Goal: Task Accomplishment & Management: Manage account settings

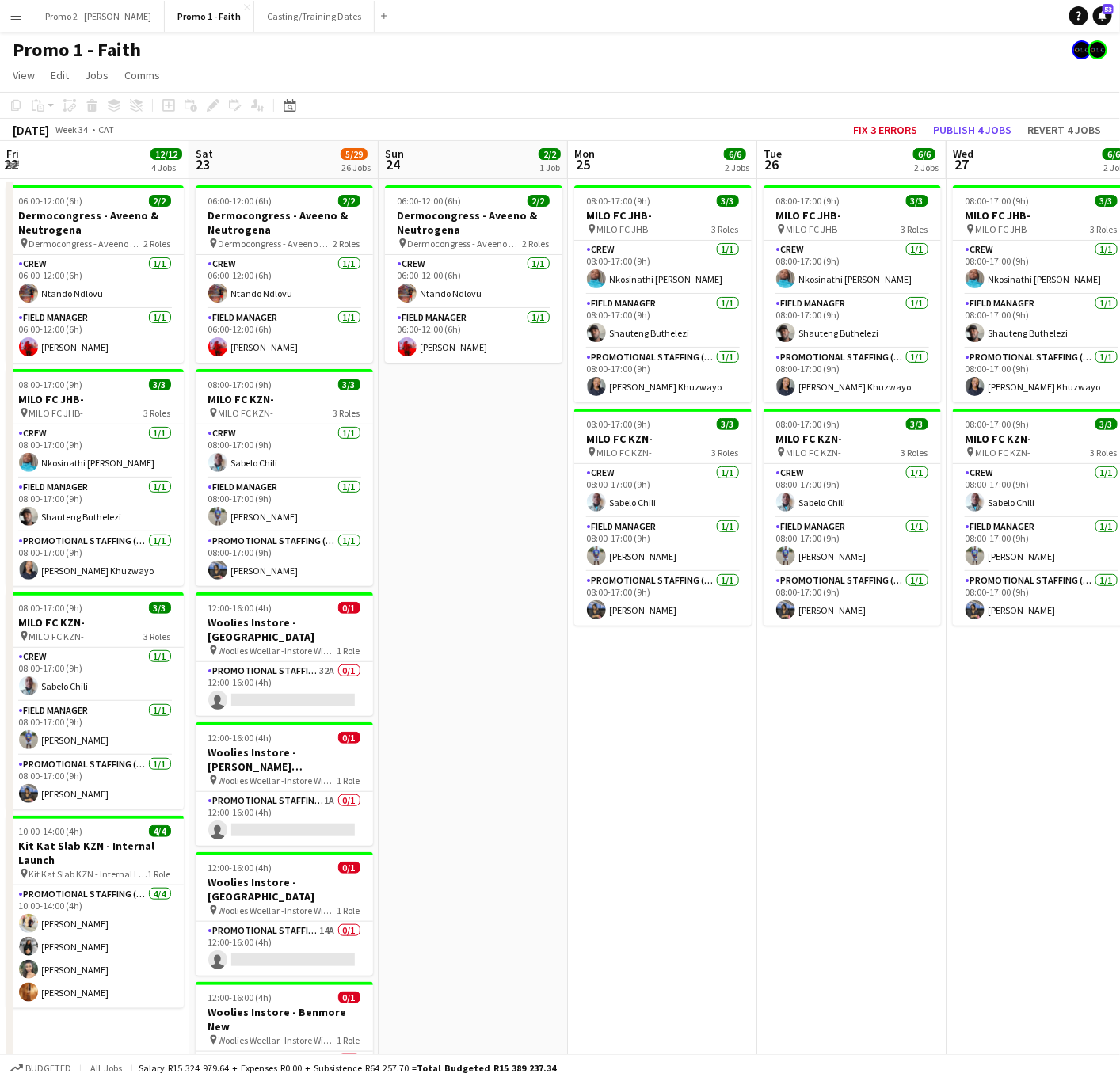
click at [255, 14] on button "Casting/Training Dates Close" at bounding box center [315, 16] width 120 height 31
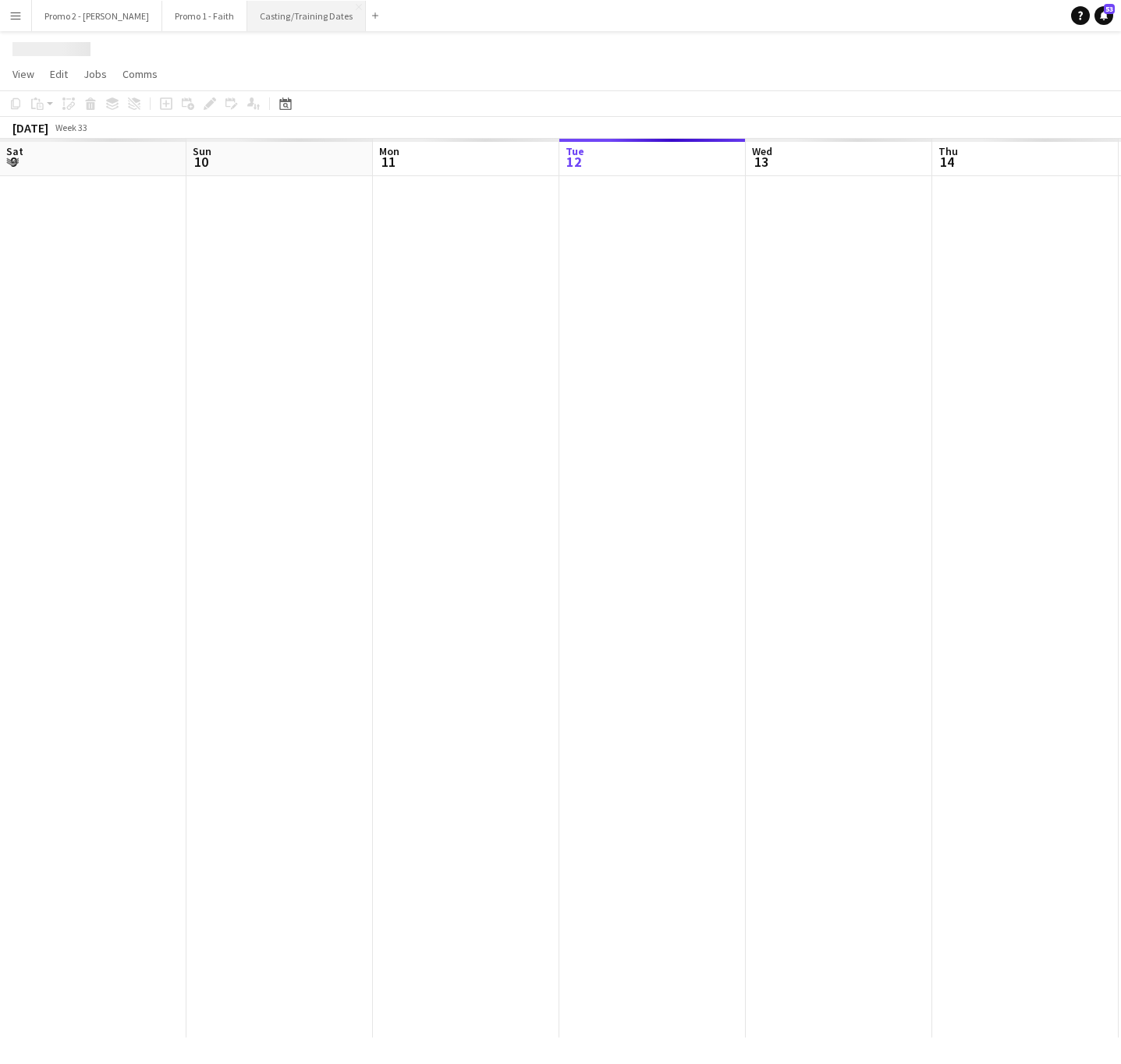
scroll to position [0, 373]
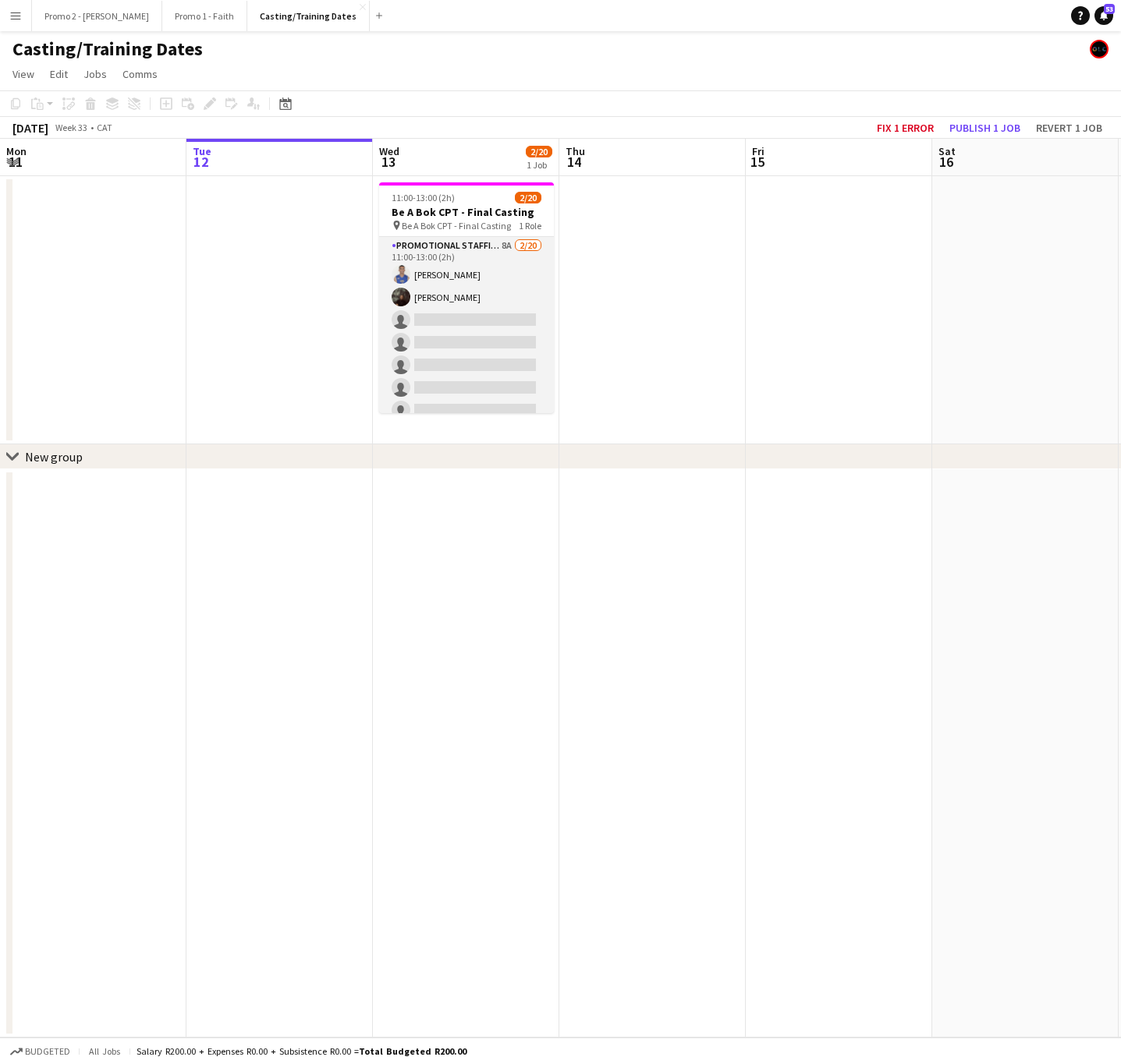
click at [466, 342] on app-card-role "Promotional Staffing (Brand Ambassadors) 8A [DATE] 11:00-13:00 (2h) [PERSON_NAM…" at bounding box center [466, 479] width 175 height 483
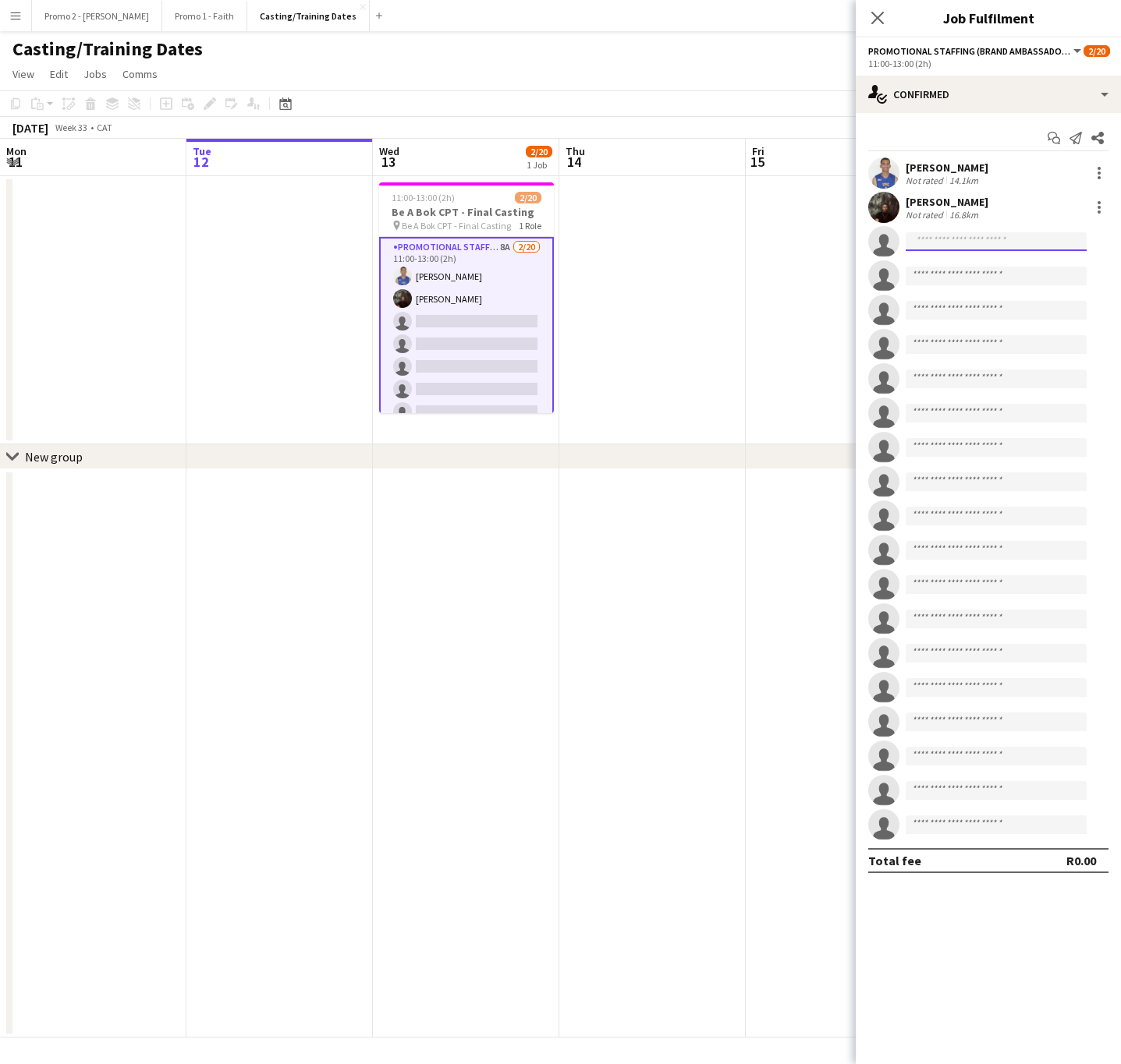
click at [924, 246] on input at bounding box center [995, 241] width 181 height 18
type input "*"
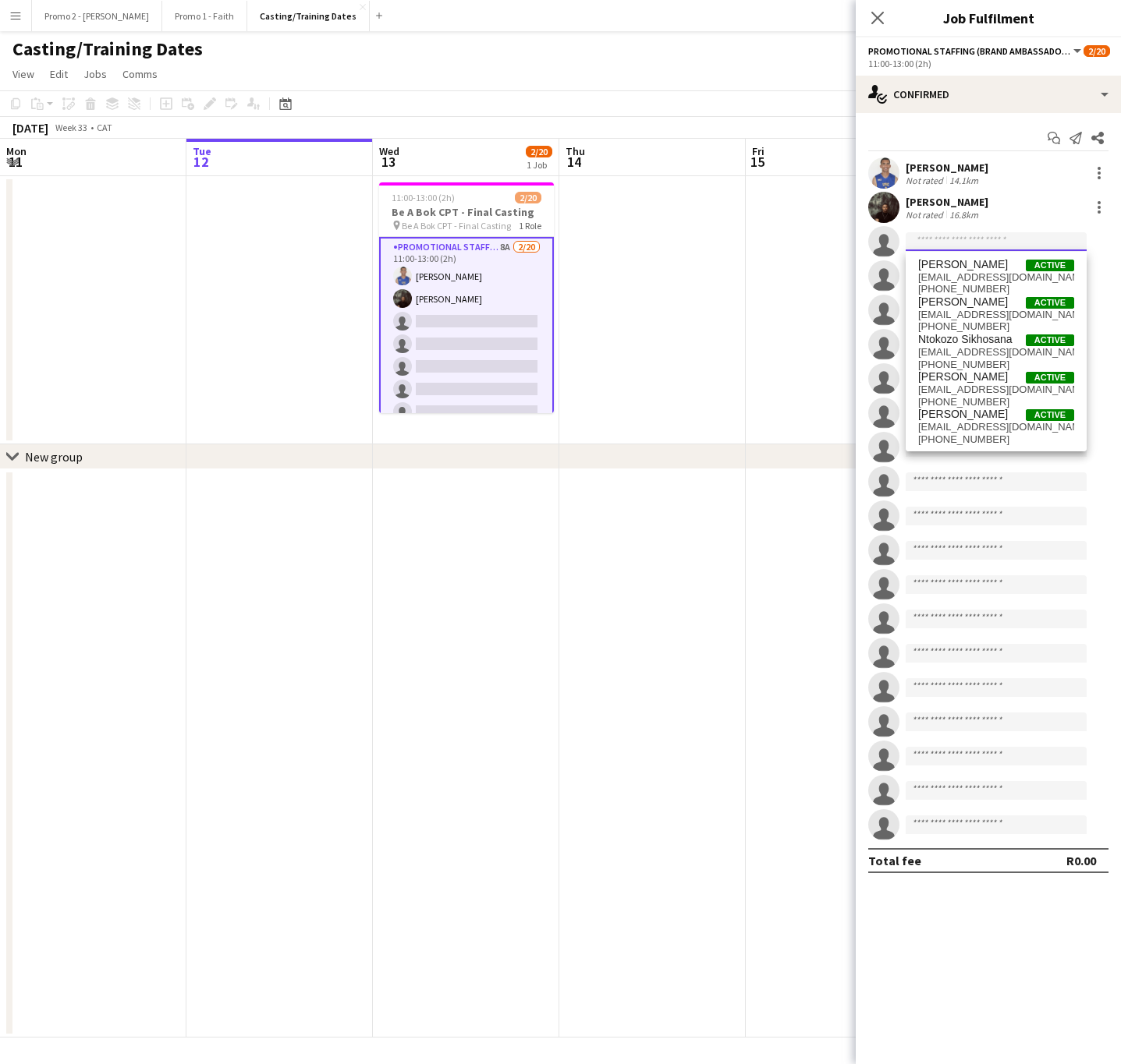
click at [962, 244] on input at bounding box center [995, 241] width 181 height 18
type input "****"
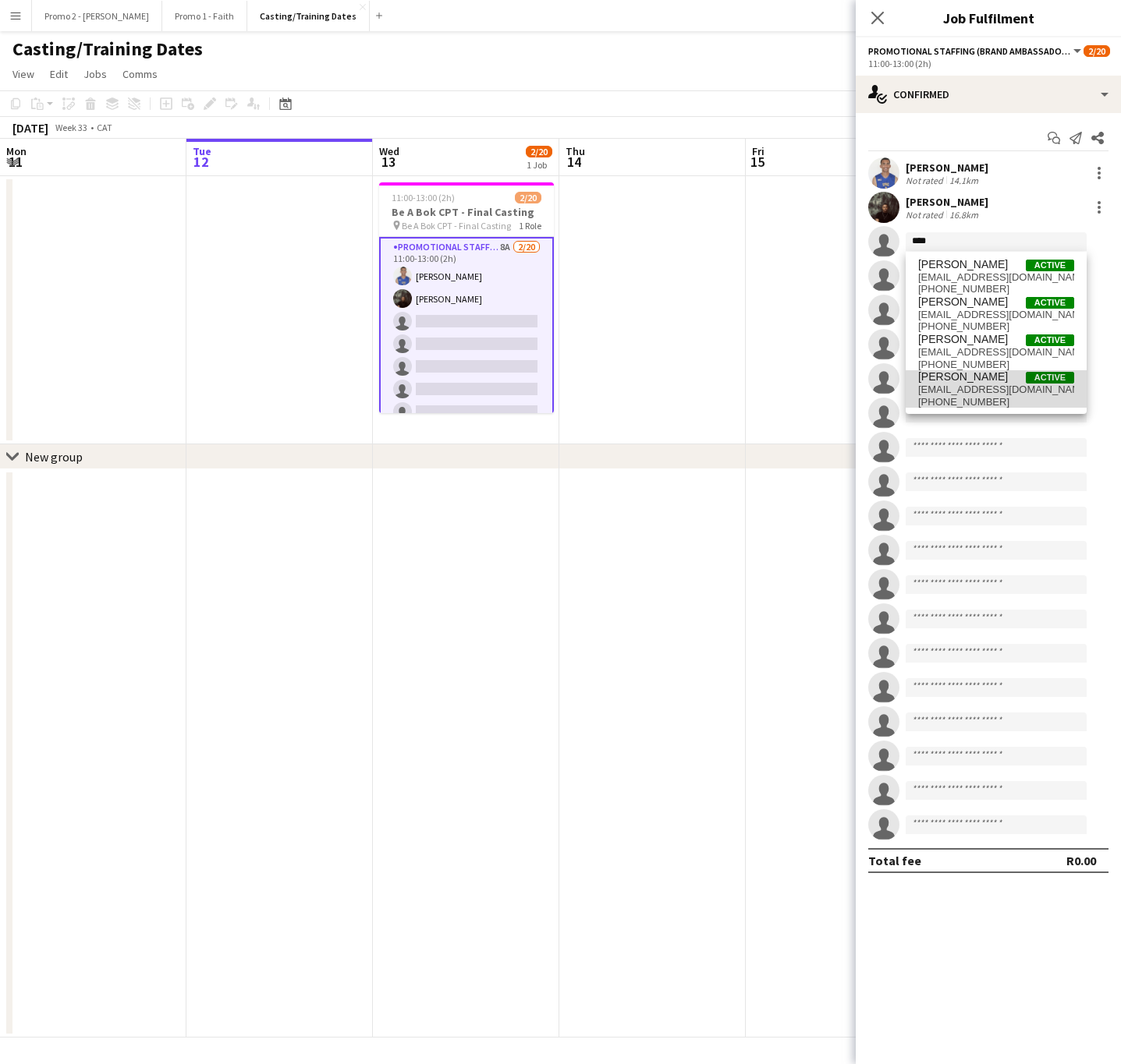
click at [963, 376] on span "[PERSON_NAME]" at bounding box center [963, 377] width 90 height 13
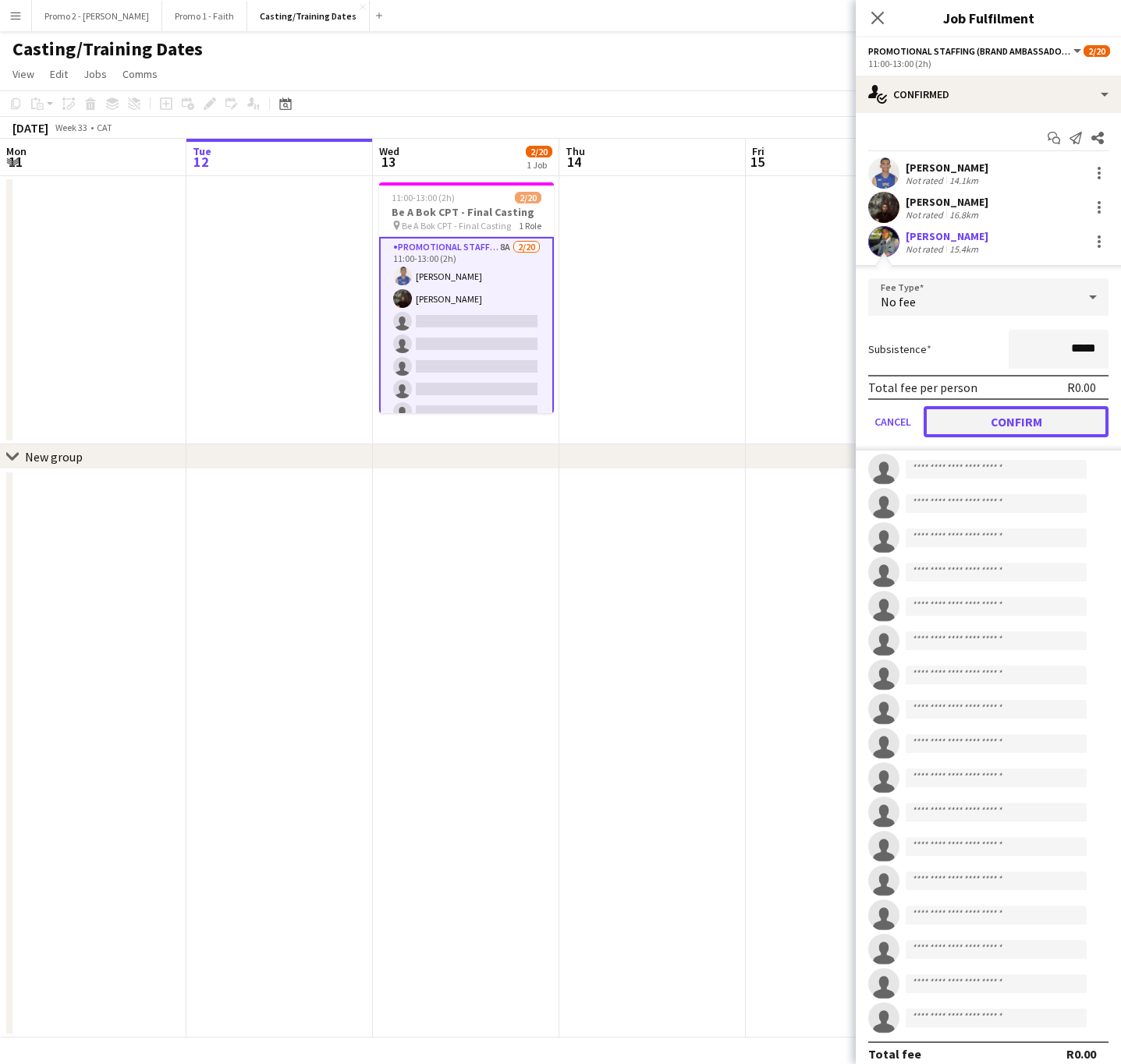
click at [985, 417] on button "Confirm" at bounding box center [1016, 421] width 185 height 31
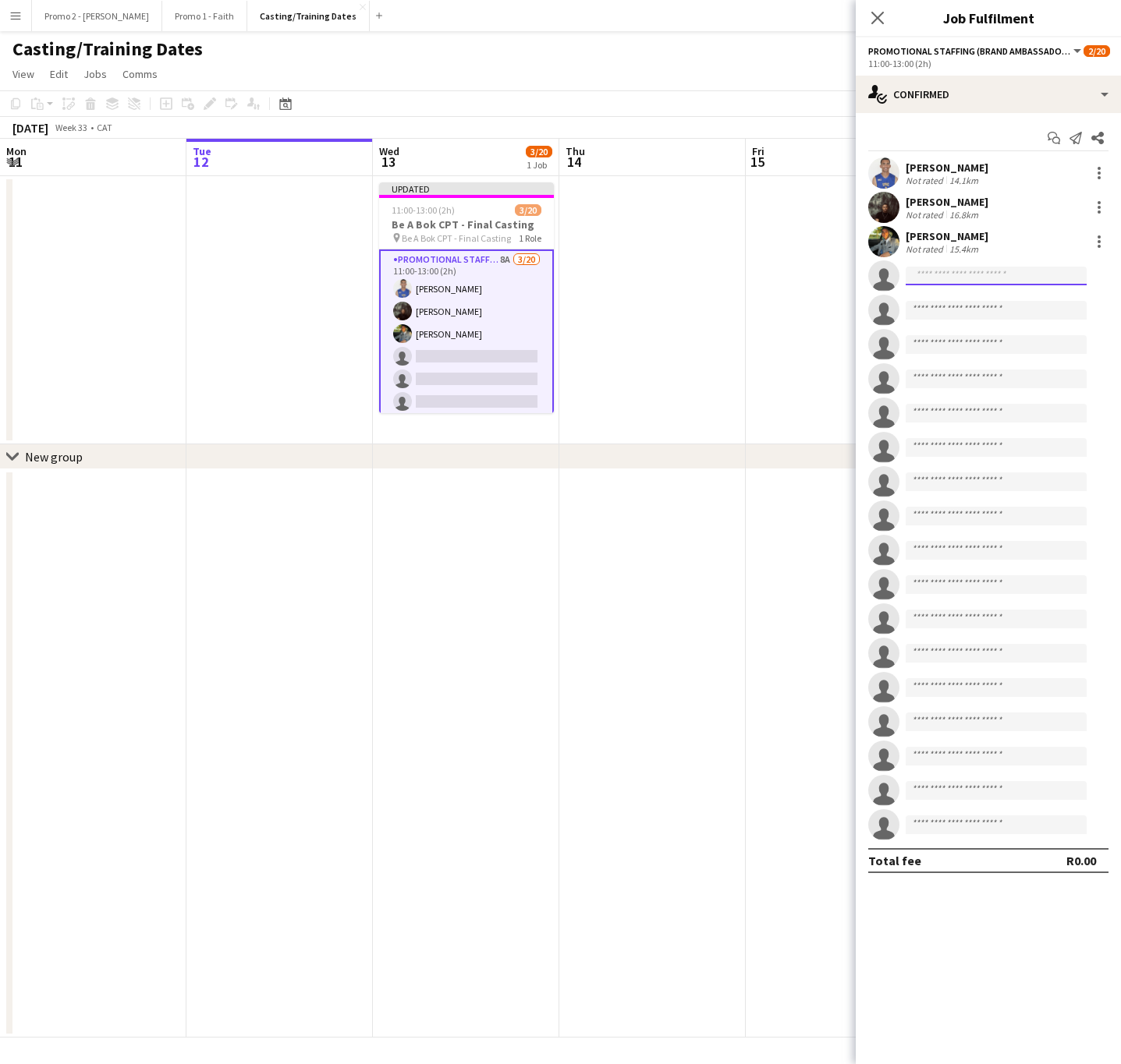
click at [989, 270] on input at bounding box center [995, 276] width 181 height 18
type input "****"
click at [989, 298] on span "[PERSON_NAME]" at bounding box center [963, 299] width 90 height 13
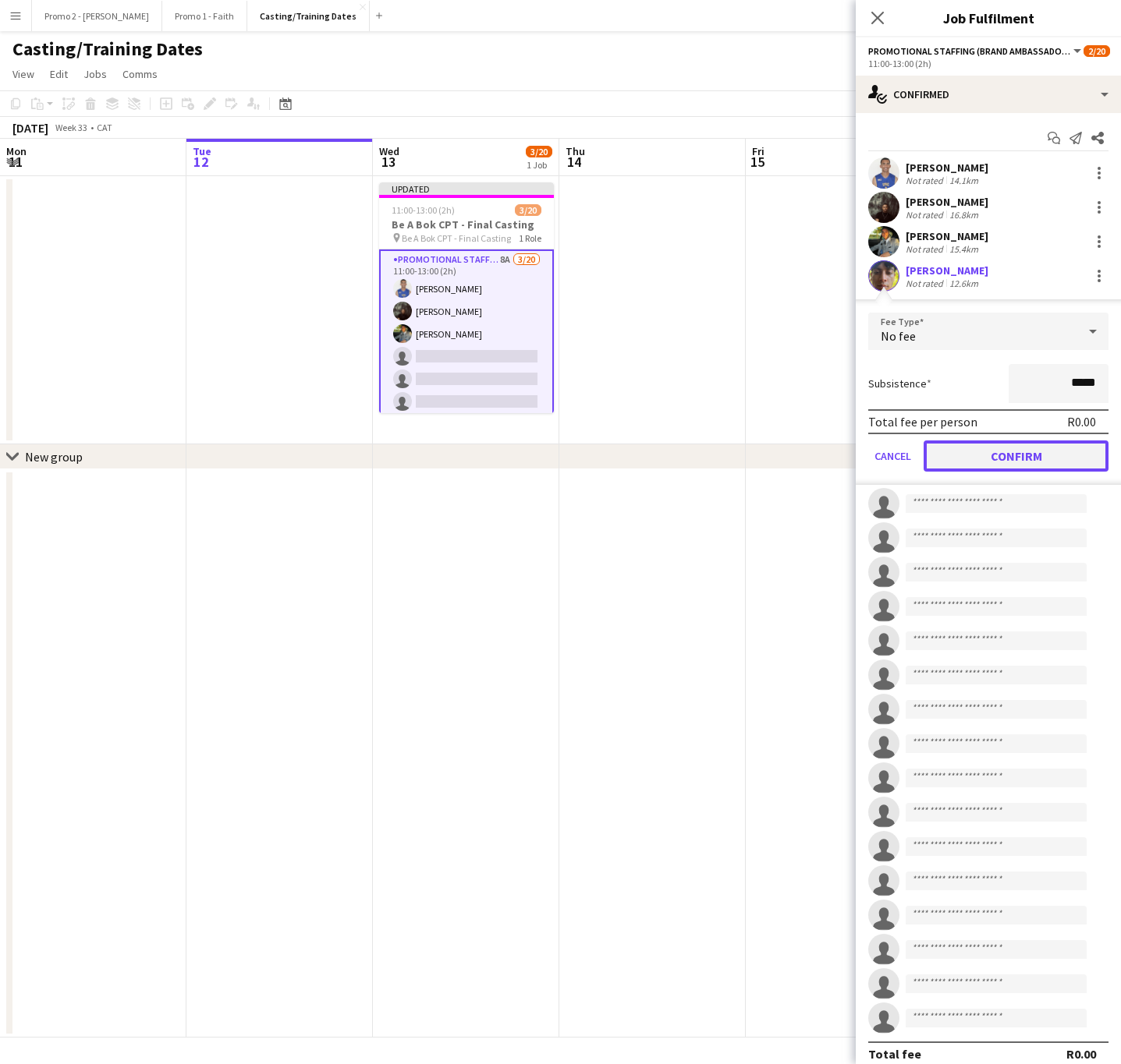
click at [986, 450] on button "Confirm" at bounding box center [1016, 455] width 185 height 31
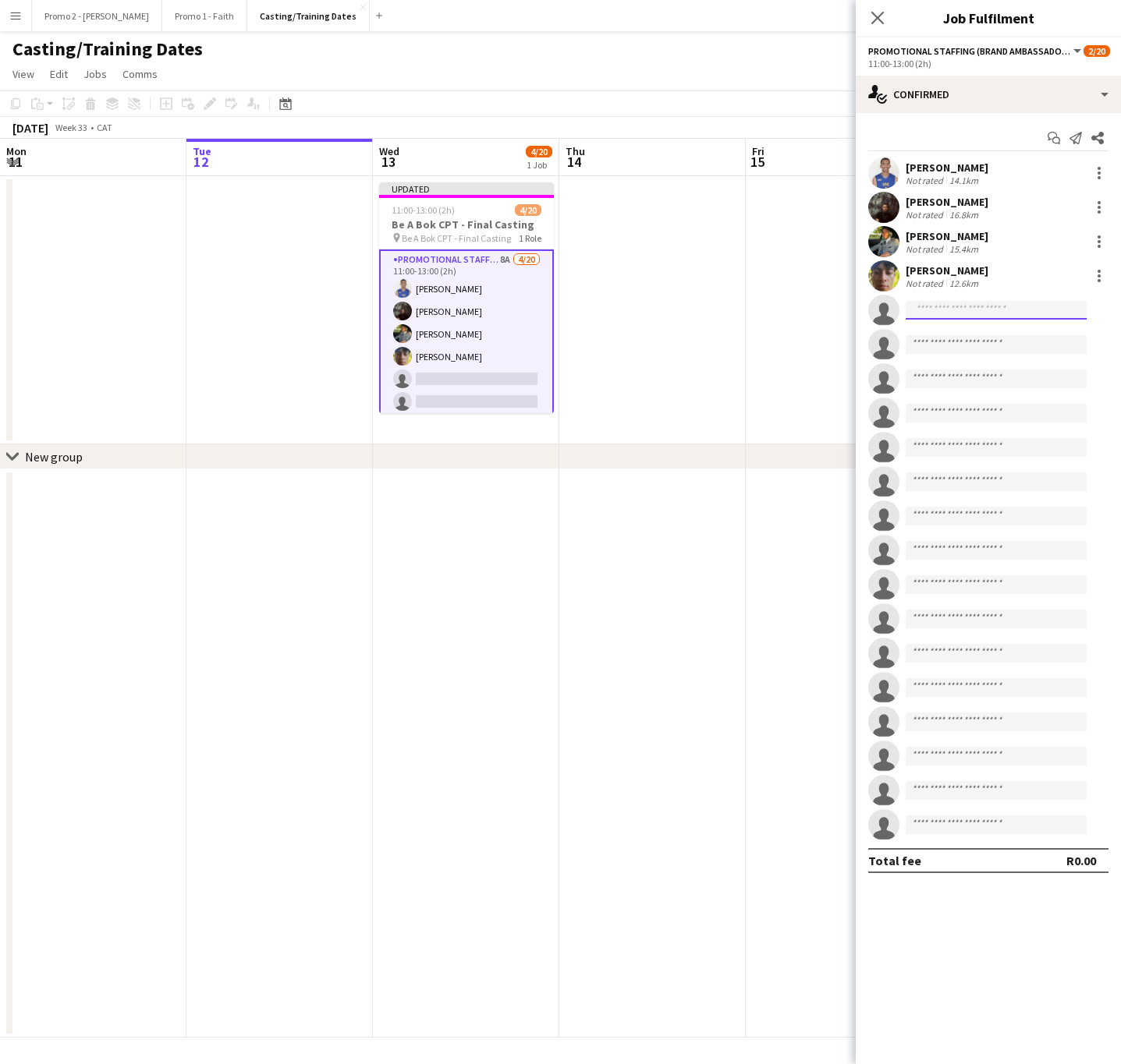
click at [1009, 304] on input at bounding box center [995, 310] width 181 height 18
type input "*****"
click at [989, 342] on span "[EMAIL_ADDRESS][DOMAIN_NAME]" at bounding box center [995, 346] width 156 height 12
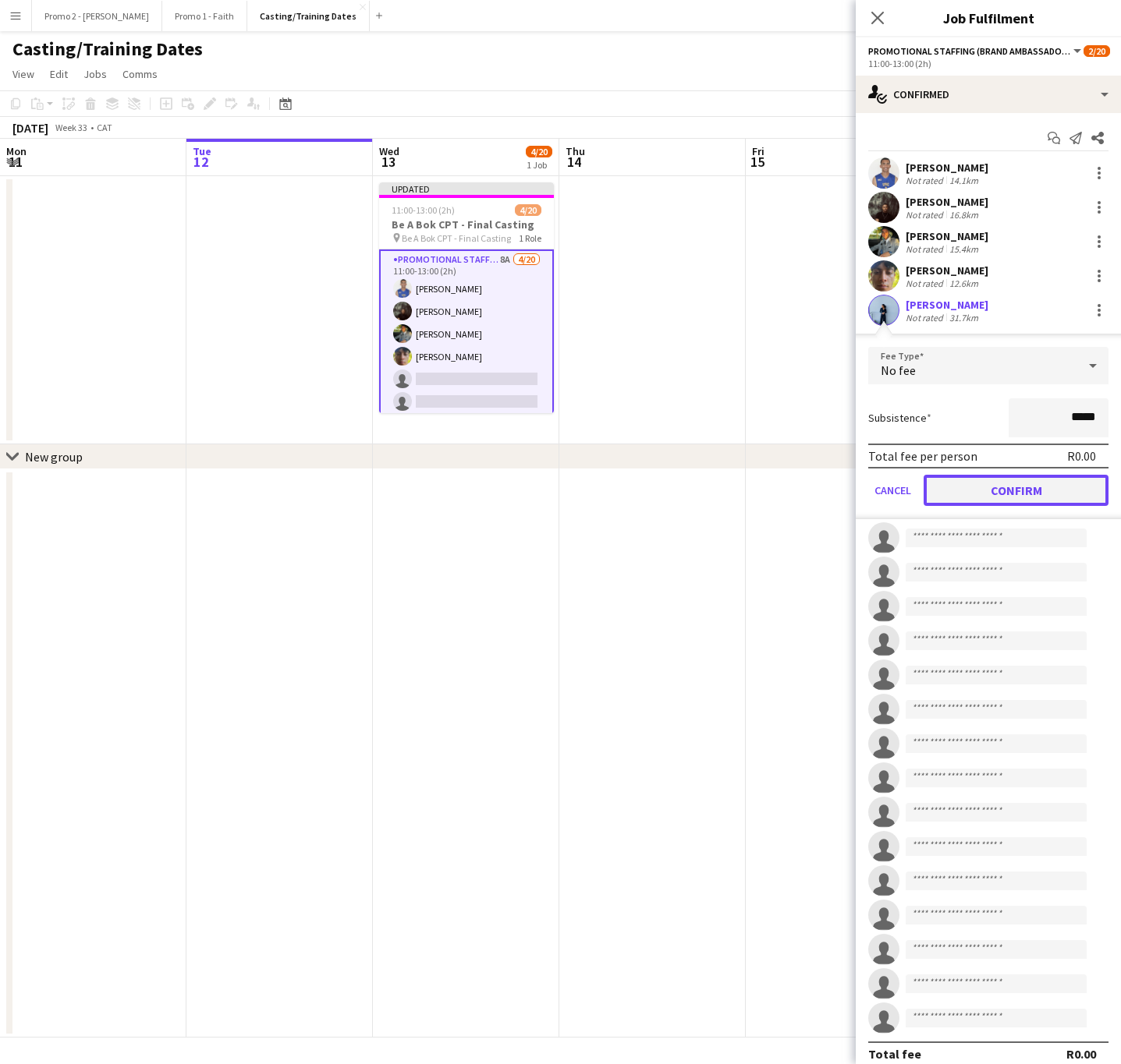
click at [969, 475] on button "Confirm" at bounding box center [1016, 490] width 185 height 31
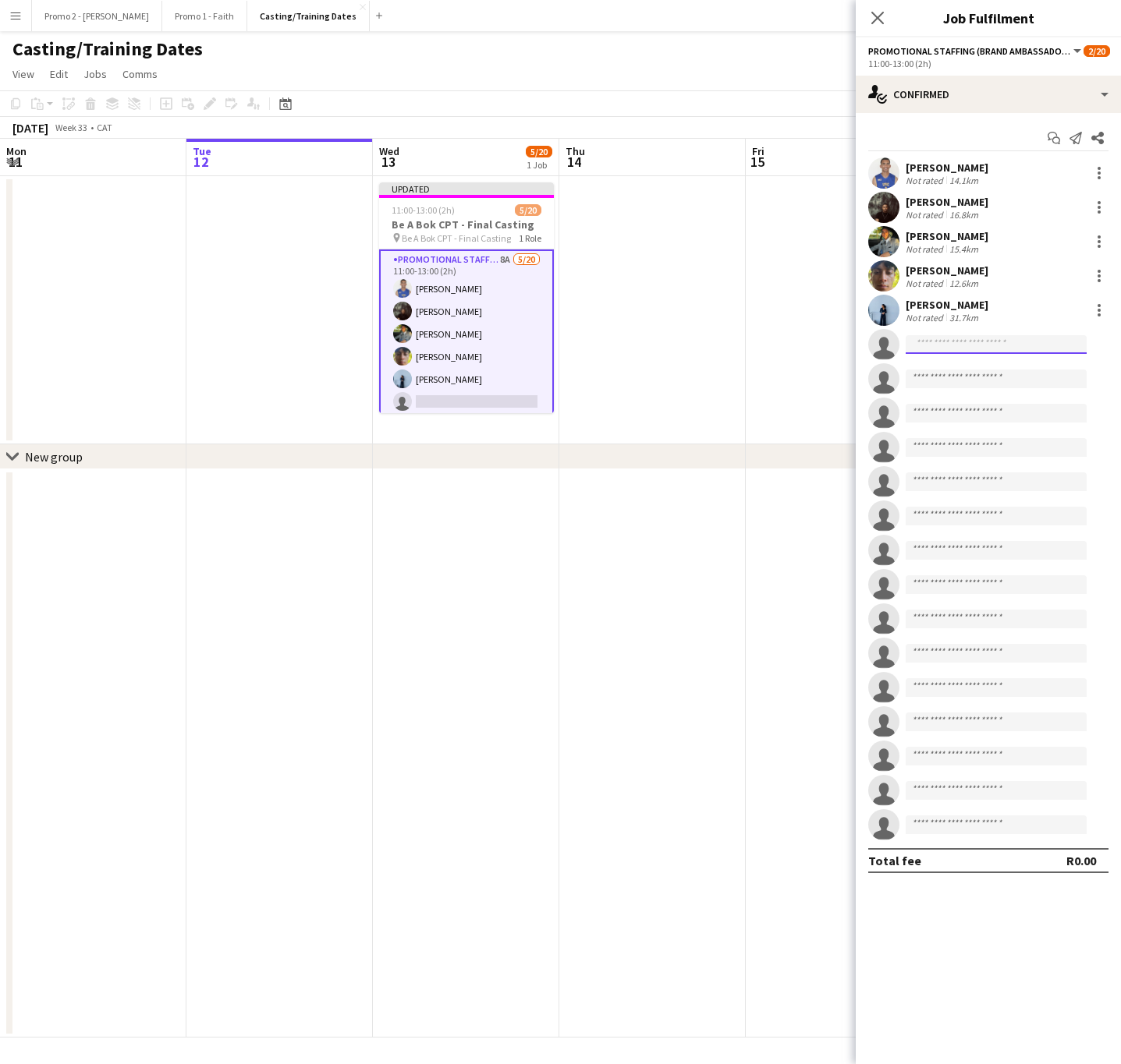
click at [989, 341] on input at bounding box center [995, 345] width 181 height 18
type input "******"
click at [983, 365] on span "[PERSON_NAME] [PERSON_NAME]" at bounding box center [971, 367] width 107 height 13
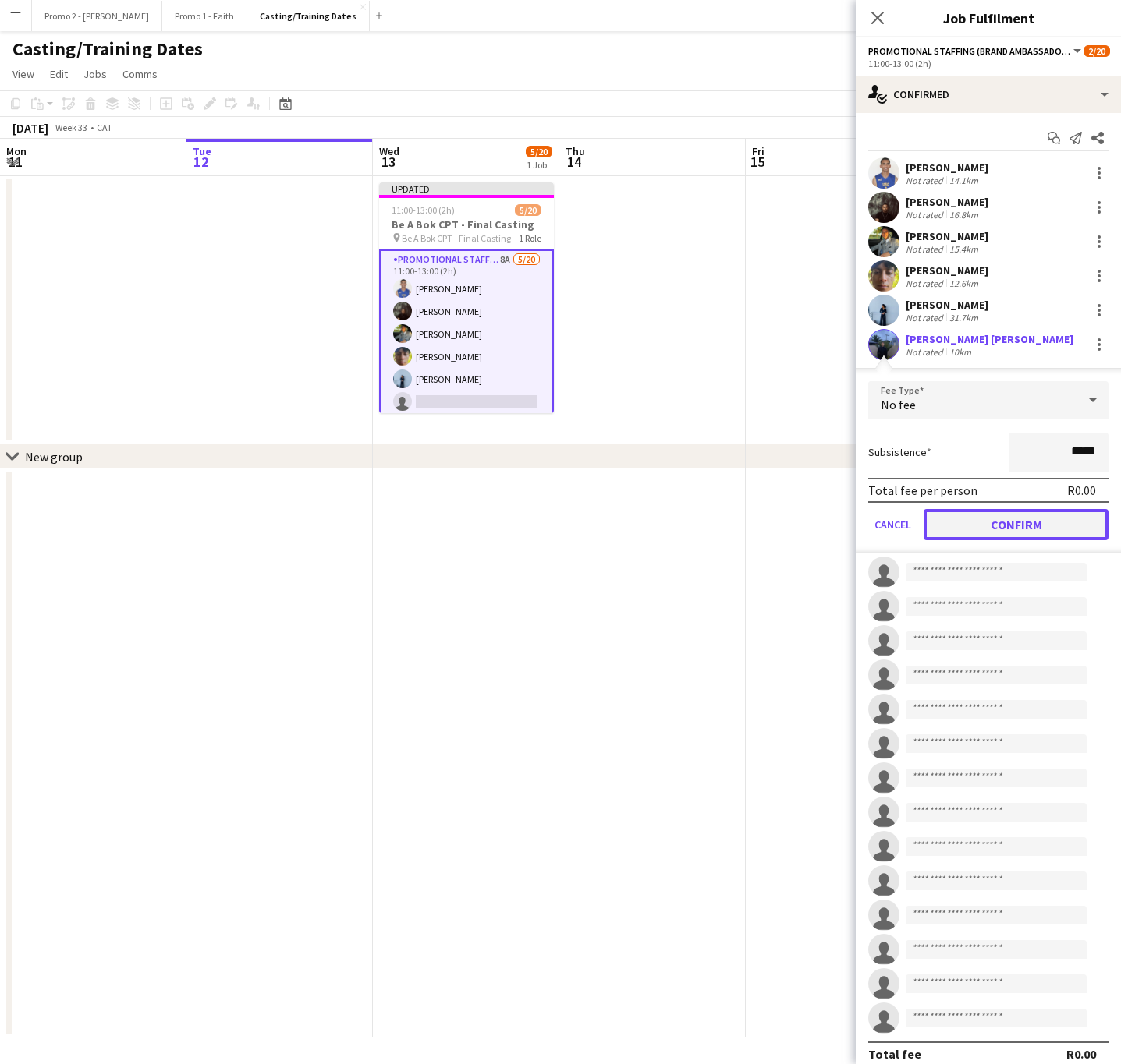
click at [979, 515] on button "Confirm" at bounding box center [1016, 525] width 185 height 31
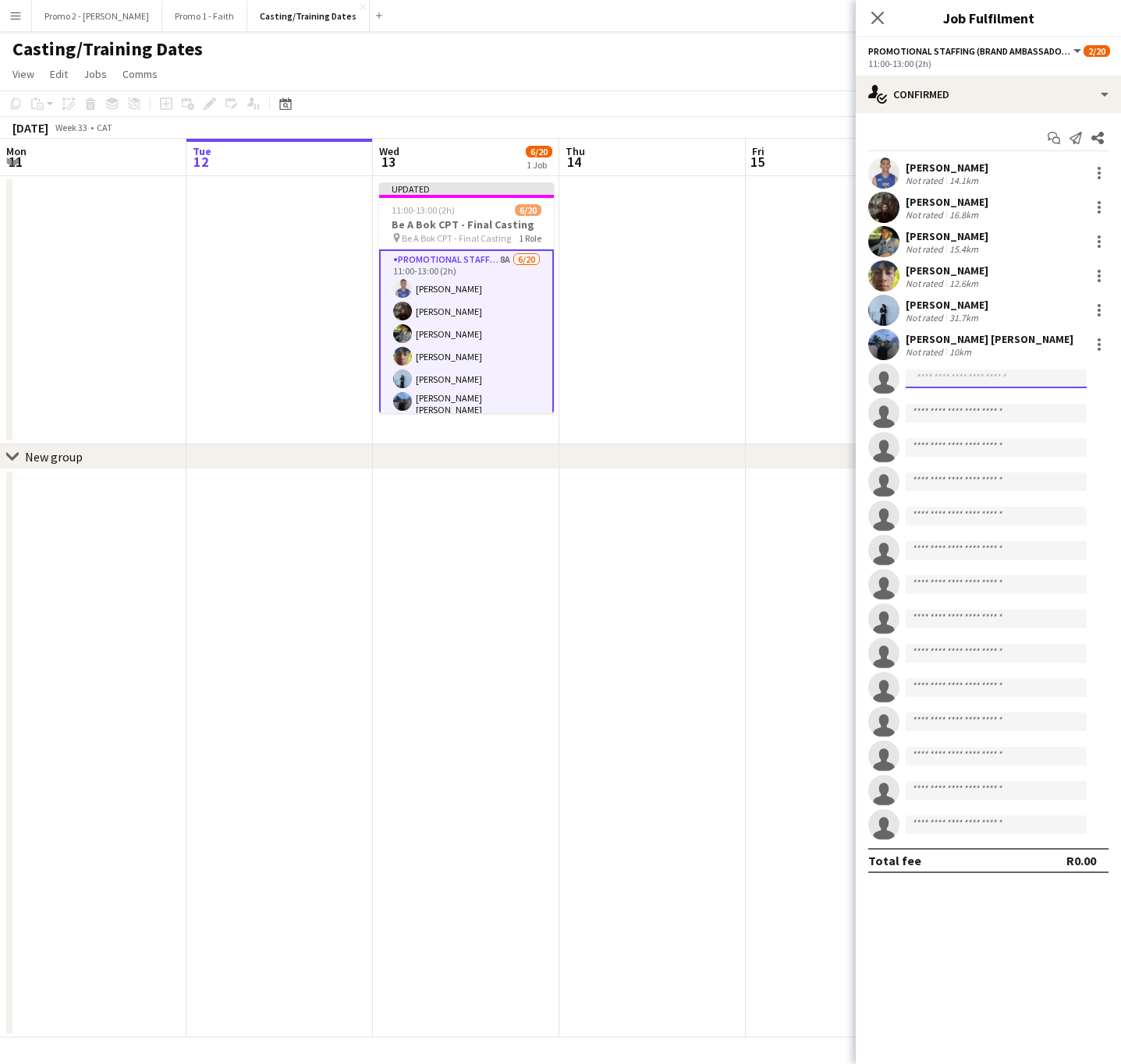
click at [1002, 375] on input at bounding box center [995, 379] width 181 height 18
type input "*"
type input "****"
click at [985, 398] on span "huda slarmie Active" at bounding box center [995, 401] width 156 height 13
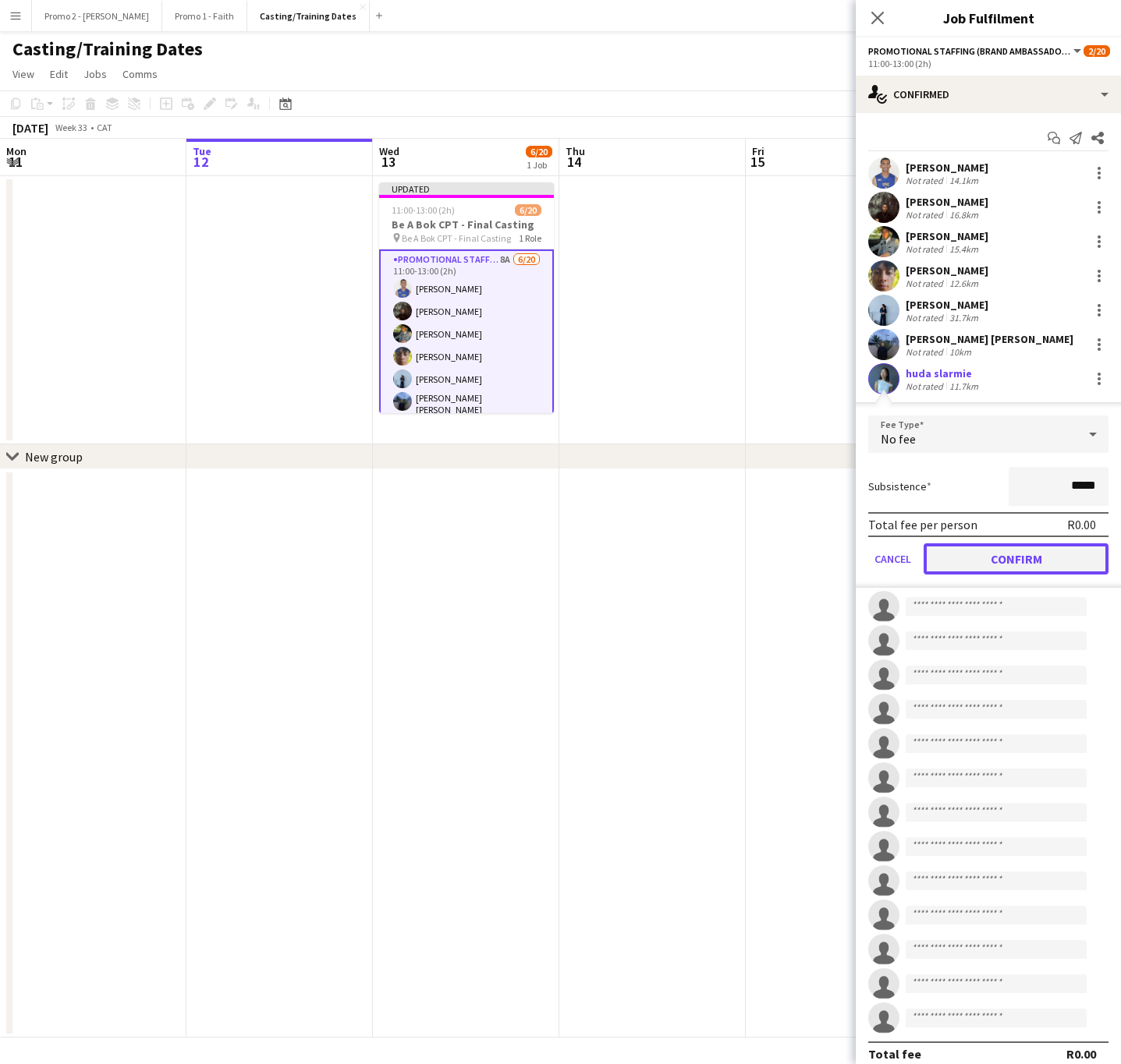
click at [990, 554] on button "Confirm" at bounding box center [1016, 559] width 185 height 31
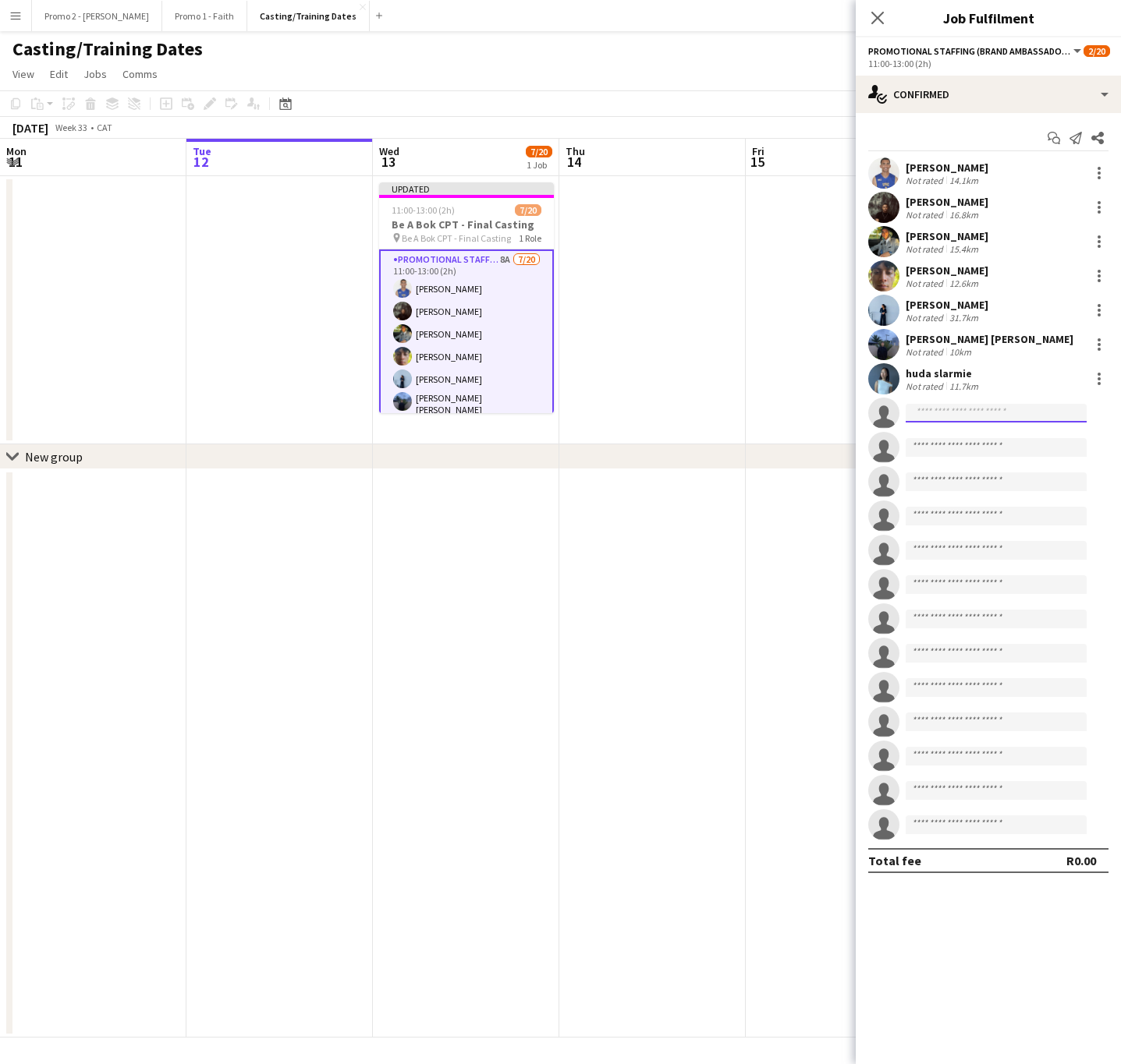
click at [952, 419] on input at bounding box center [995, 413] width 181 height 18
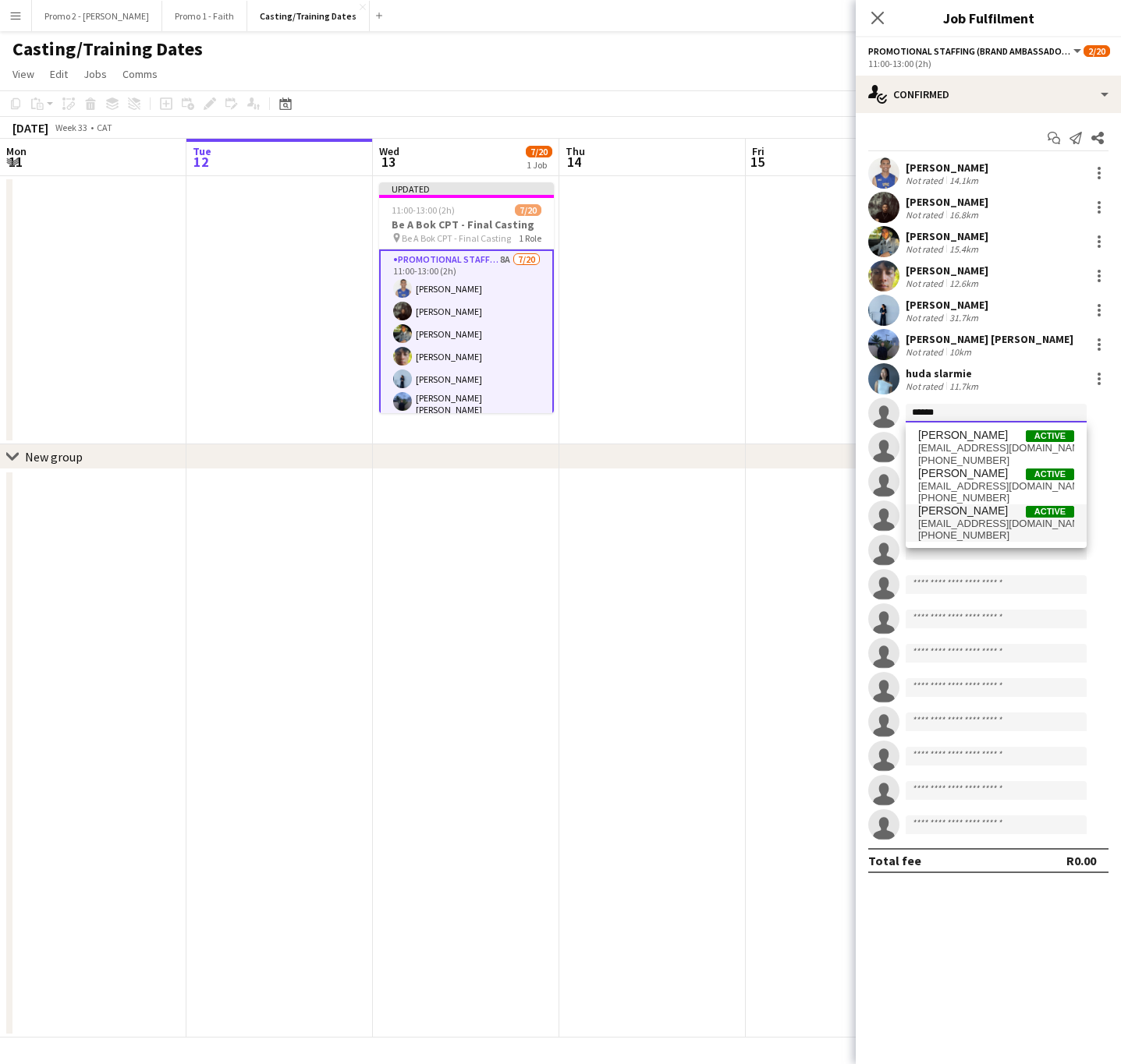
type input "******"
click at [969, 517] on span "[PERSON_NAME]" at bounding box center [963, 511] width 90 height 13
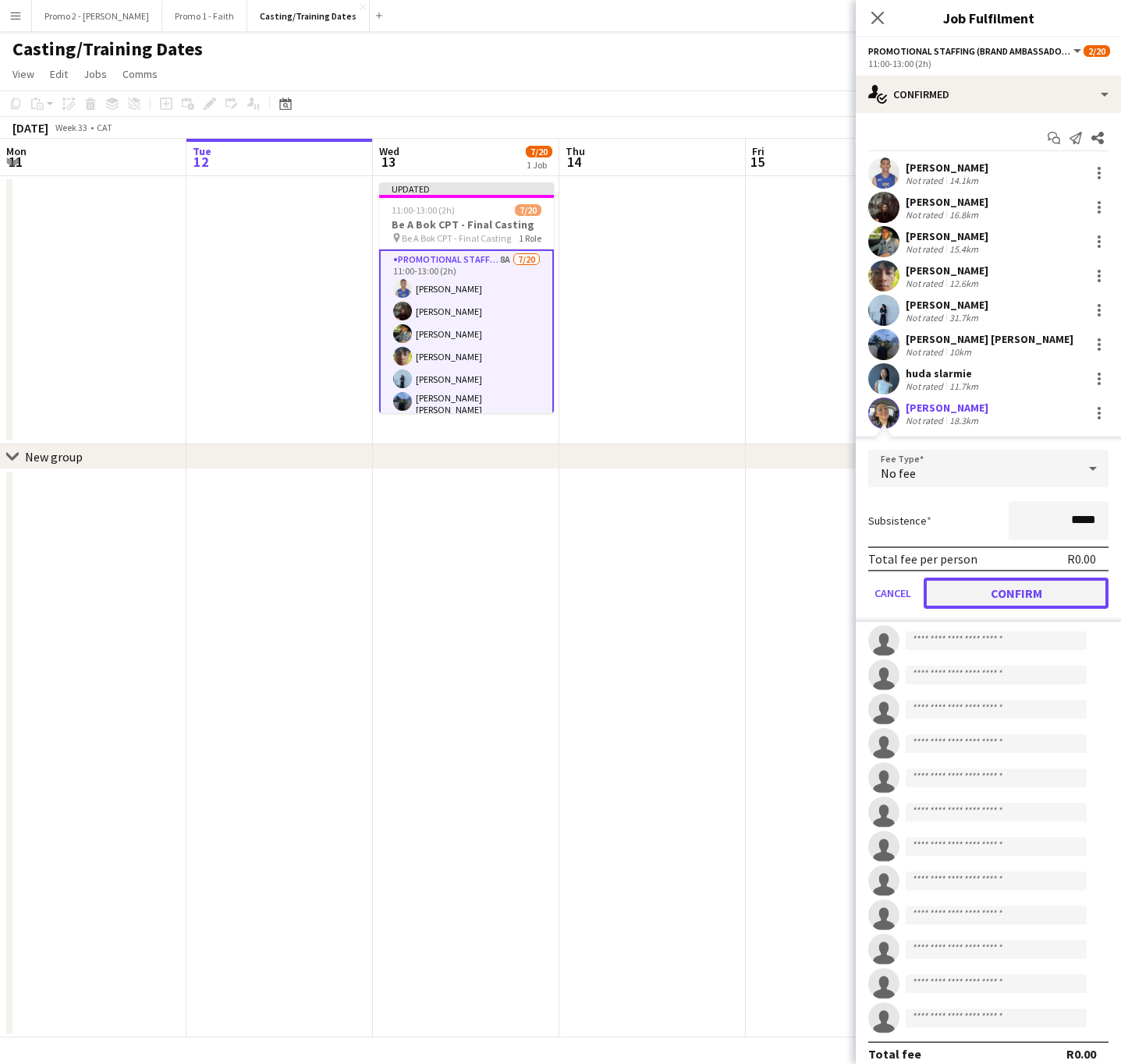
click at [1009, 584] on button "Confirm" at bounding box center [1016, 593] width 185 height 31
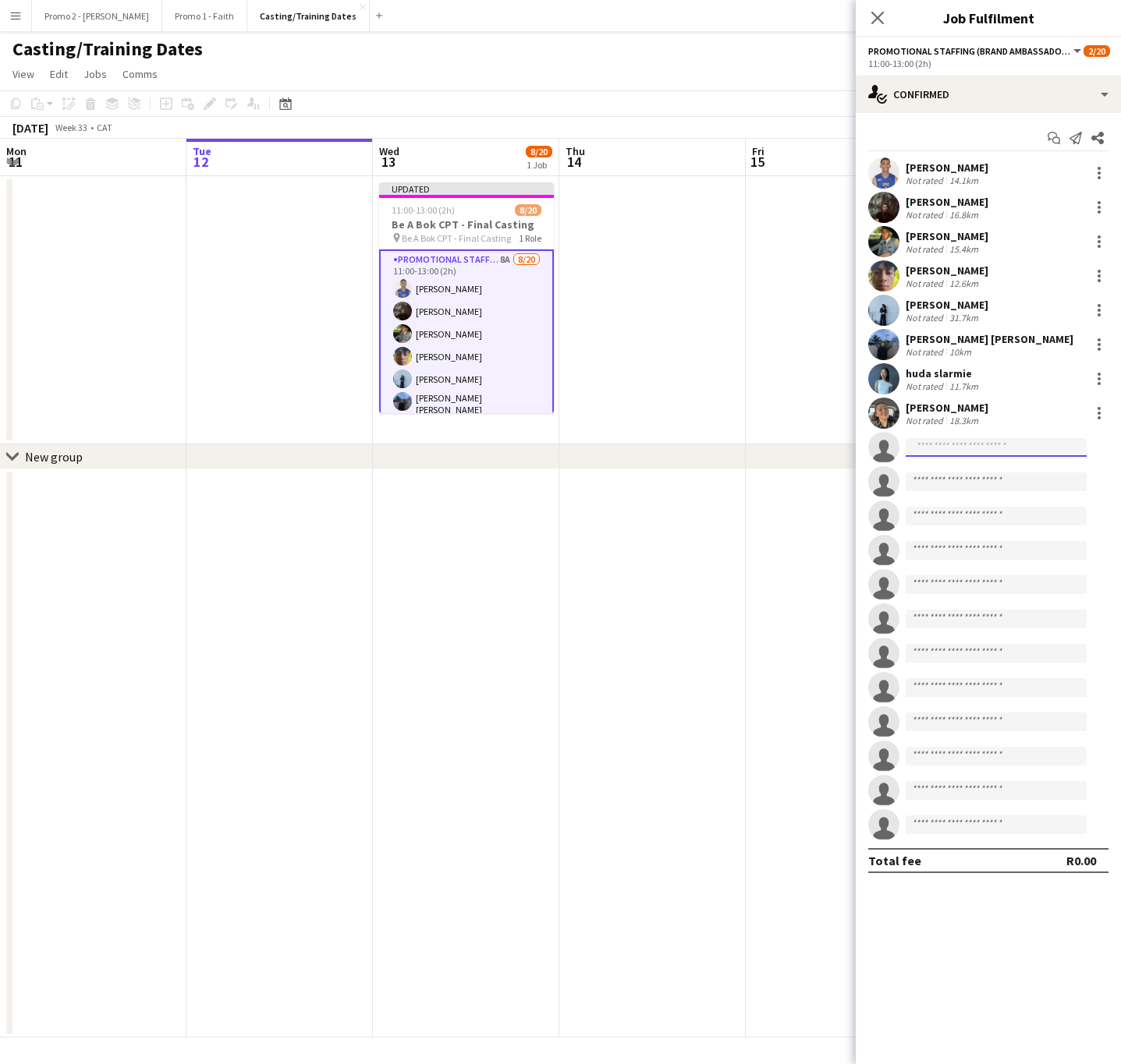
click at [984, 447] on input at bounding box center [995, 447] width 181 height 18
type input "*"
type input "*****"
click at [986, 473] on span "[PERSON_NAME]" at bounding box center [963, 470] width 90 height 13
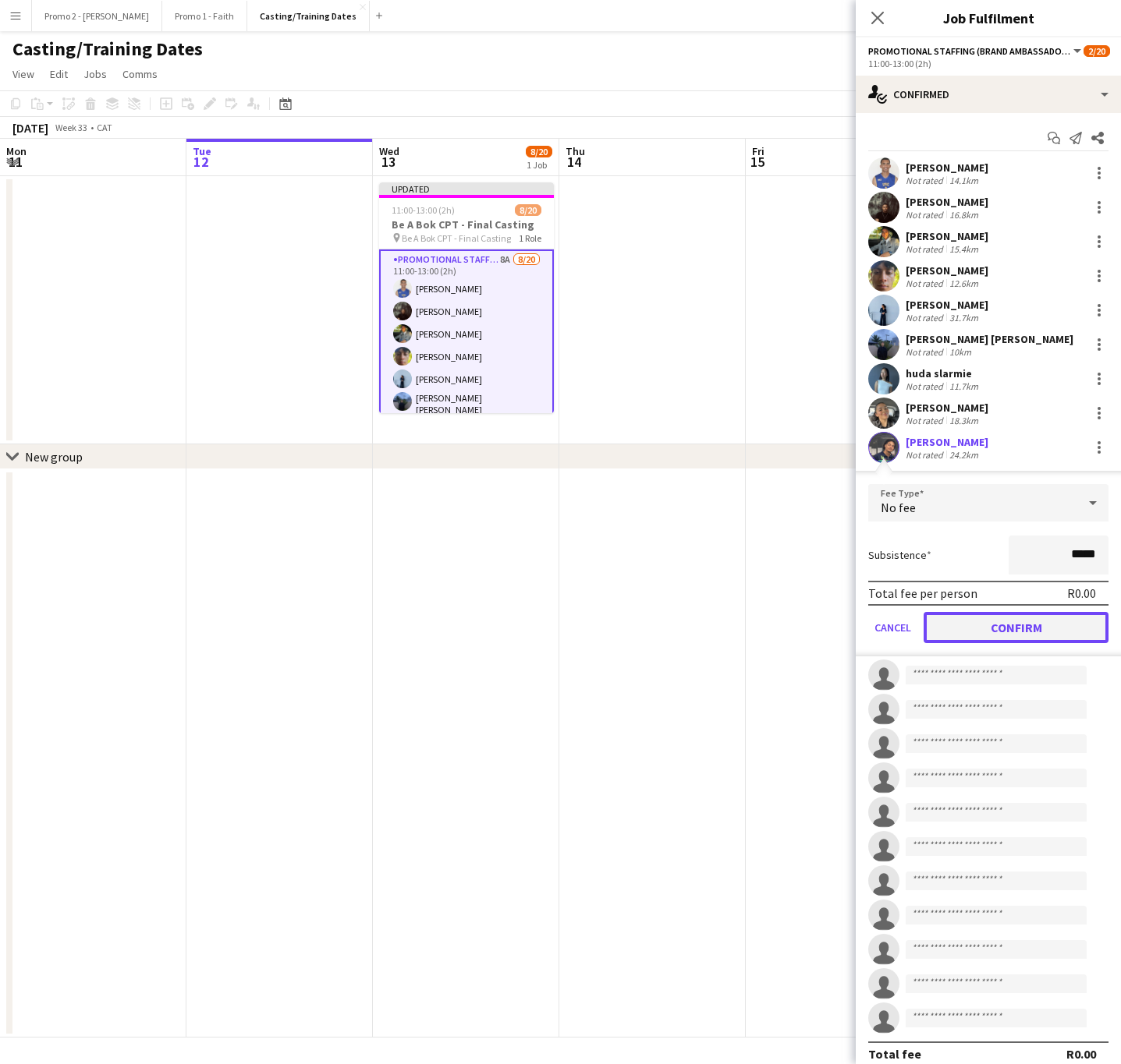
click at [995, 620] on button "Confirm" at bounding box center [1016, 627] width 185 height 31
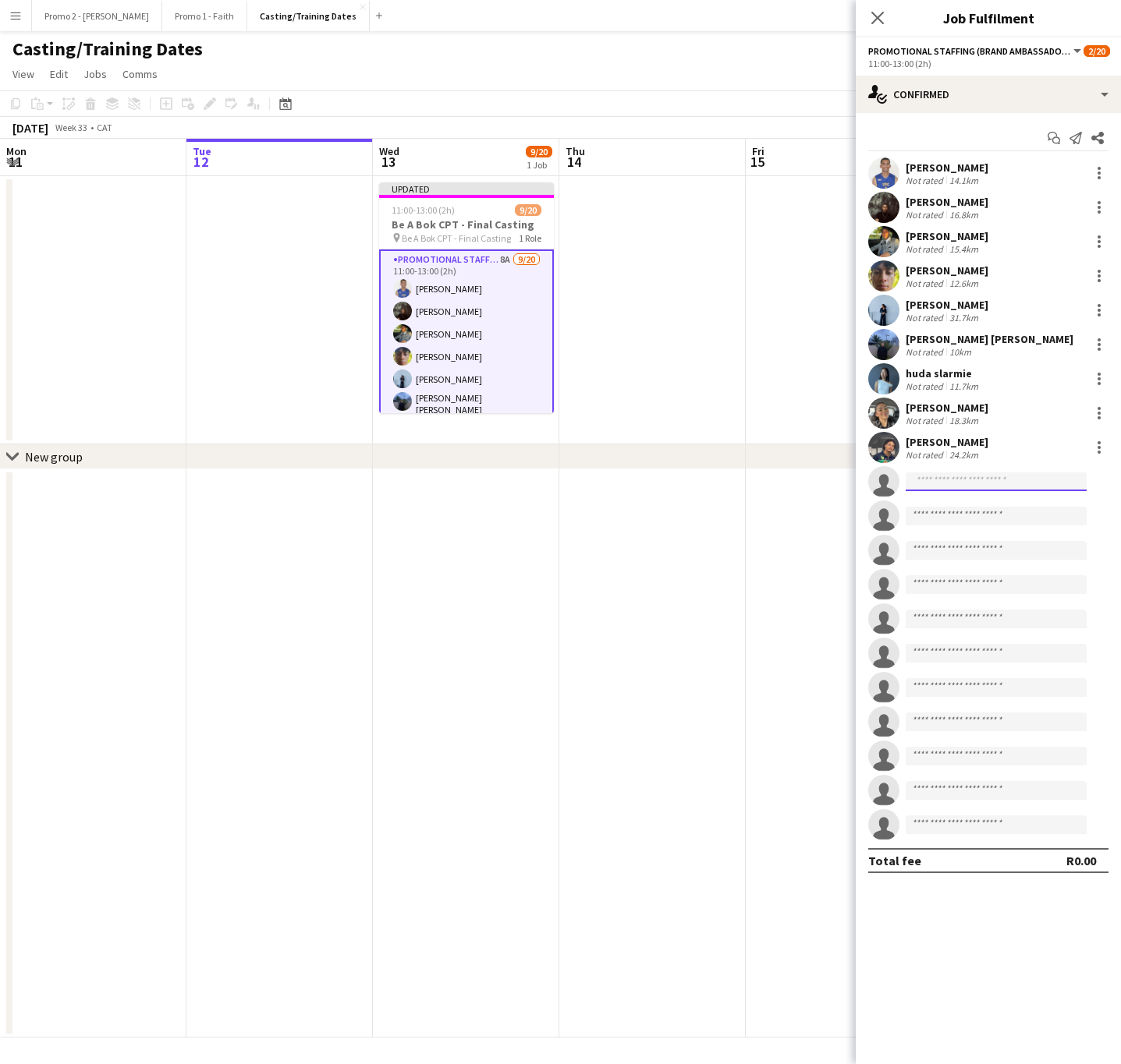
click at [979, 486] on input at bounding box center [995, 482] width 181 height 18
type input "********"
click at [969, 520] on span "[EMAIL_ADDRESS][DOMAIN_NAME]" at bounding box center [995, 516] width 156 height 12
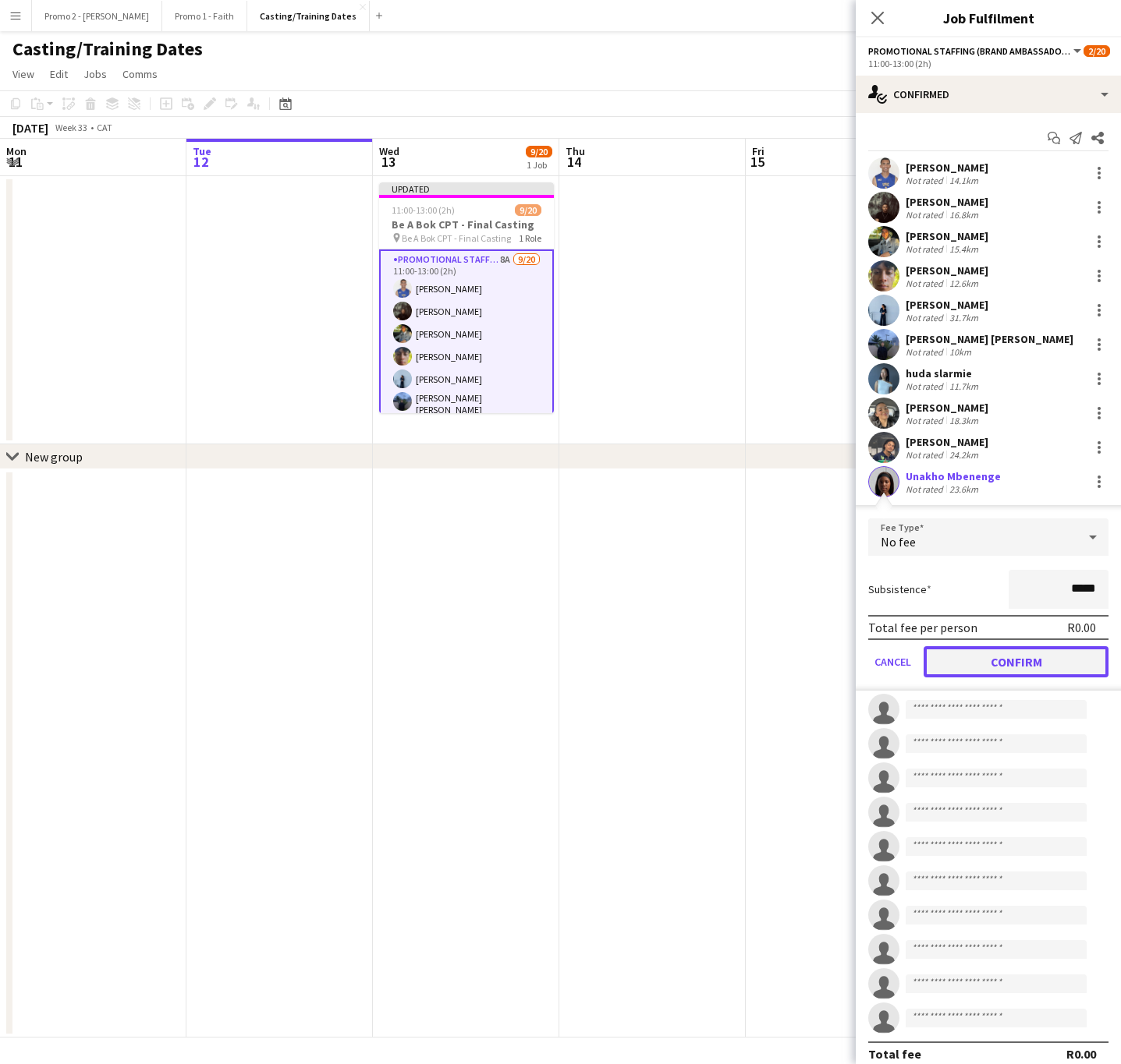
click at [1006, 664] on button "Confirm" at bounding box center [1016, 661] width 185 height 31
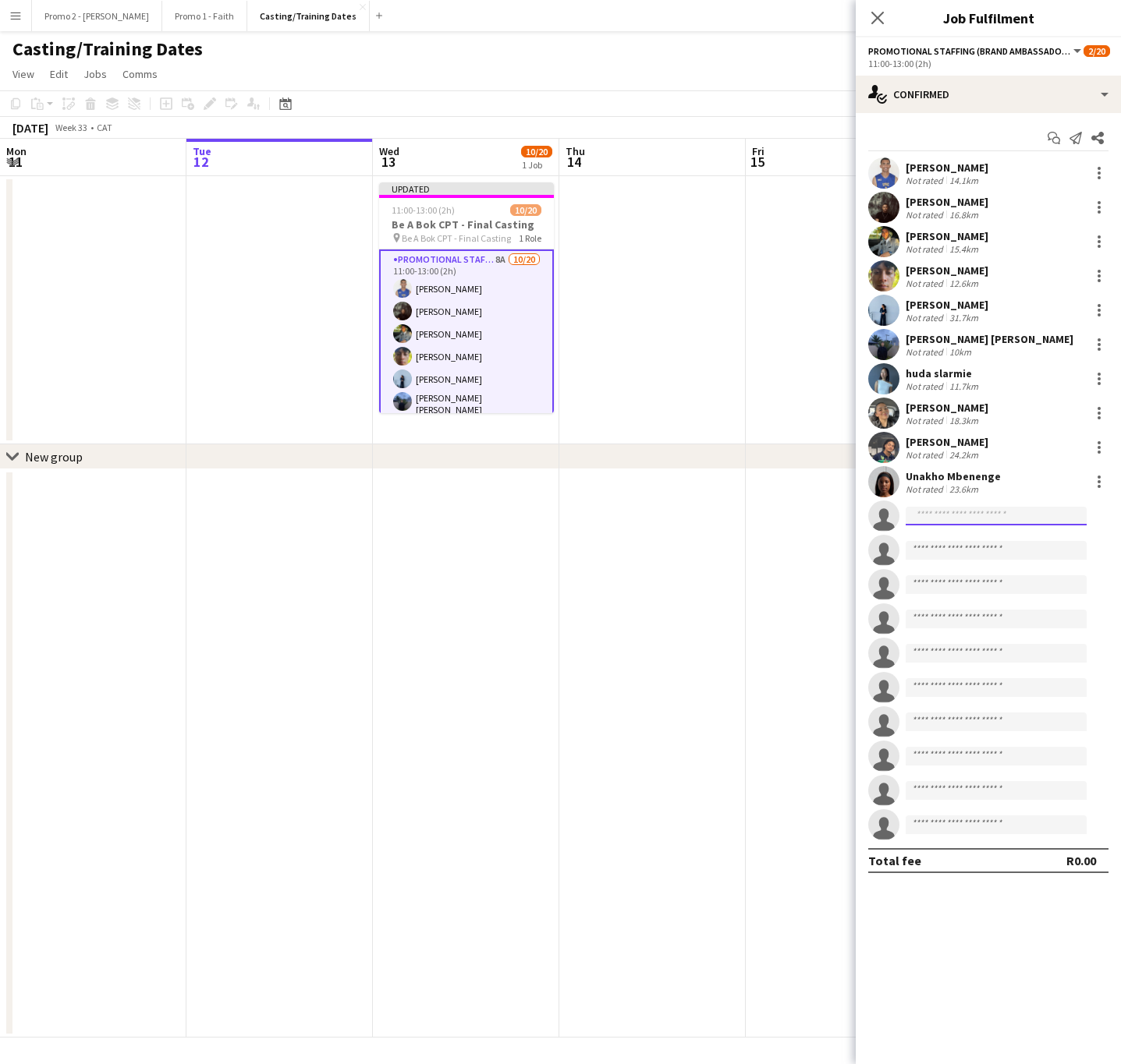
click at [967, 510] on input at bounding box center [995, 516] width 181 height 18
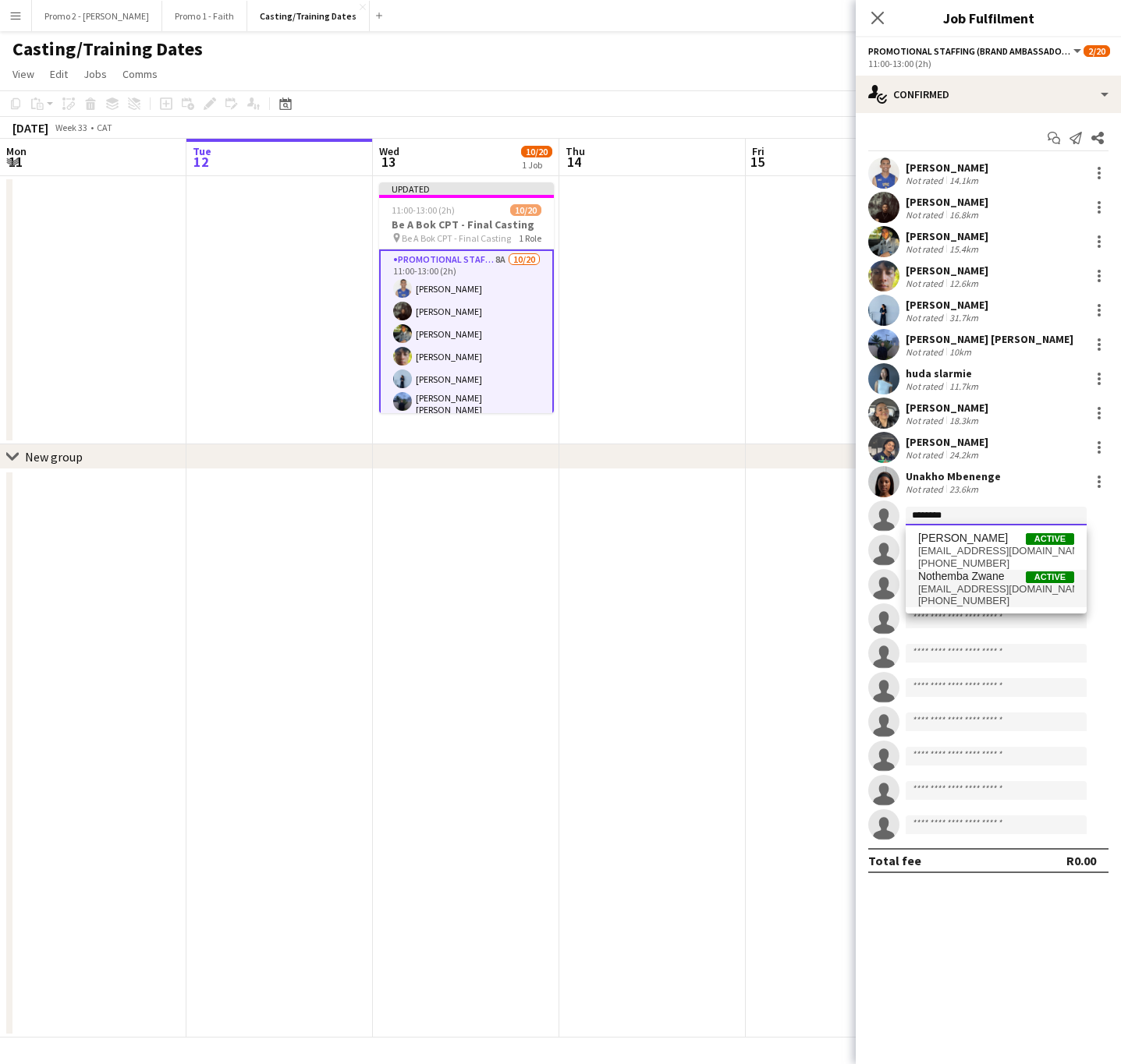
type input "********"
click at [998, 585] on span "[EMAIL_ADDRESS][DOMAIN_NAME]" at bounding box center [995, 589] width 156 height 12
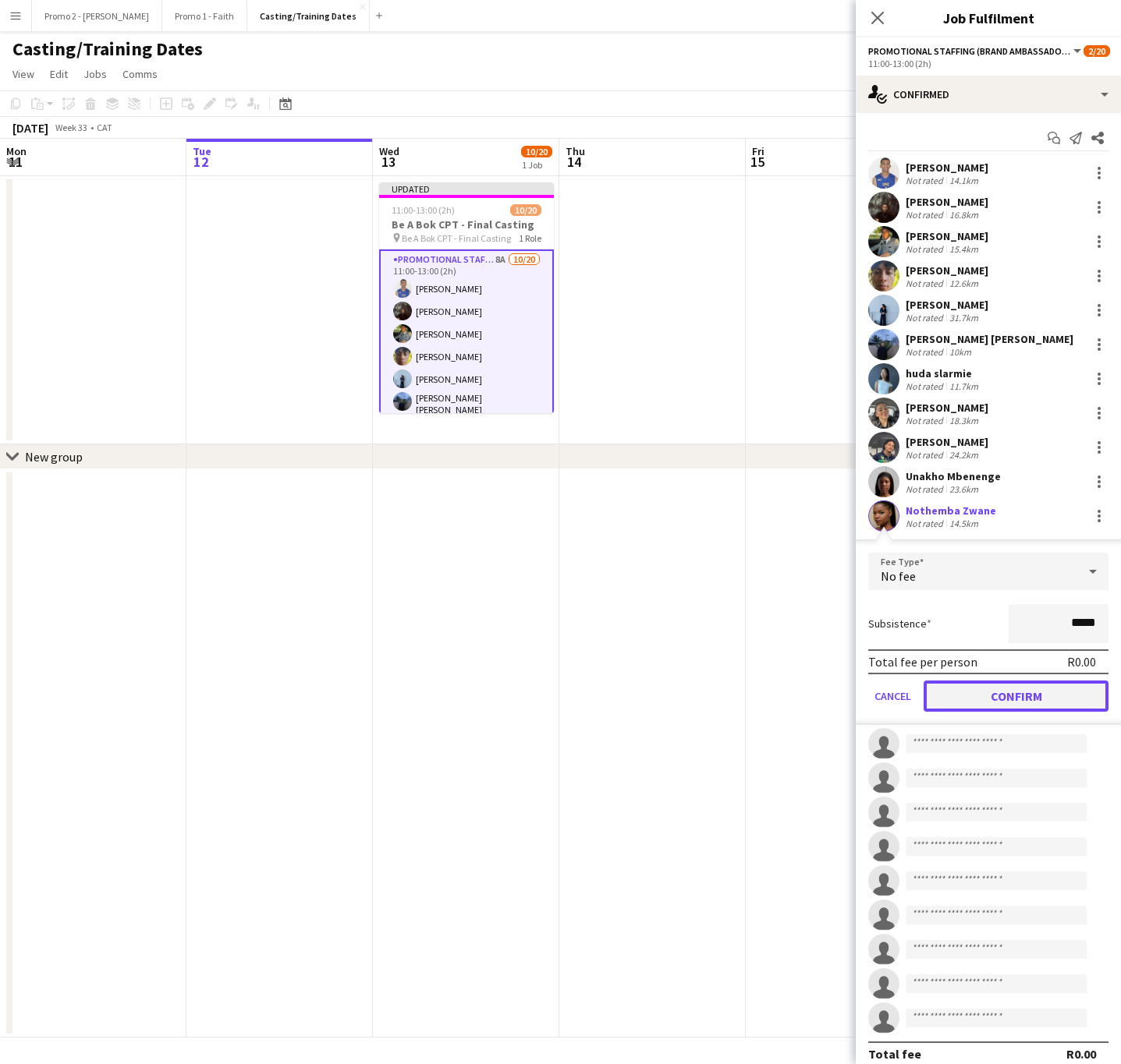
click at [989, 683] on button "Confirm" at bounding box center [1016, 696] width 185 height 31
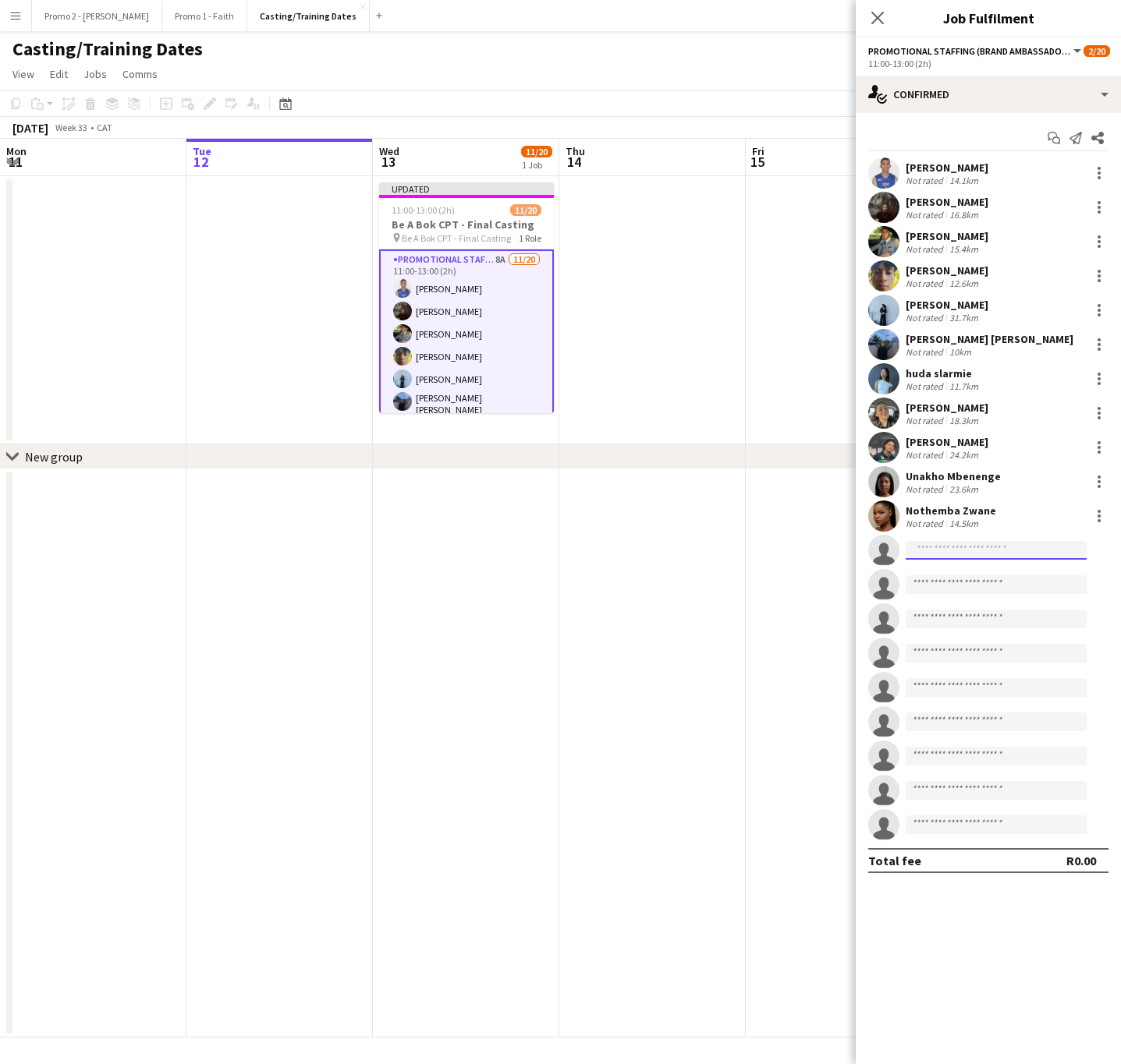
click at [1009, 555] on input at bounding box center [995, 550] width 181 height 18
type input "*****"
click at [989, 571] on span "Emihle Qashani" at bounding box center [956, 573] width 77 height 13
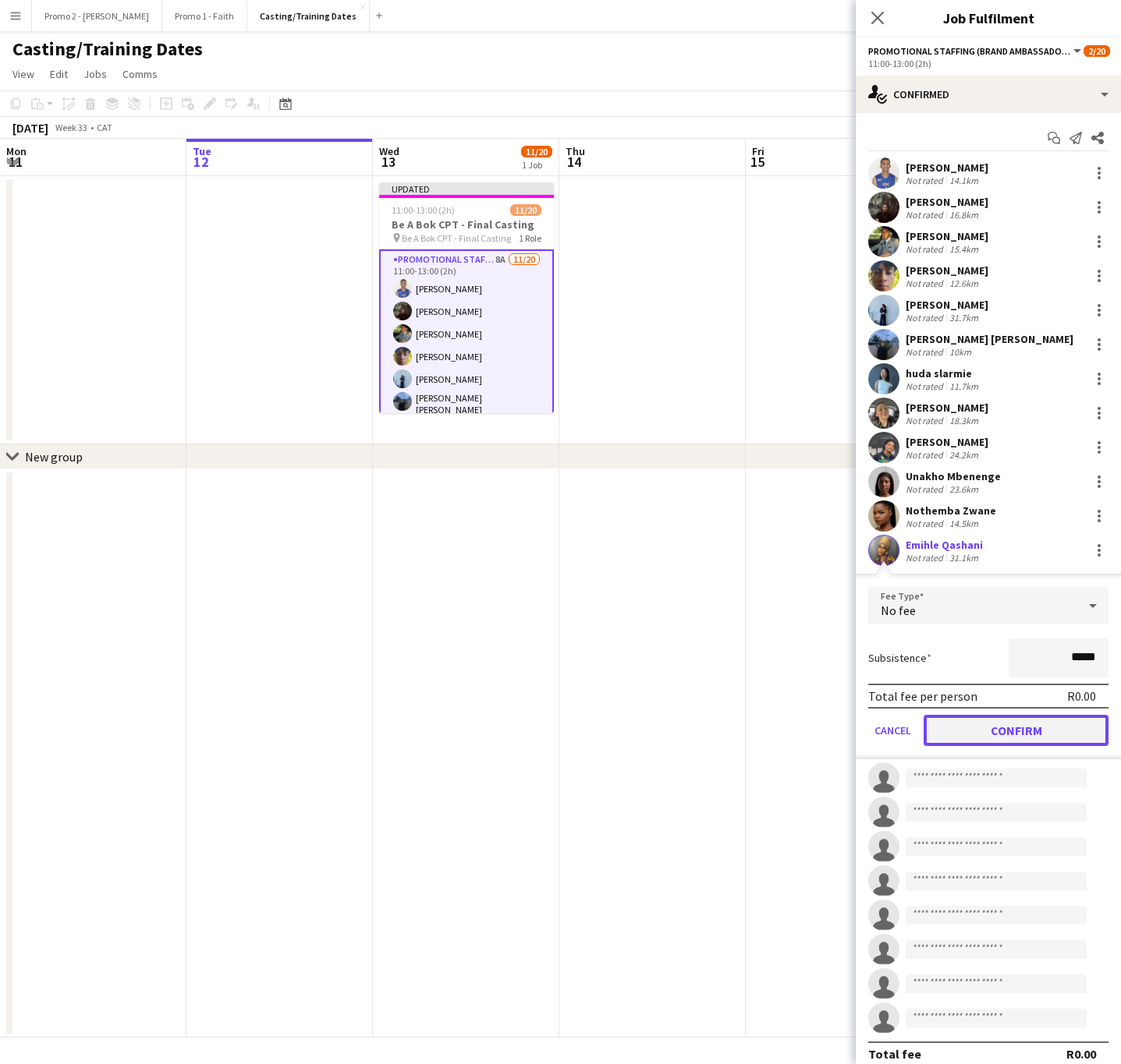
click at [993, 730] on button "Confirm" at bounding box center [1016, 730] width 185 height 31
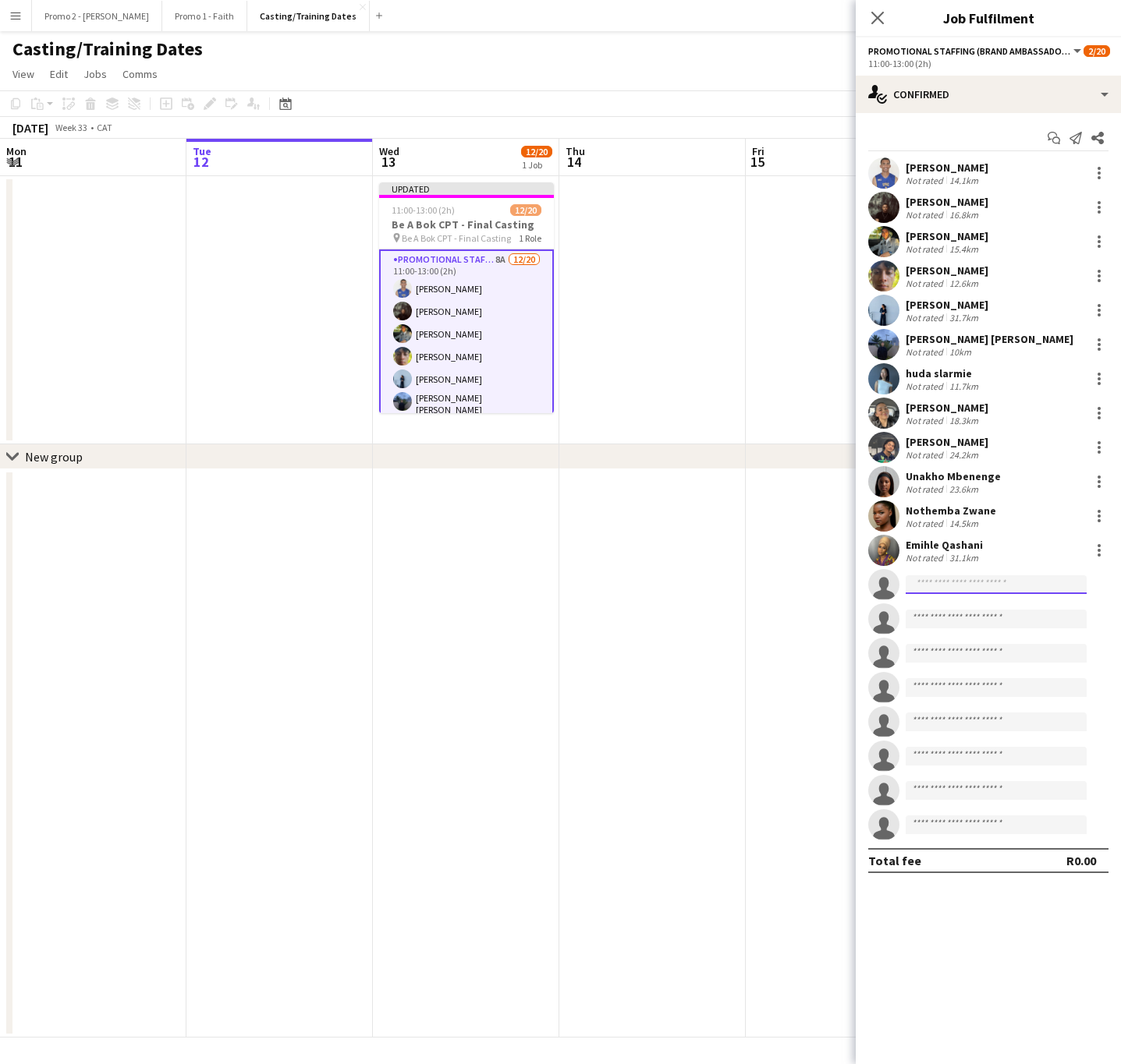
click at [1011, 583] on input at bounding box center [995, 584] width 181 height 18
type input "******"
click at [937, 592] on input "******" at bounding box center [995, 584] width 181 height 18
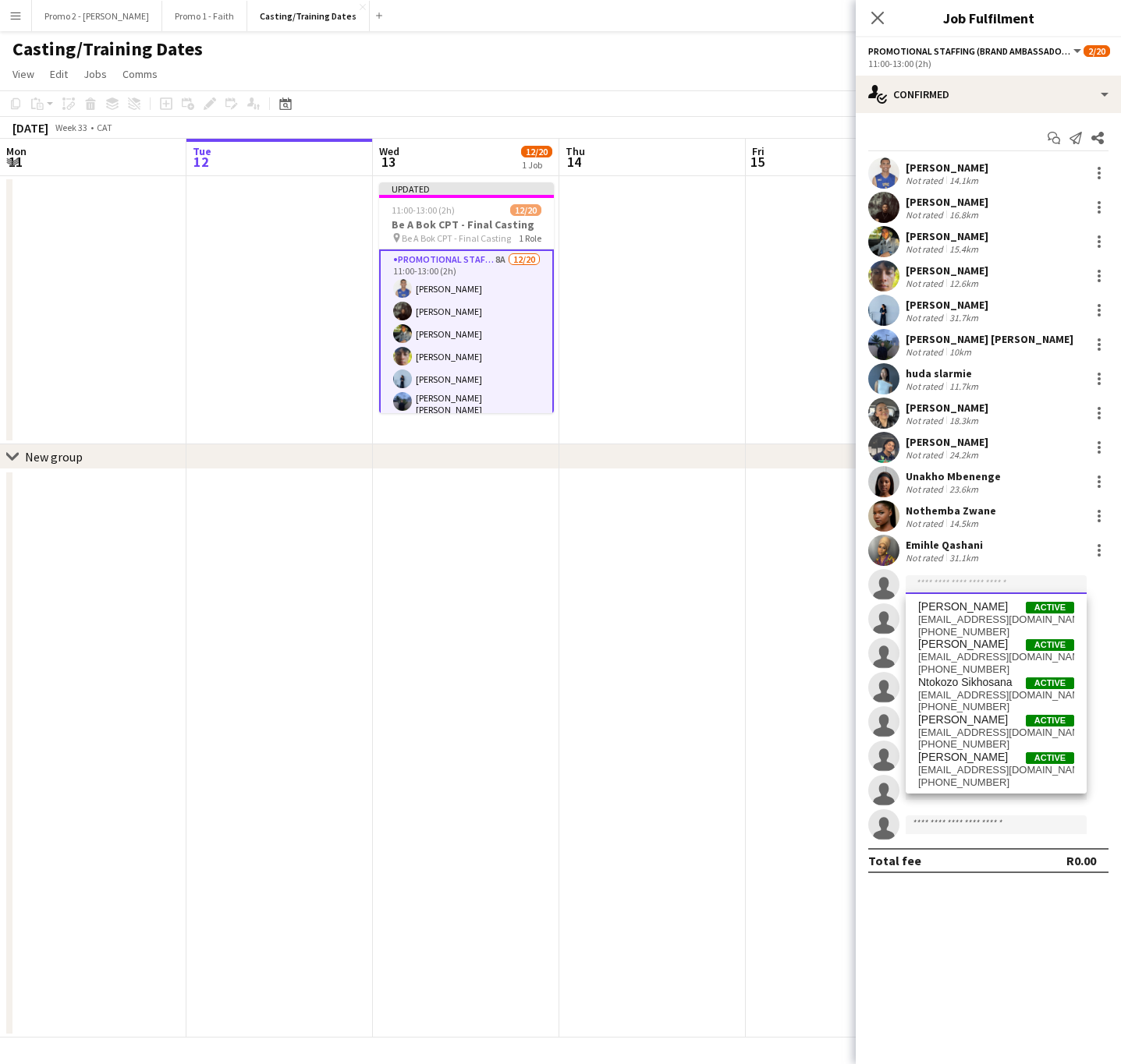
click at [943, 592] on input at bounding box center [995, 584] width 181 height 18
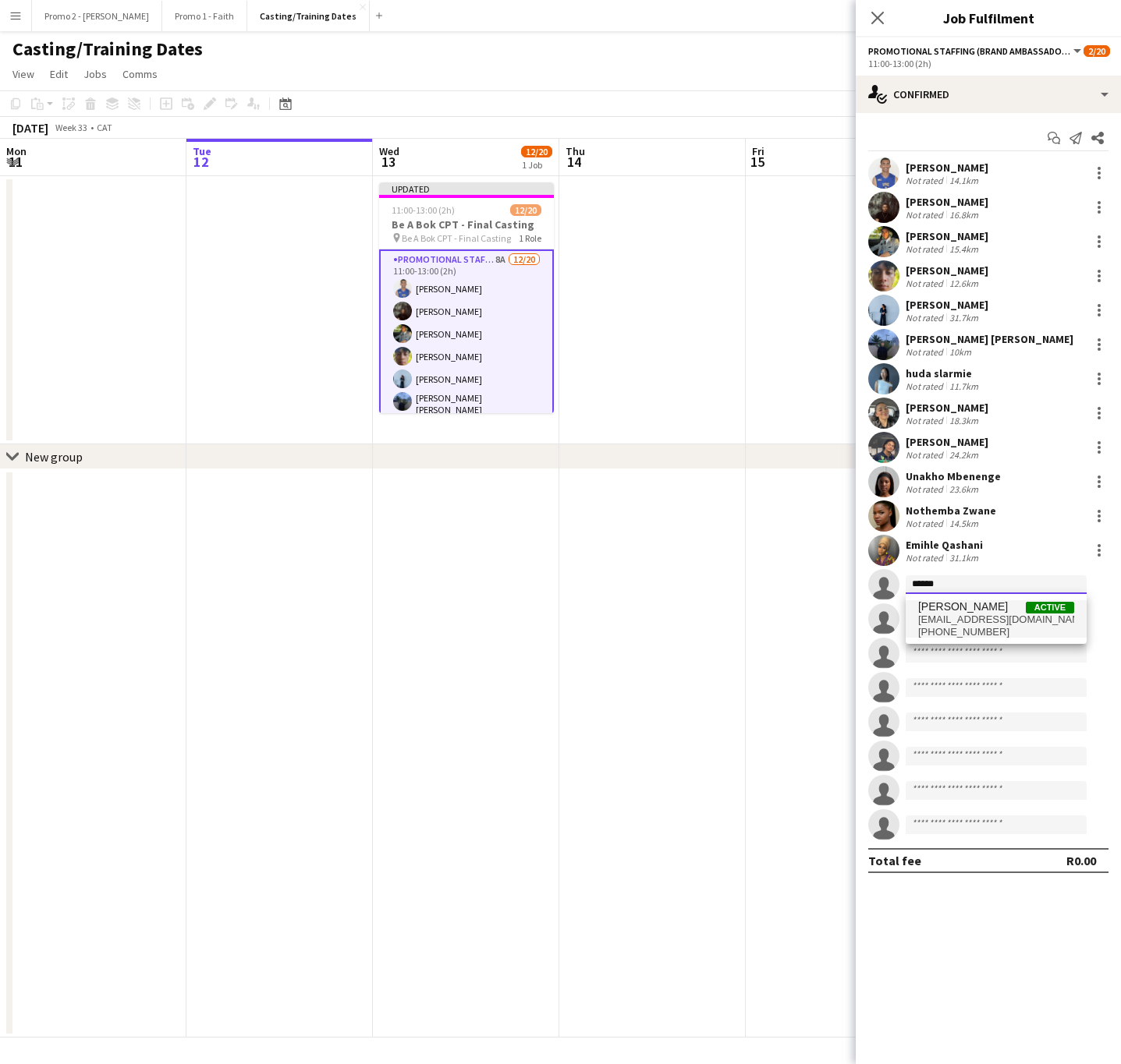
type input "******"
click at [967, 604] on span "[PERSON_NAME]" at bounding box center [963, 607] width 90 height 13
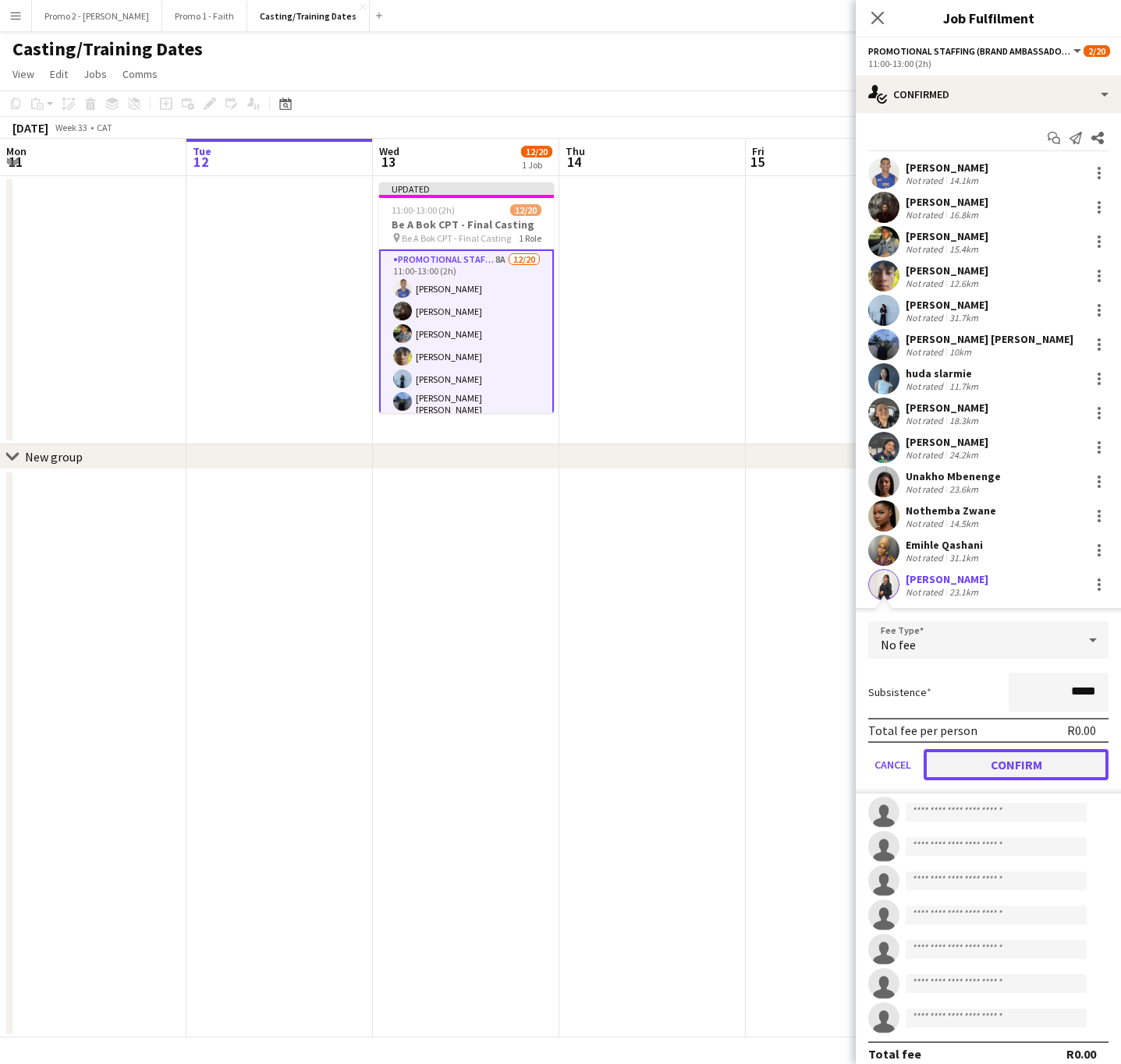
click at [1014, 763] on button "Confirm" at bounding box center [1016, 764] width 185 height 31
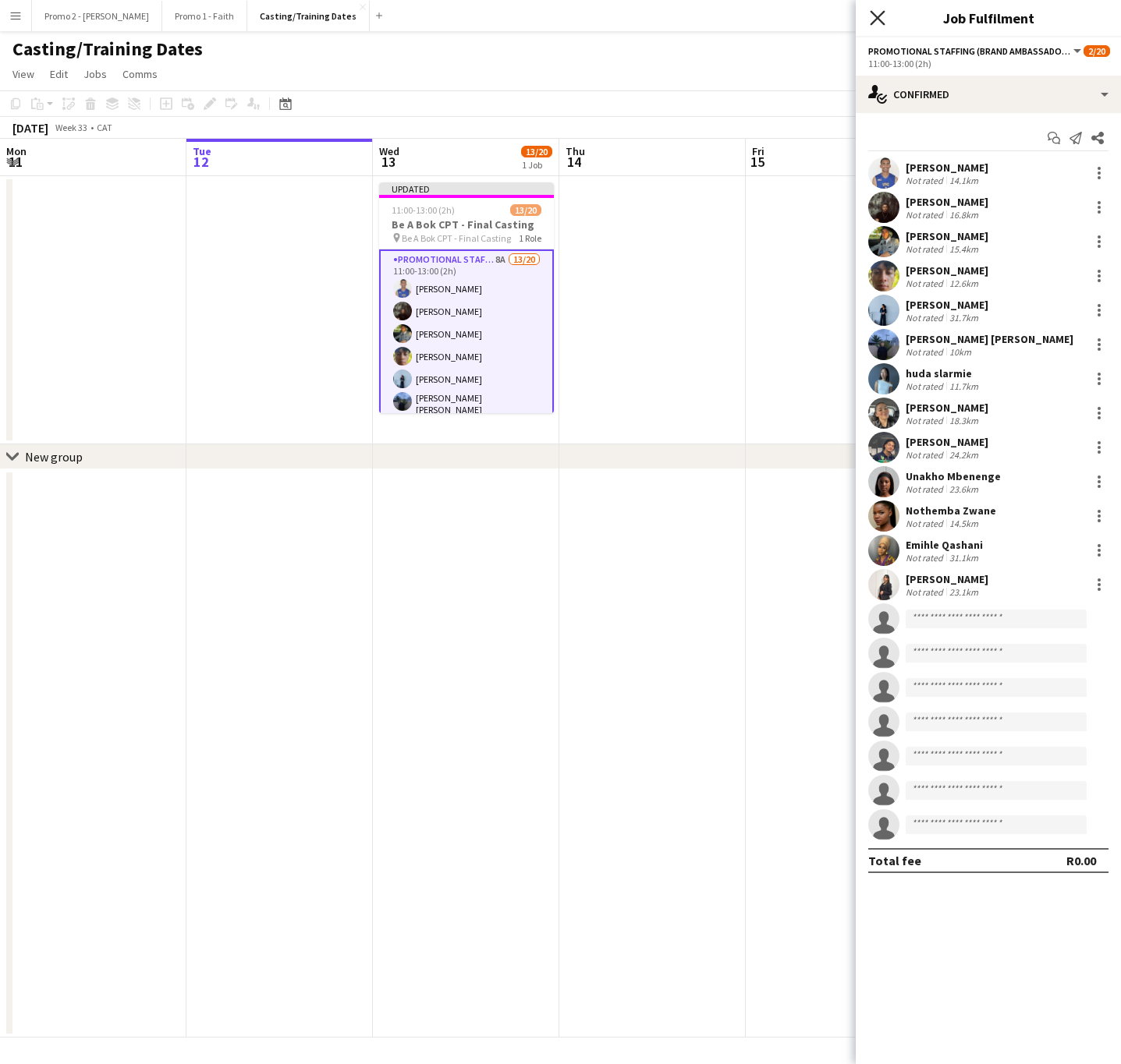
click at [878, 22] on icon "Close pop-in" at bounding box center [877, 17] width 15 height 15
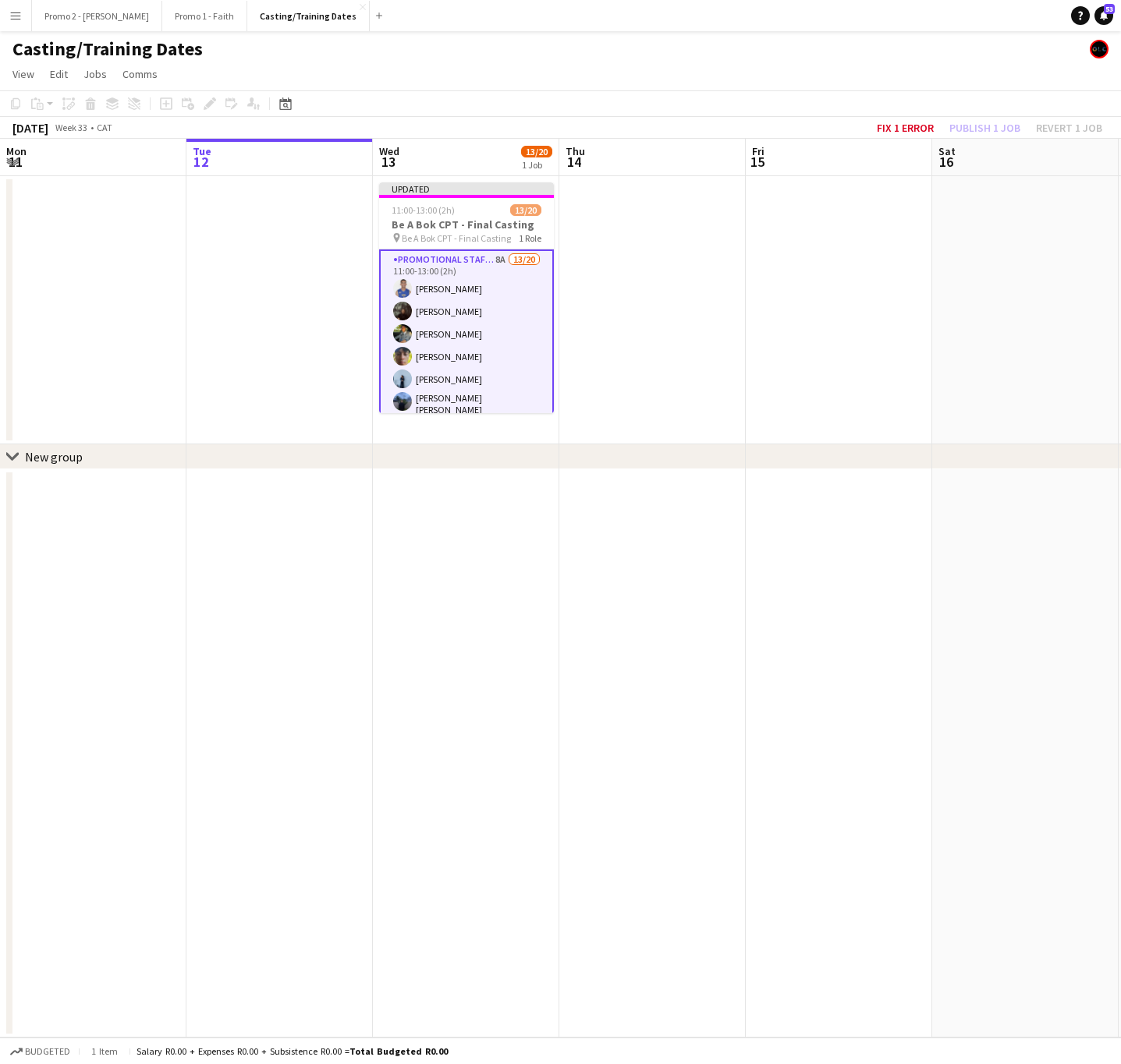
click at [810, 136] on div "[DATE] Week 33 • CAT Fix 1 error Publish 1 job Revert 1 job" at bounding box center [560, 127] width 1121 height 22
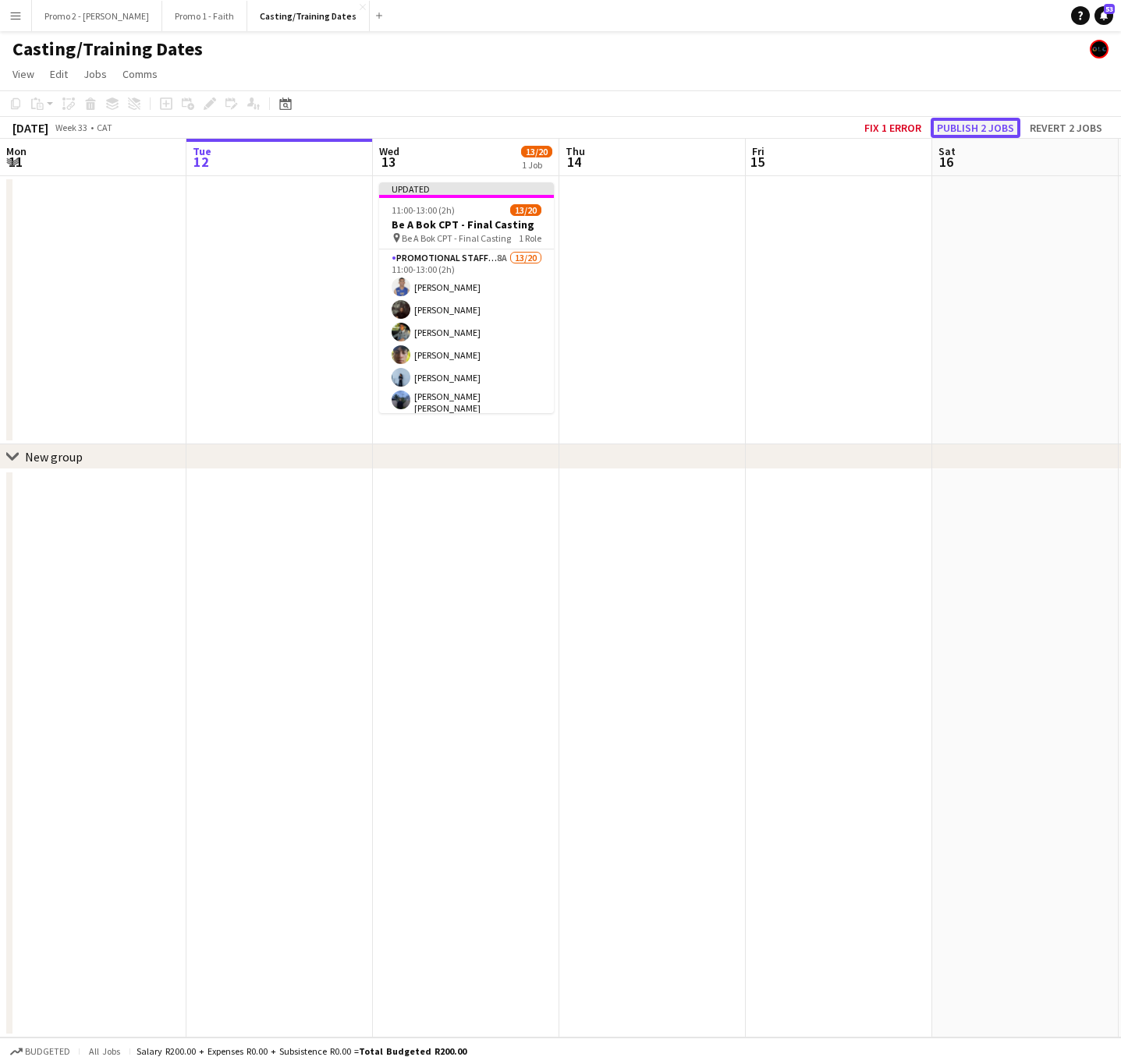
click at [969, 127] on button "Publish 2 jobs" at bounding box center [975, 127] width 90 height 20
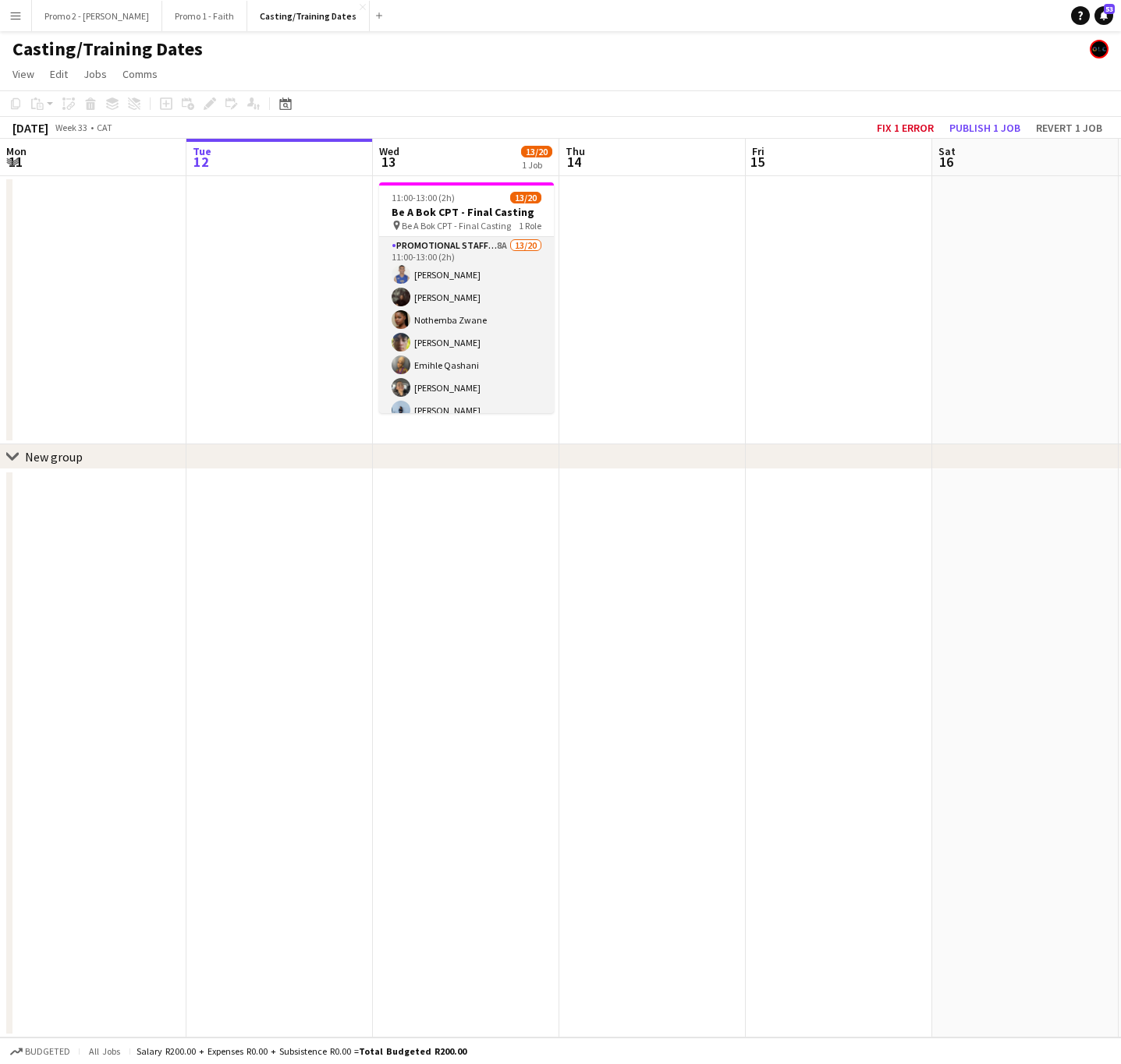
click at [460, 345] on app-card-role "Promotional Staffing (Brand Ambassadors) 8A 13/20 11:00-13:00 (2h) [PERSON_NAME…" at bounding box center [466, 480] width 175 height 487
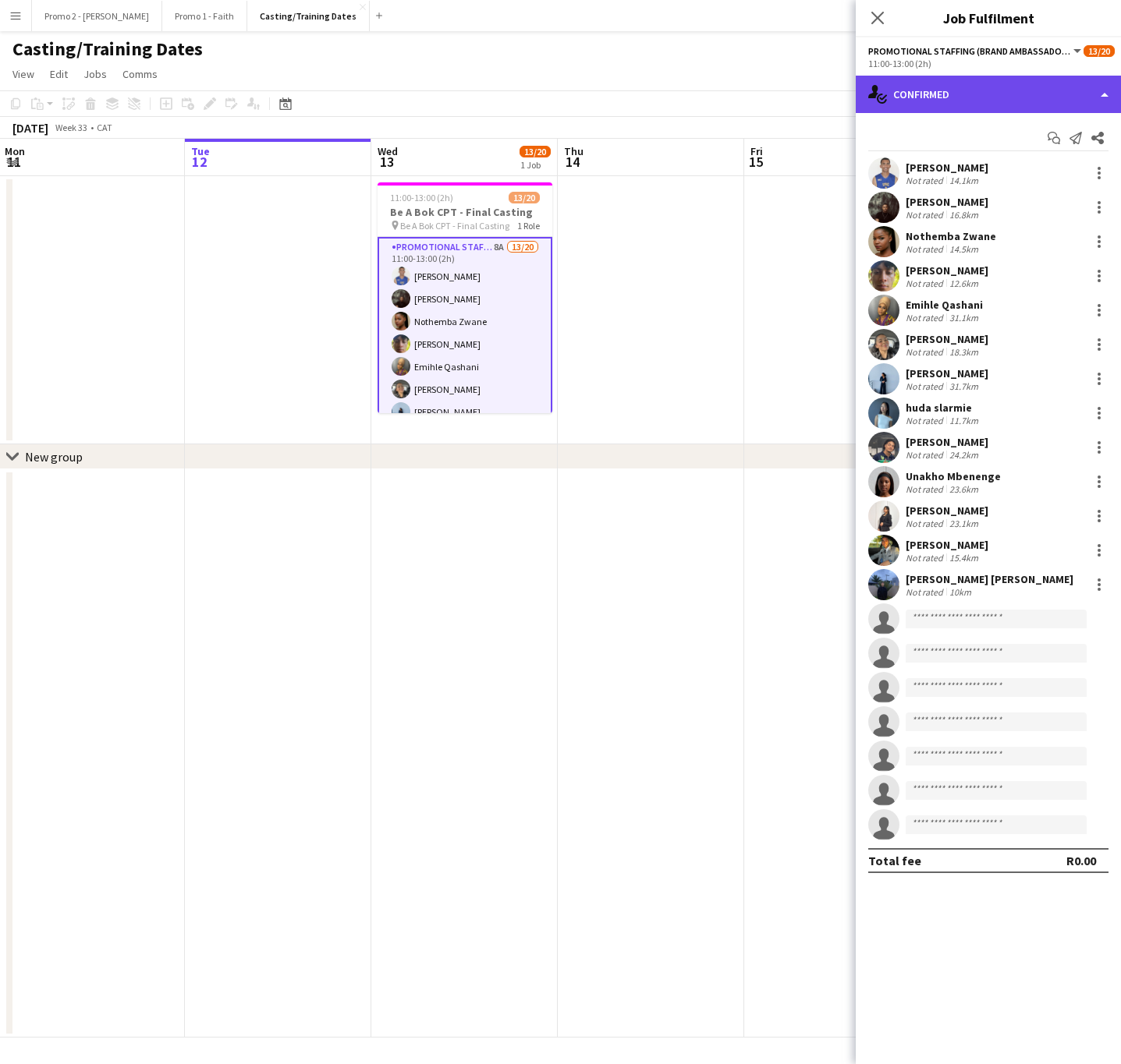
click at [922, 106] on div "single-neutral-actions-check-2 Confirmed" at bounding box center [988, 94] width 265 height 37
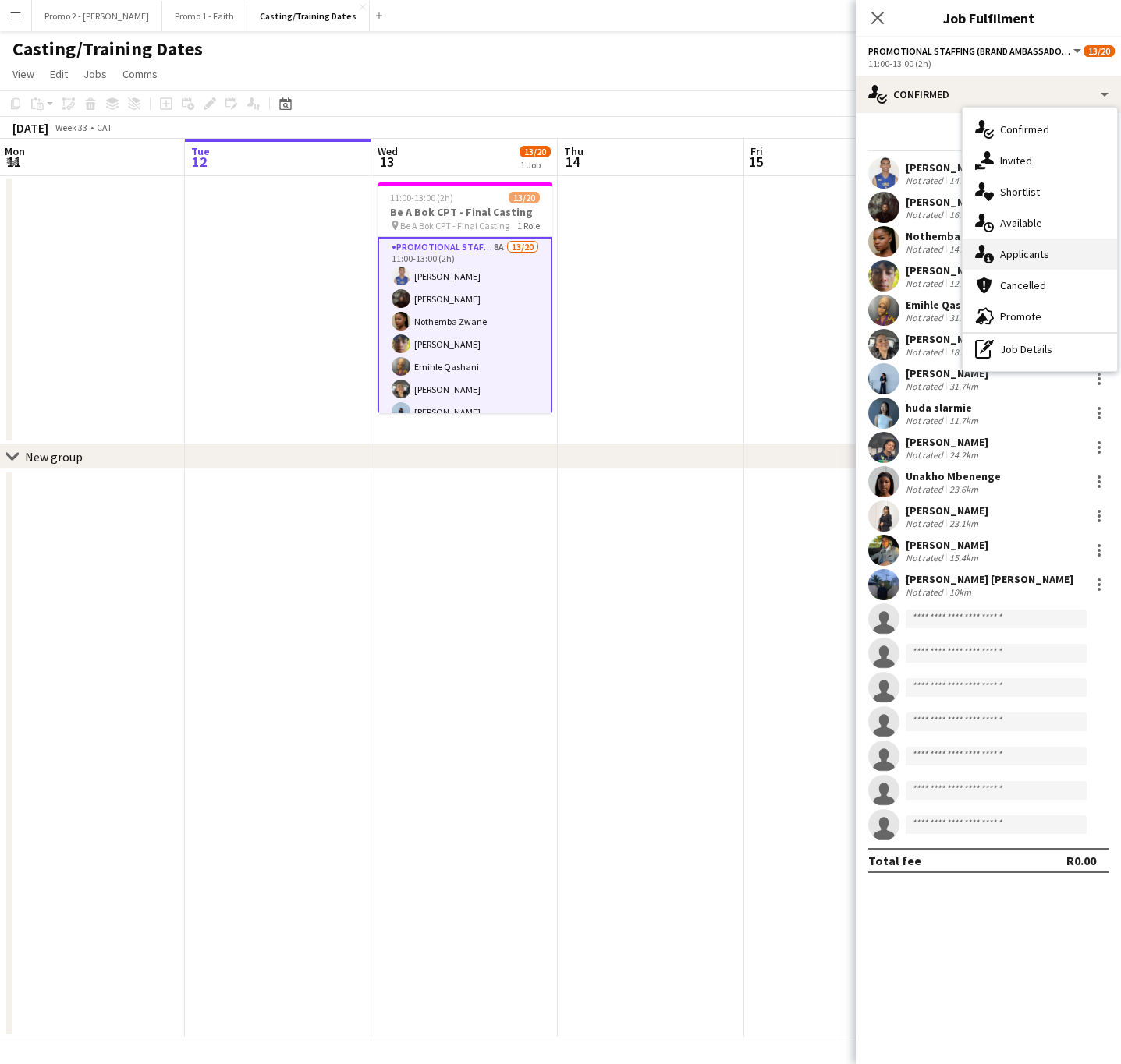
click at [1035, 256] on div "single-neutral-actions-information Applicants" at bounding box center [1039, 254] width 154 height 31
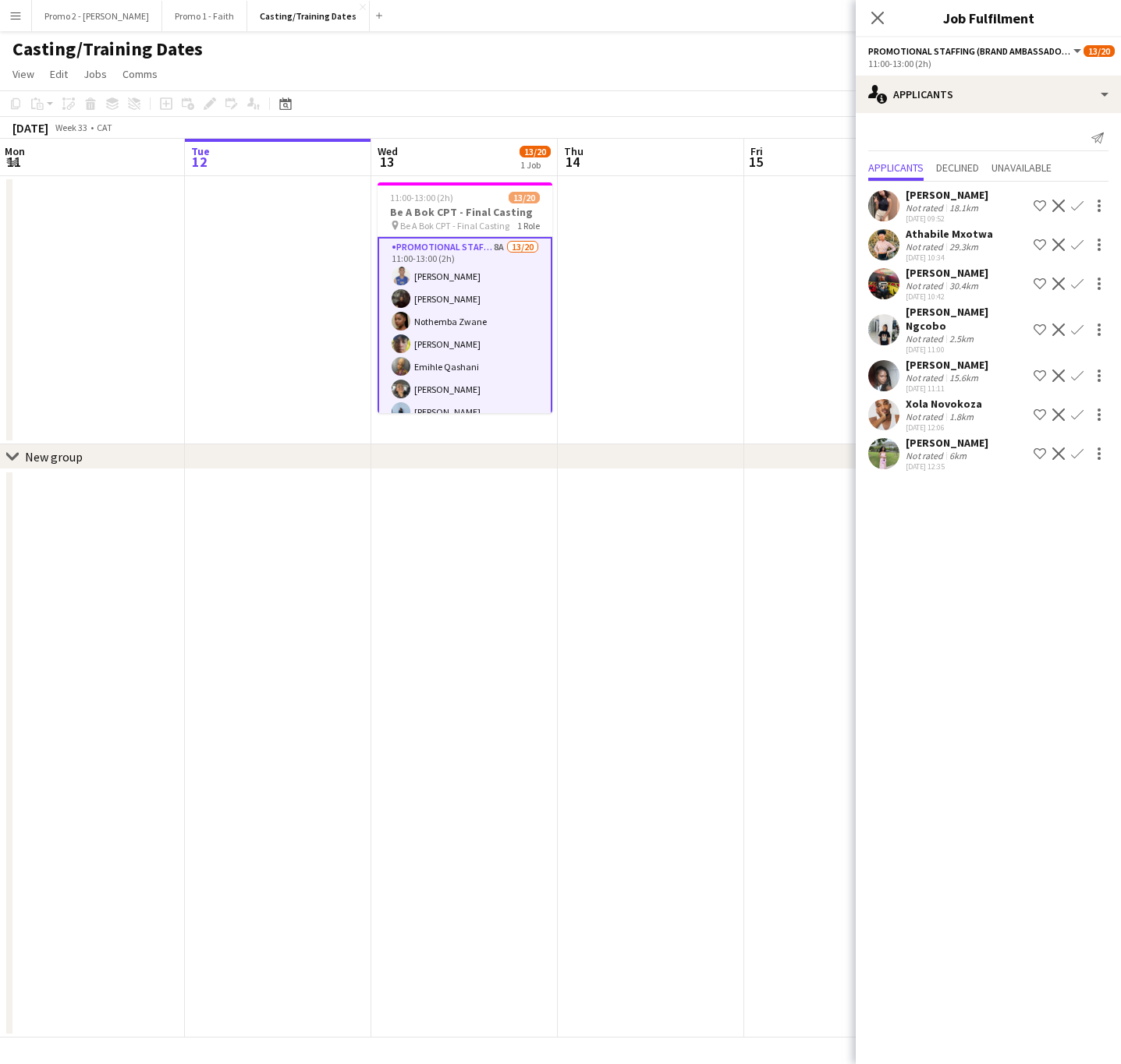
click at [915, 397] on div "Xola Novokoza" at bounding box center [944, 404] width 77 height 14
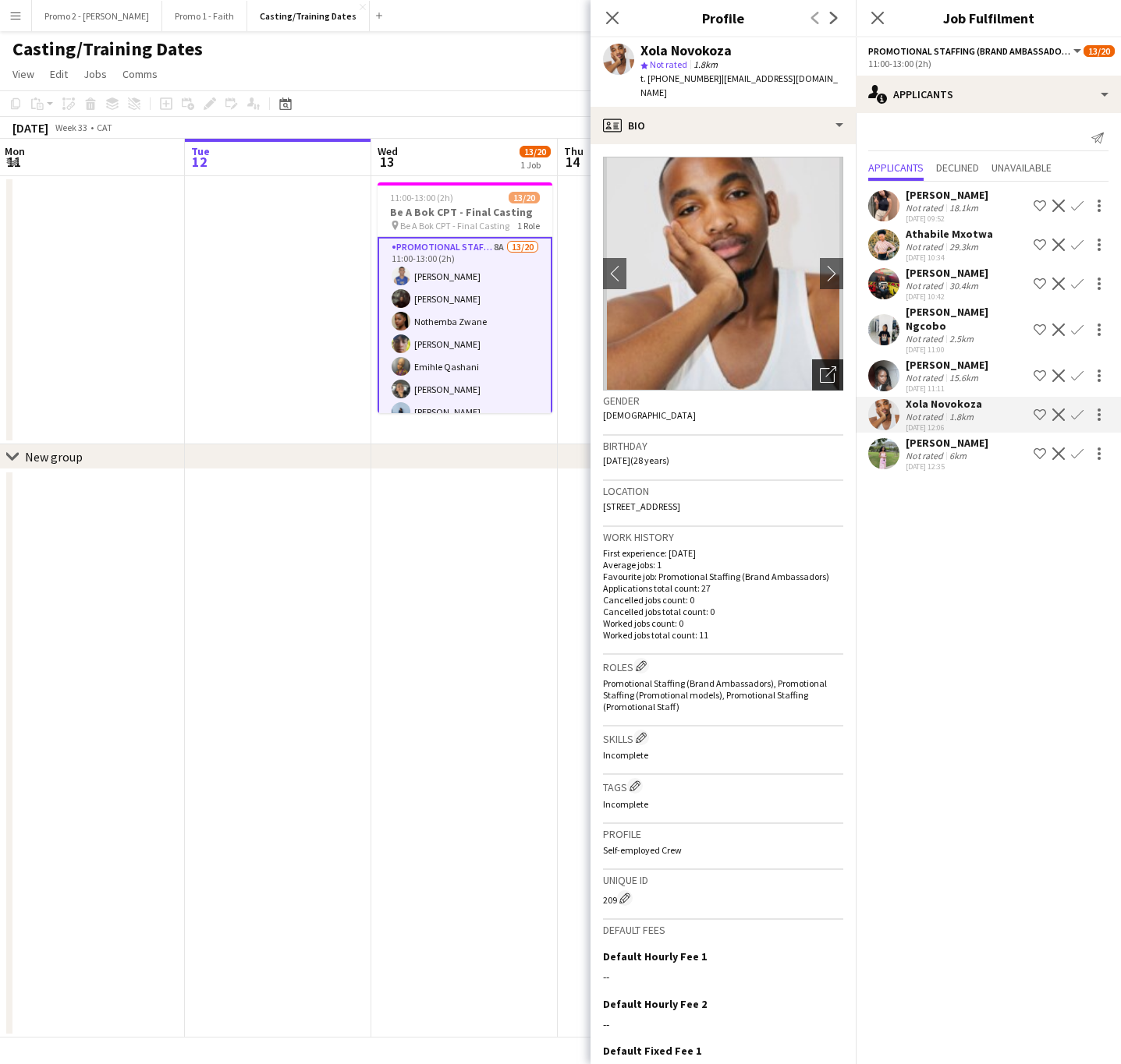
click at [820, 366] on icon "Open photos pop-in" at bounding box center [828, 375] width 17 height 17
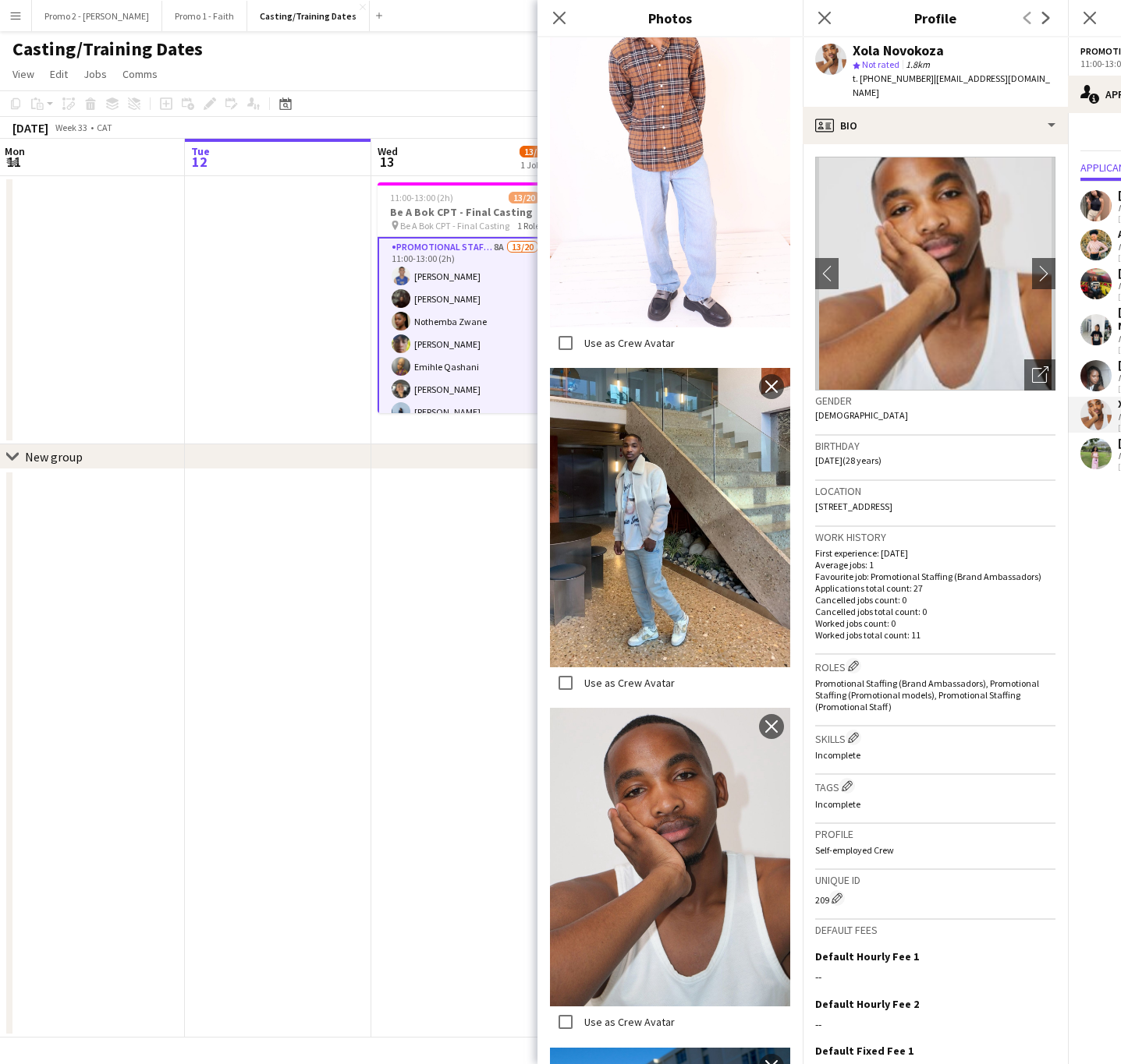
scroll to position [76, 0]
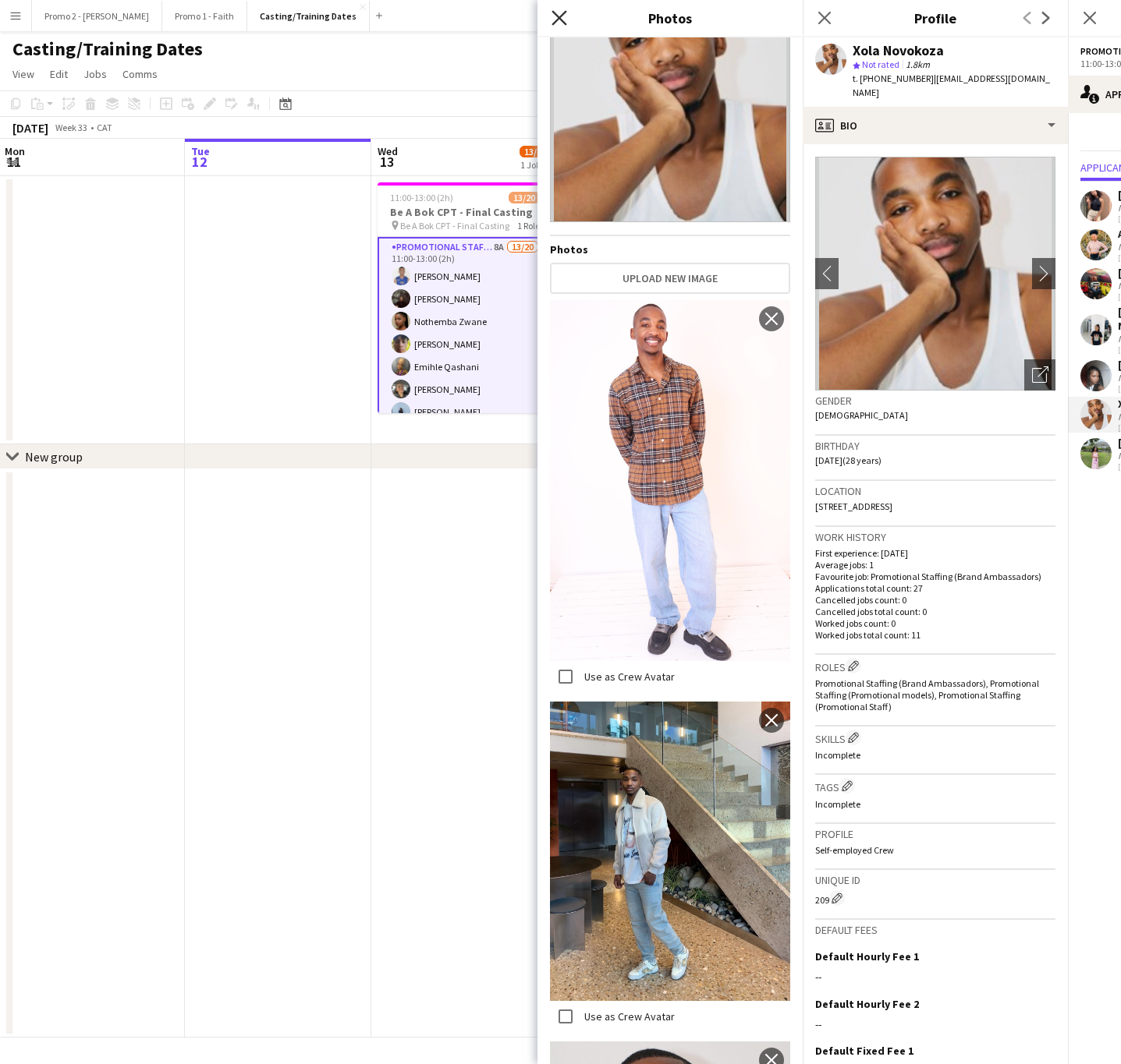
click at [560, 17] on icon at bounding box center [559, 17] width 15 height 15
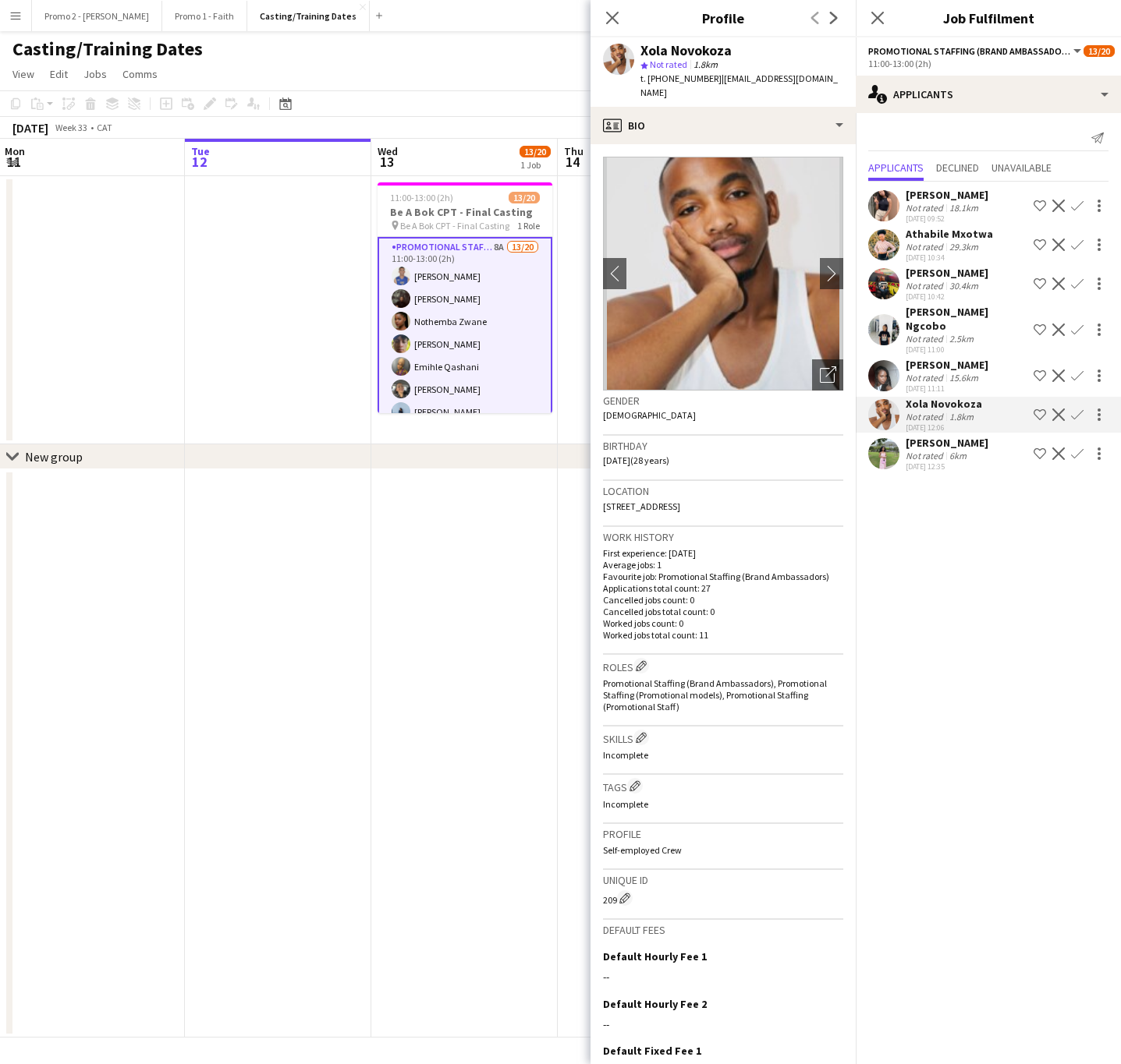
click at [925, 358] on div "[PERSON_NAME]" at bounding box center [946, 365] width 82 height 14
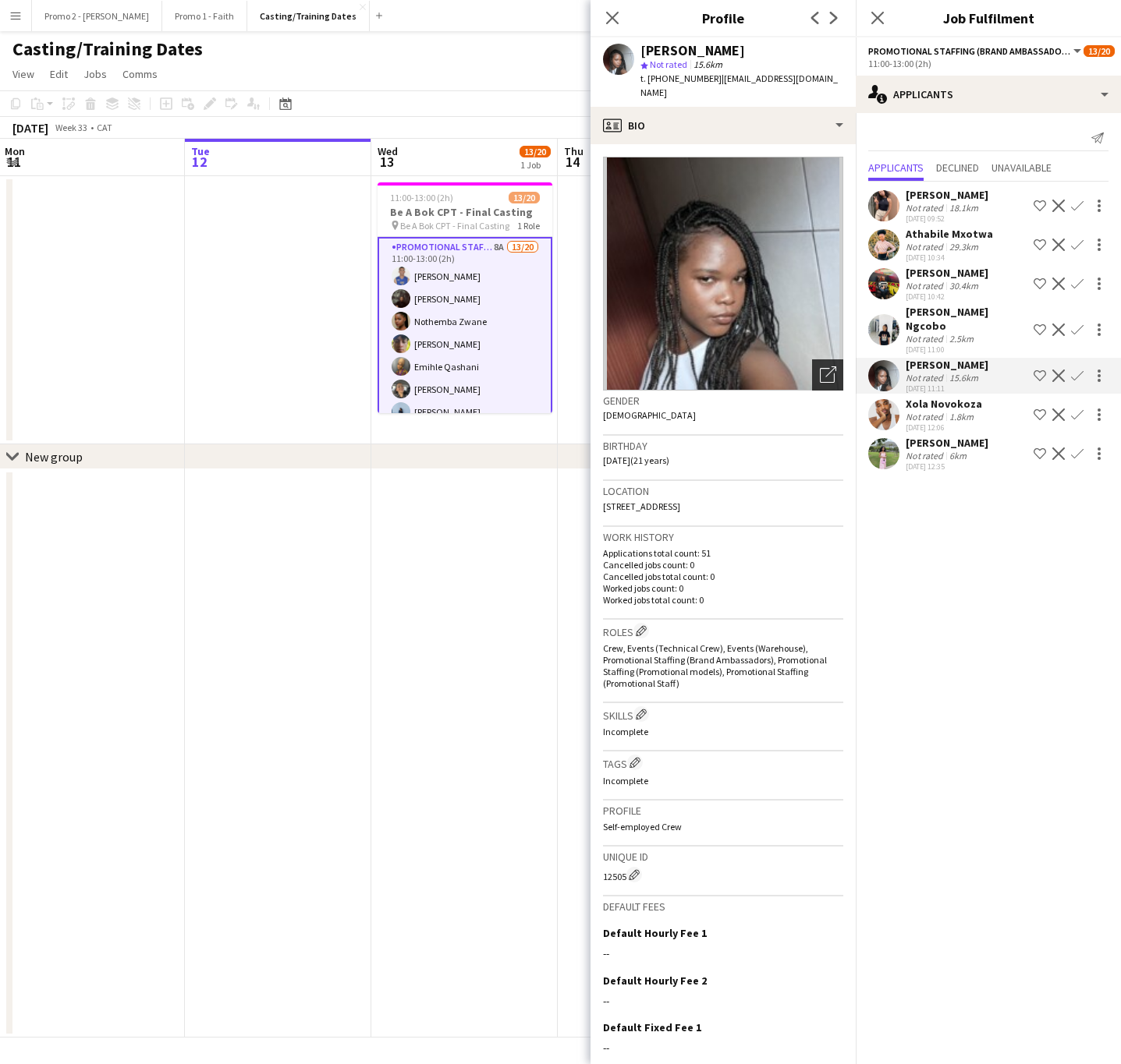
click at [820, 366] on icon "Open photos pop-in" at bounding box center [828, 375] width 17 height 17
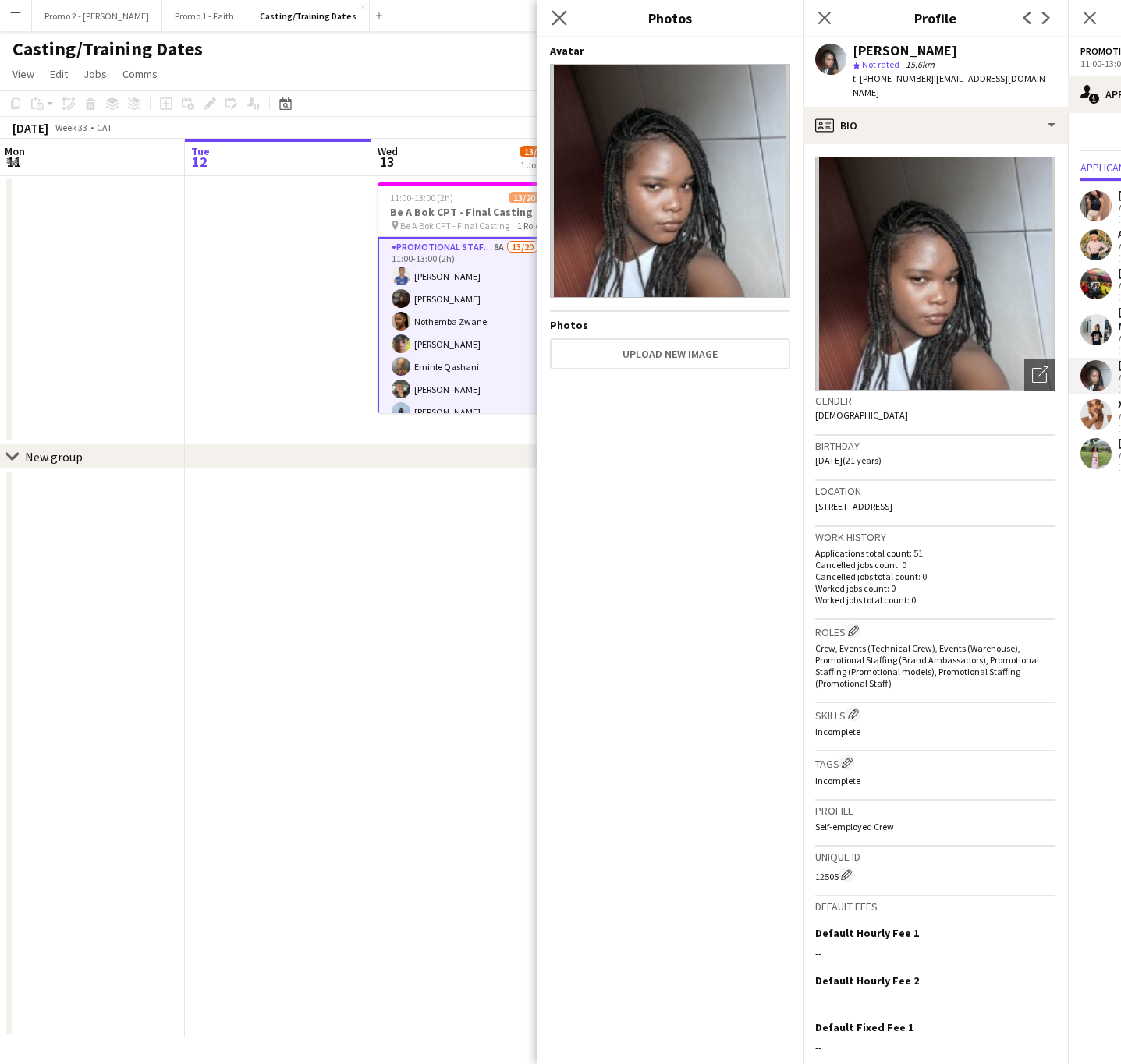
click at [566, 15] on icon "Close pop-in" at bounding box center [559, 17] width 15 height 15
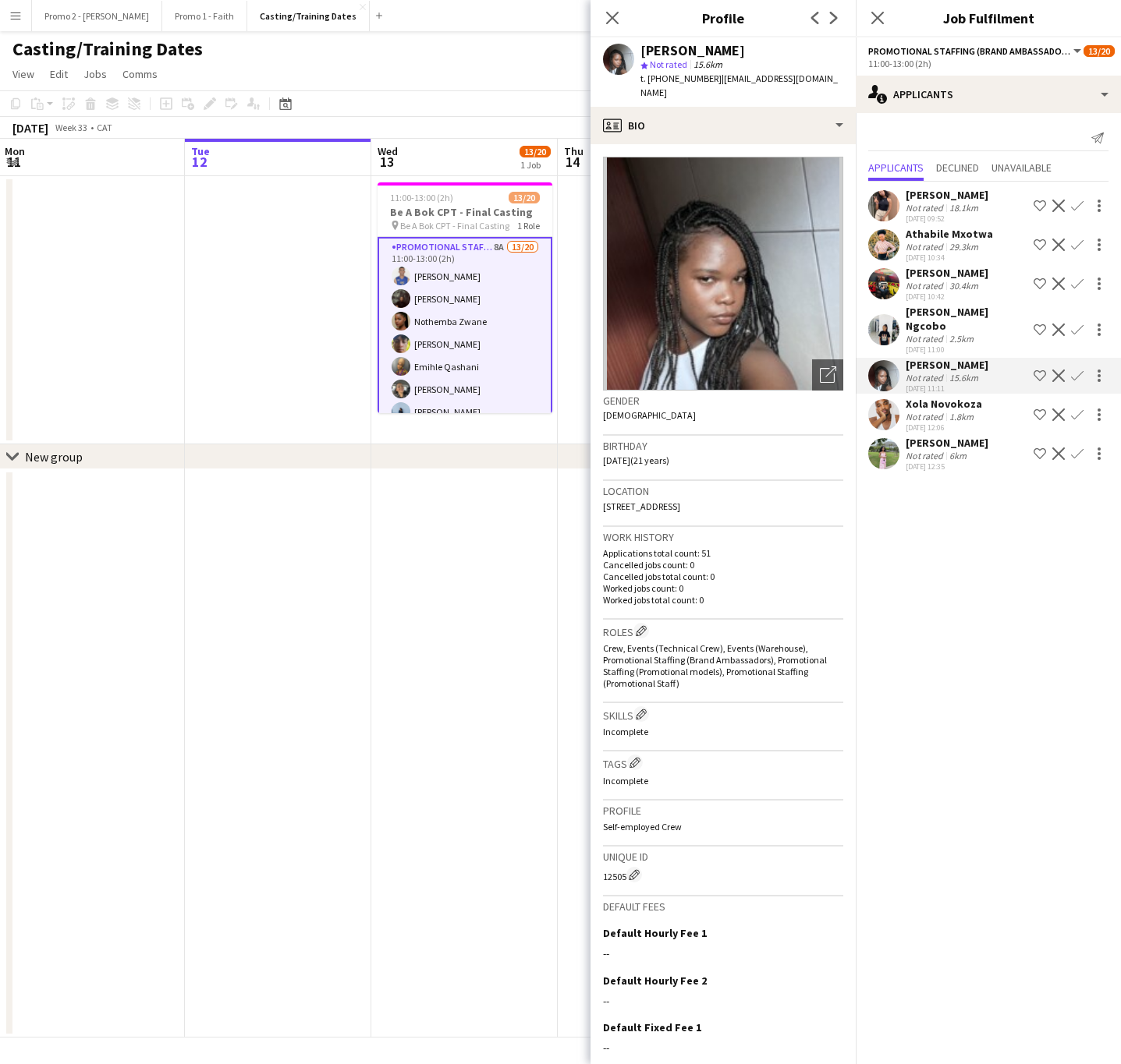
click at [914, 240] on div "Athabile Mxotwa" at bounding box center [949, 234] width 87 height 14
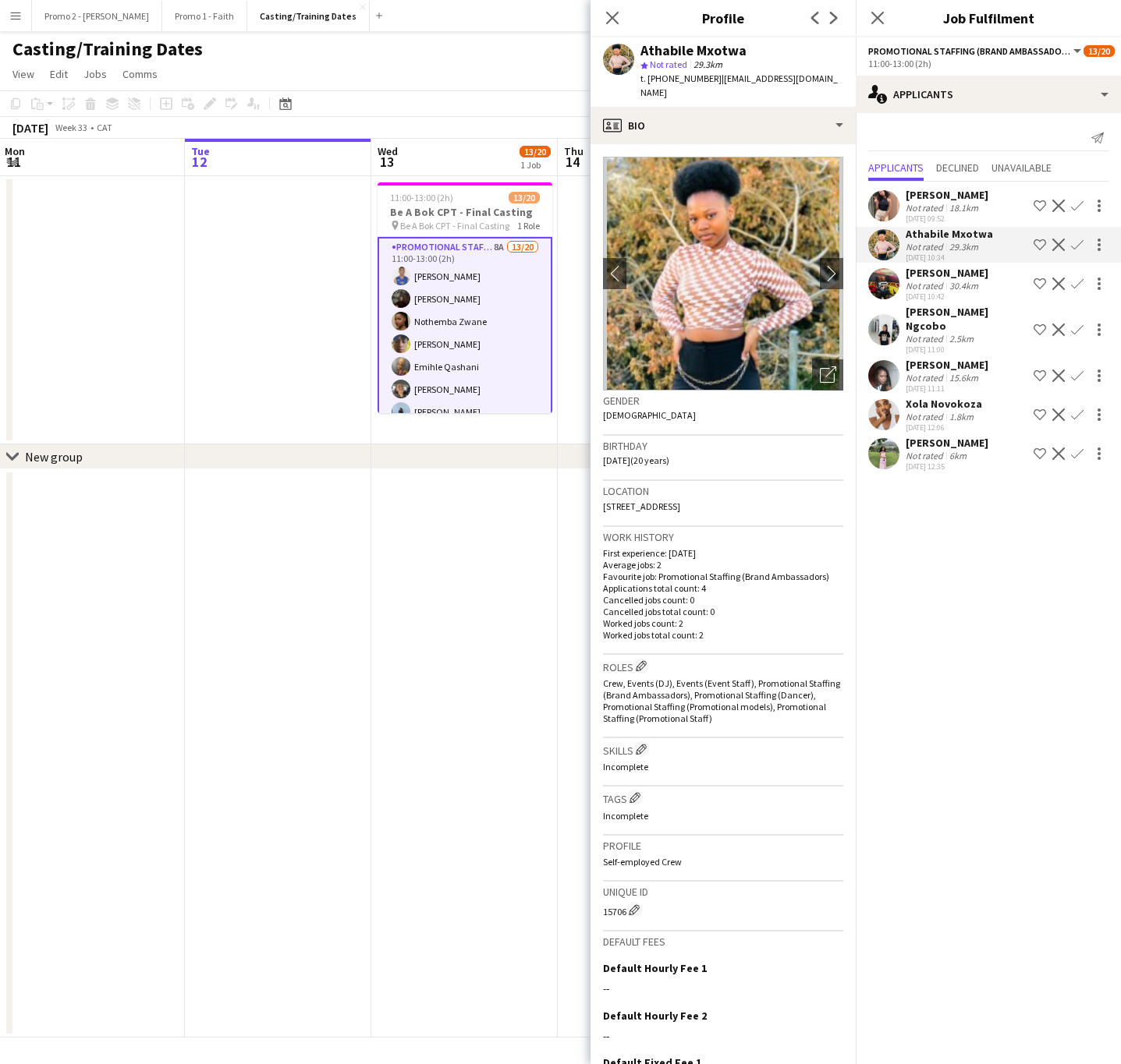
click at [944, 195] on div "[PERSON_NAME]" at bounding box center [946, 195] width 82 height 14
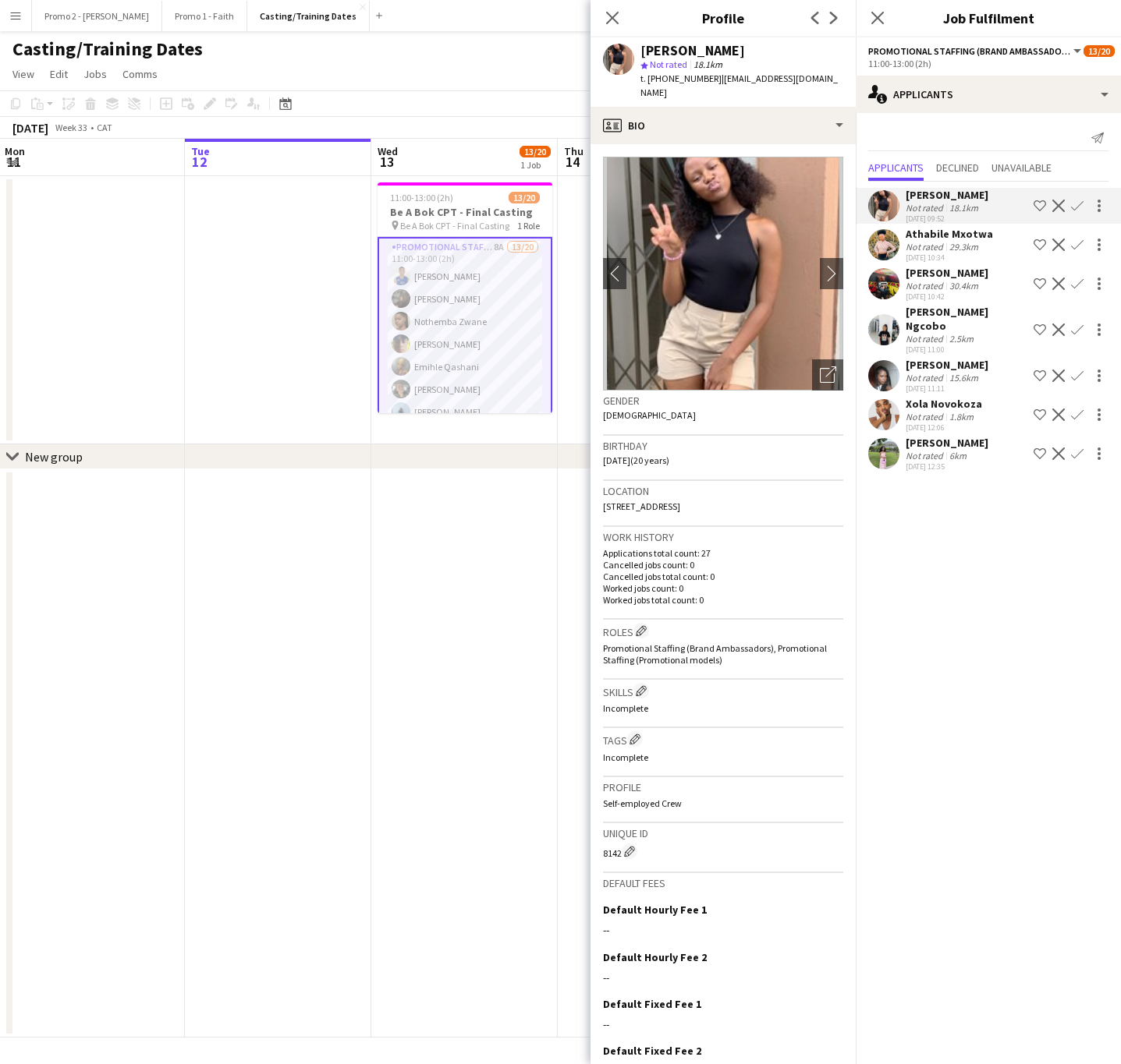
click at [1076, 409] on app-icon "Confirm" at bounding box center [1077, 415] width 12 height 12
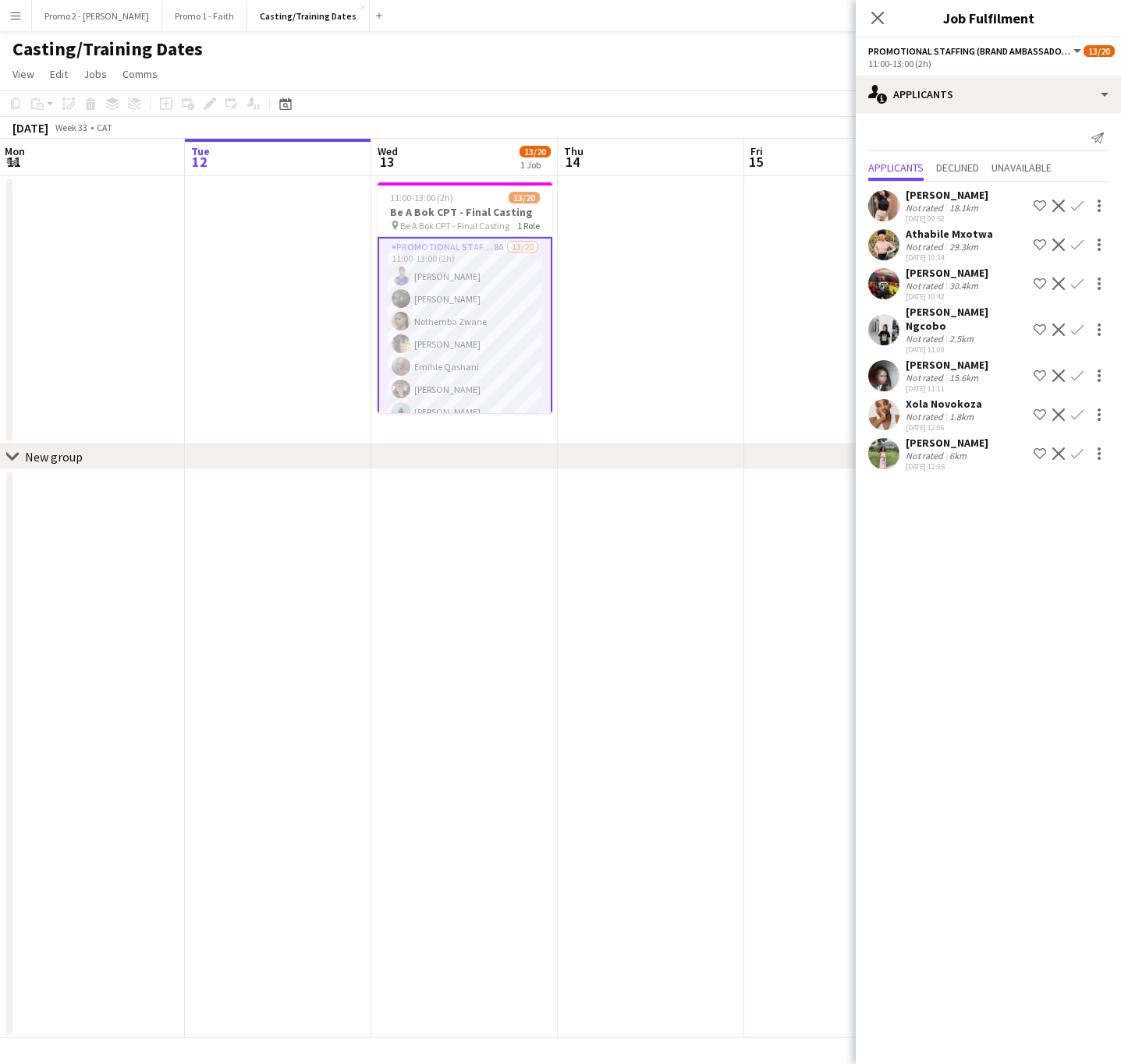
click at [1079, 409] on app-icon "Confirm" at bounding box center [1077, 415] width 12 height 12
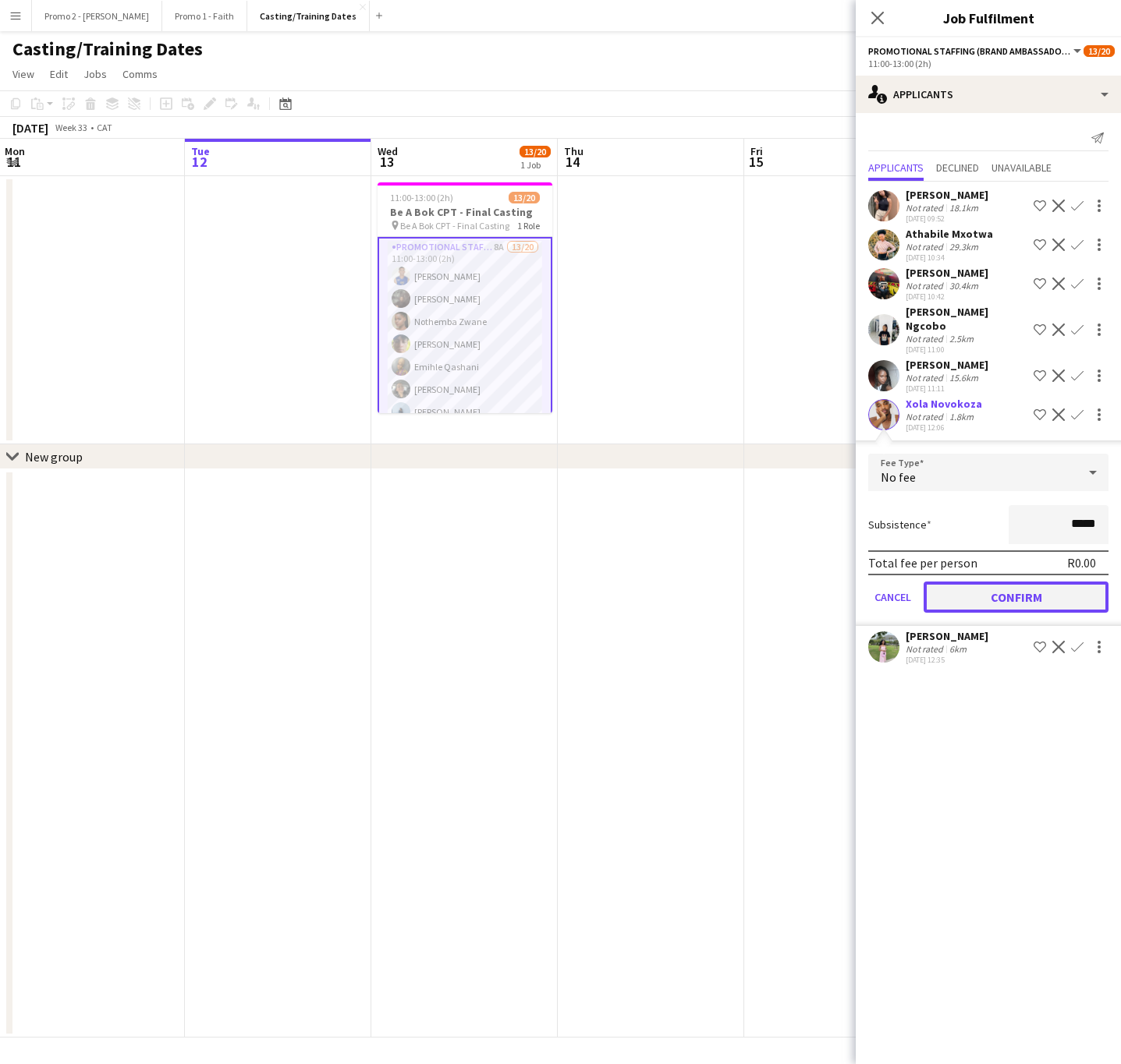
click at [1015, 582] on button "Confirm" at bounding box center [1016, 597] width 185 height 31
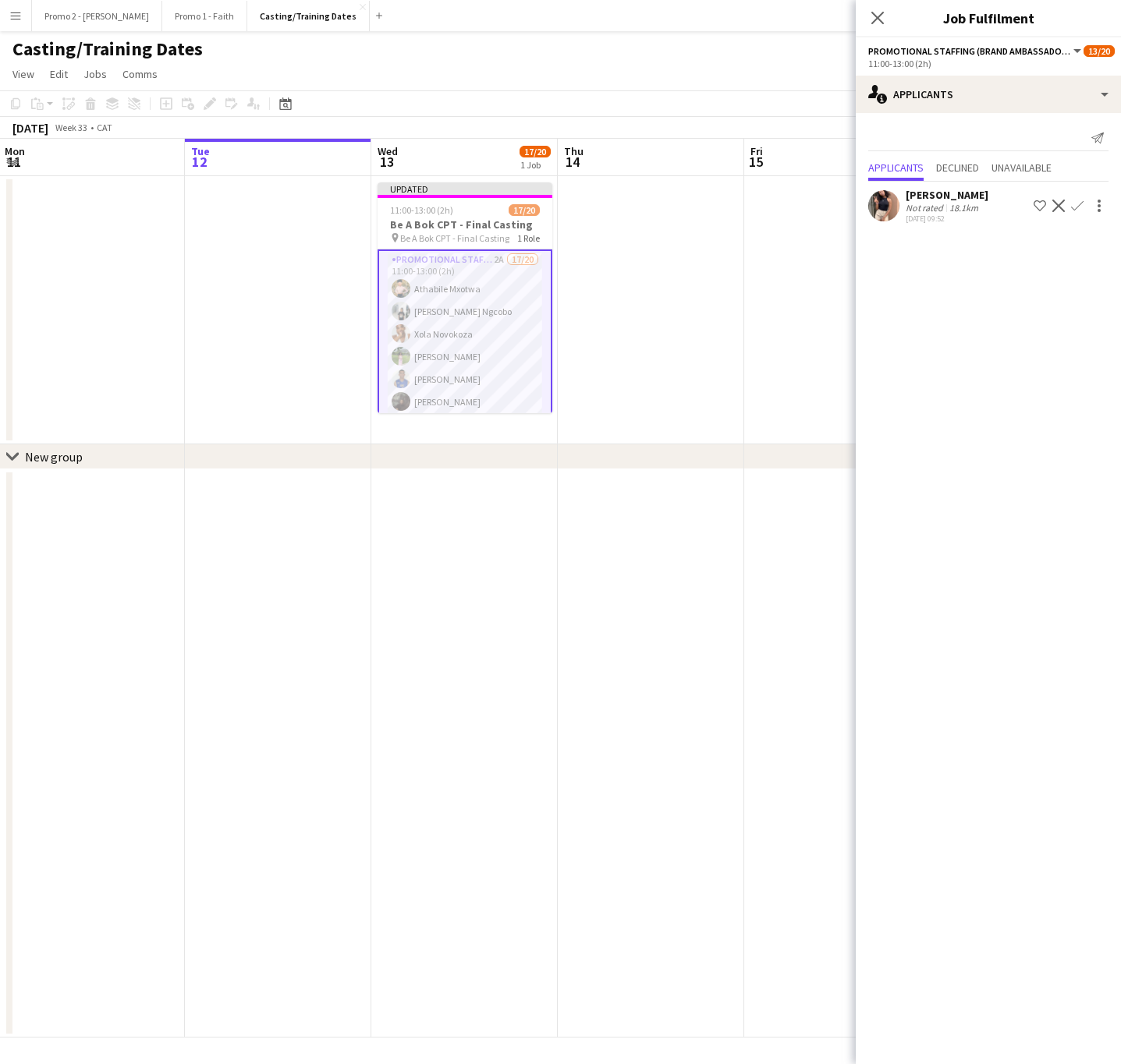
click at [954, 200] on div "[PERSON_NAME]" at bounding box center [946, 195] width 82 height 14
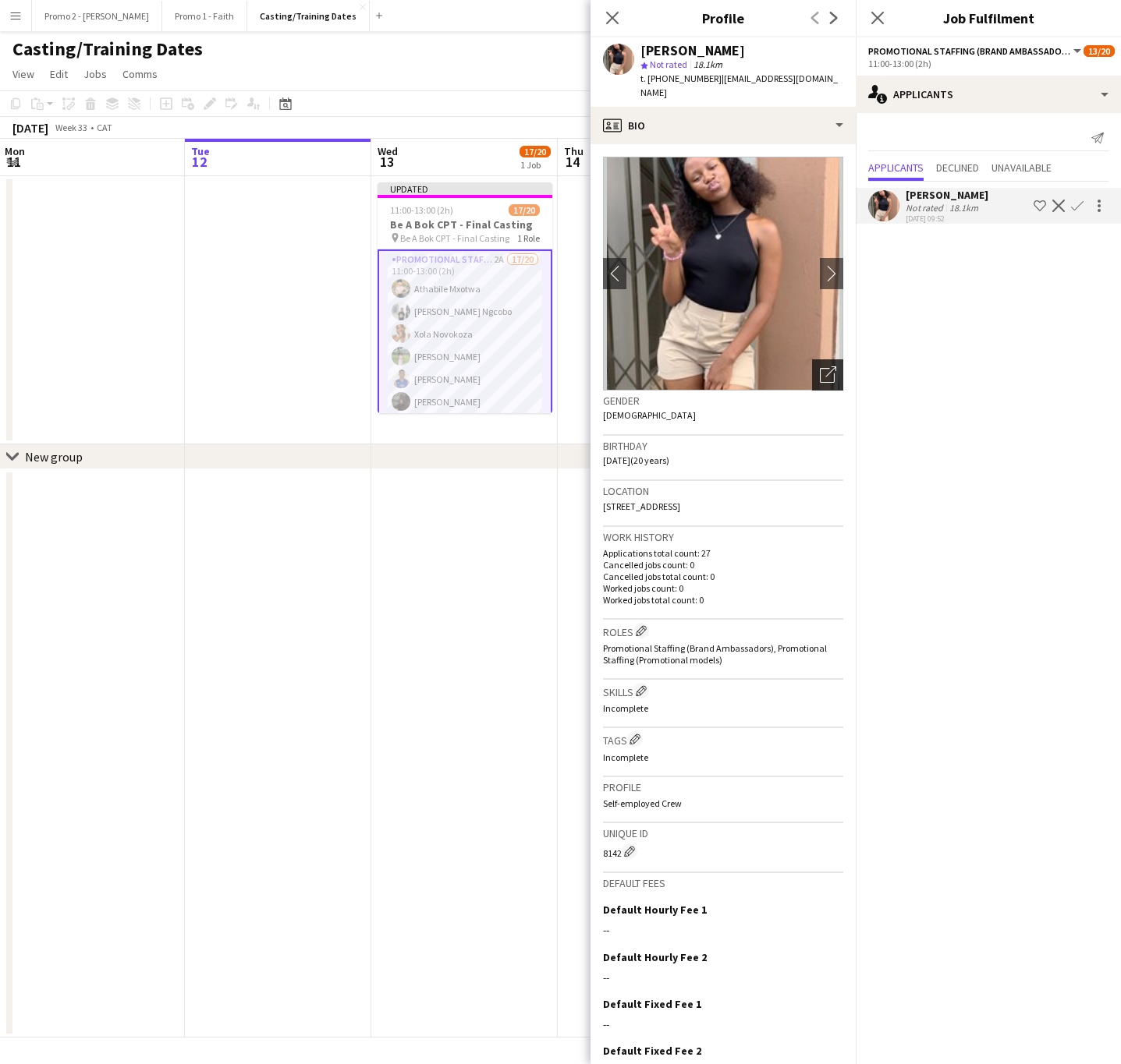
click at [820, 366] on icon "Open photos pop-in" at bounding box center [828, 375] width 17 height 17
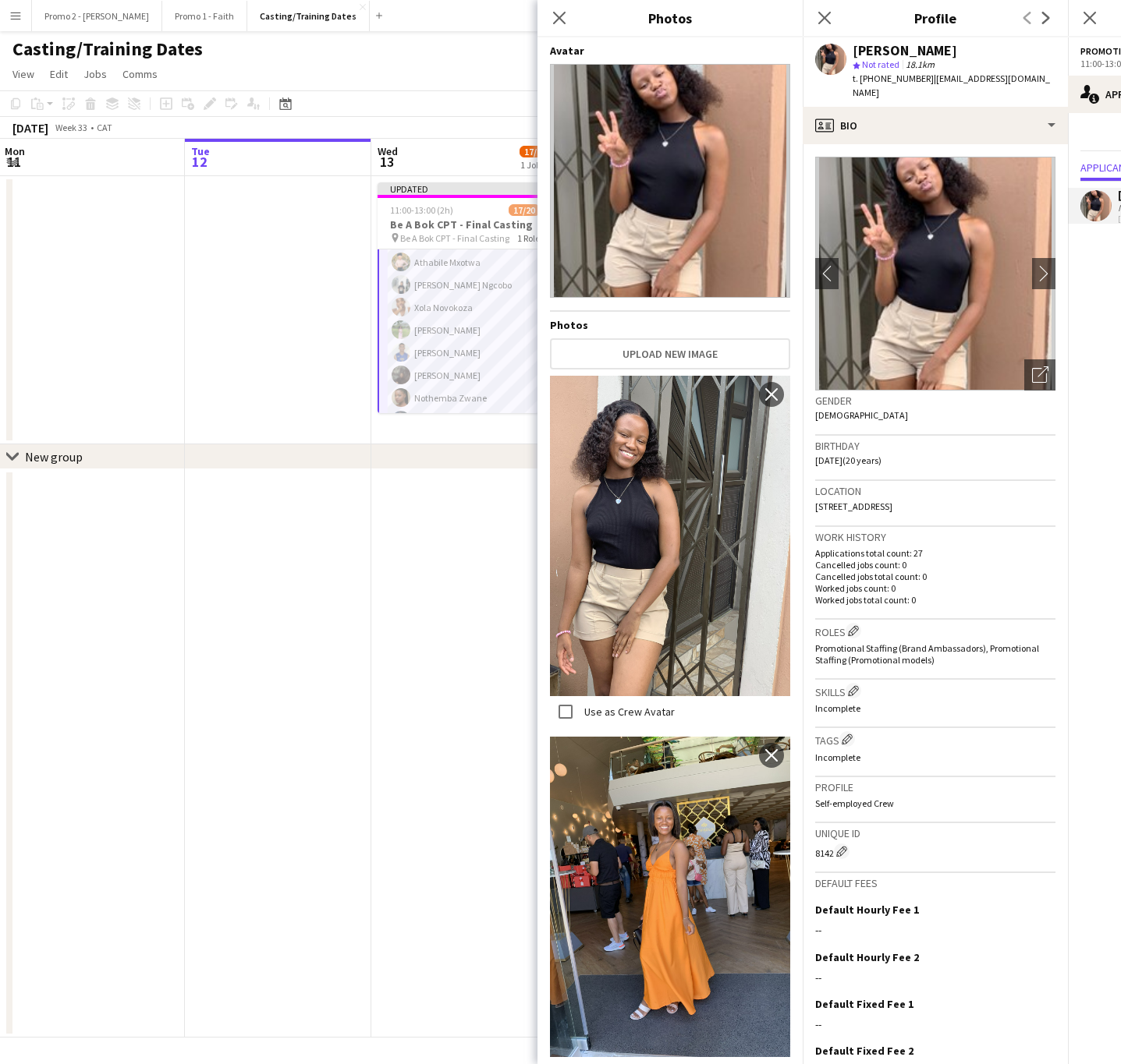
scroll to position [0, 0]
click at [564, 14] on icon at bounding box center [559, 17] width 15 height 15
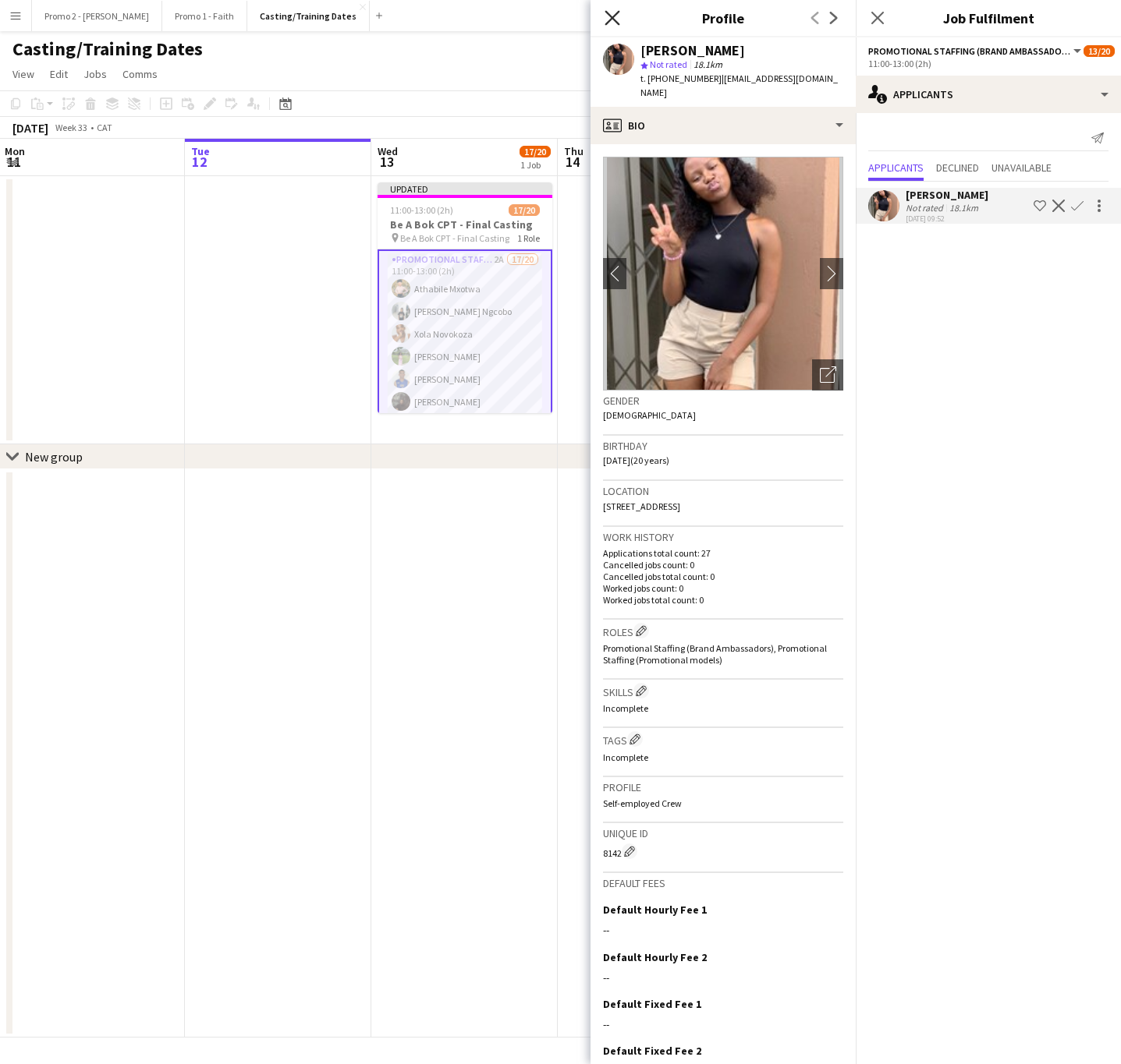
click at [611, 14] on icon "Close pop-in" at bounding box center [612, 17] width 15 height 15
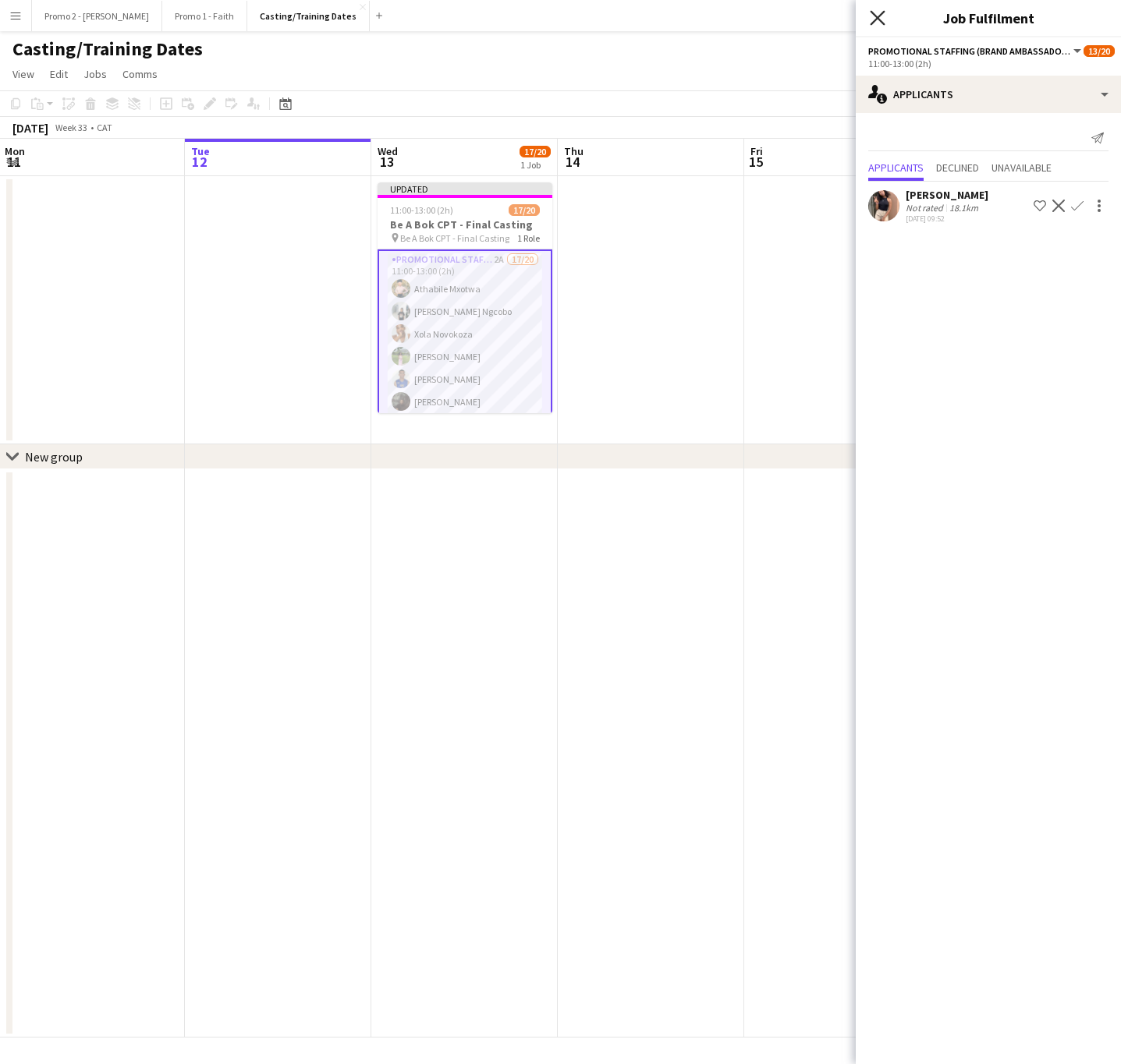
click at [878, 19] on icon at bounding box center [877, 17] width 15 height 15
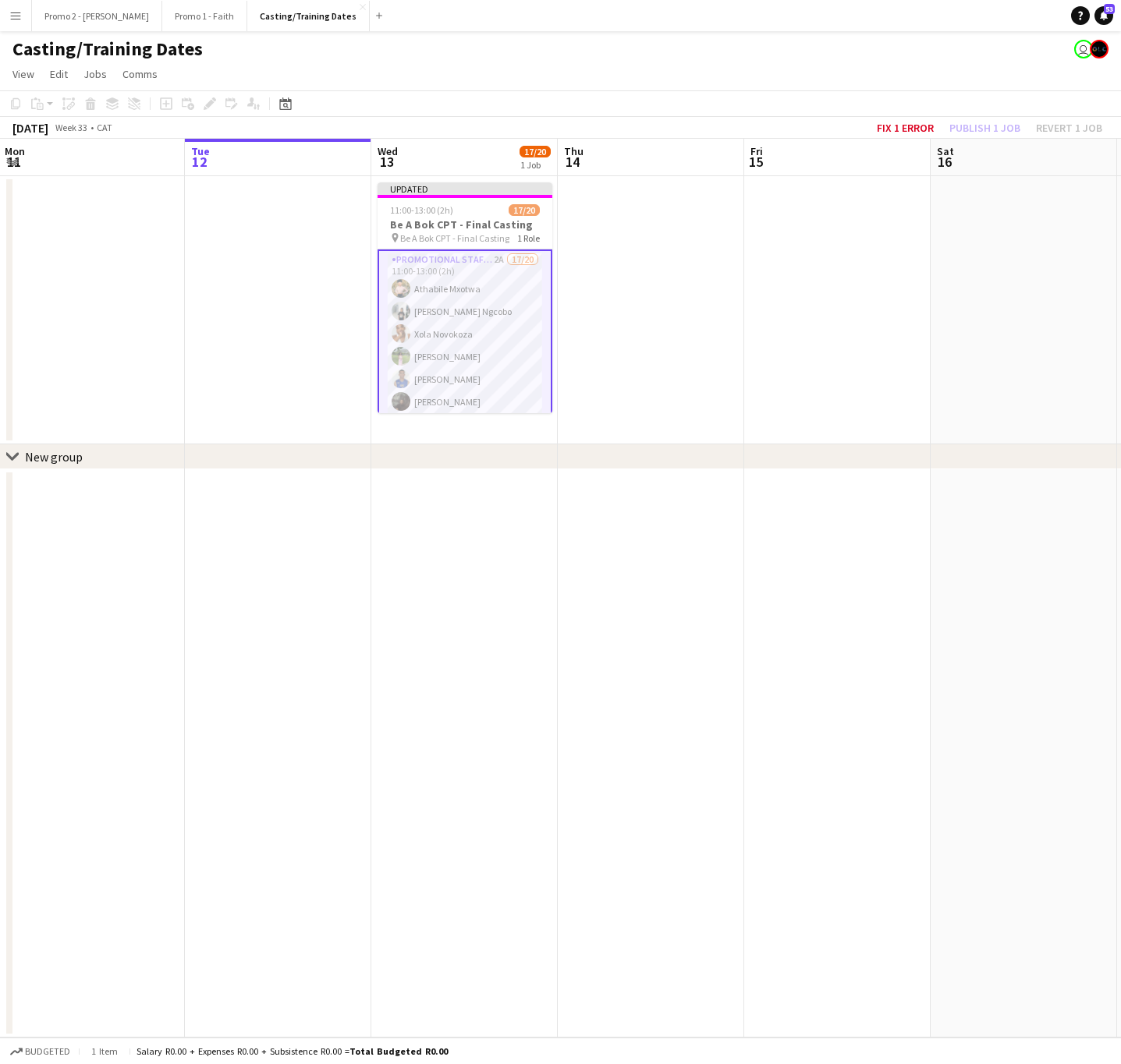
click at [496, 286] on app-card-role "Promotional Staffing (Brand Ambassadors) 2A 17/20 11:00-13:00 (2h) Athabile Mxo…" at bounding box center [465, 495] width 175 height 490
click at [496, 286] on app-card-role "Promotional Staffing (Brand Ambassadors) 2A 17/20 11:00-13:00 (2h) Athabile Mxo…" at bounding box center [465, 493] width 175 height 487
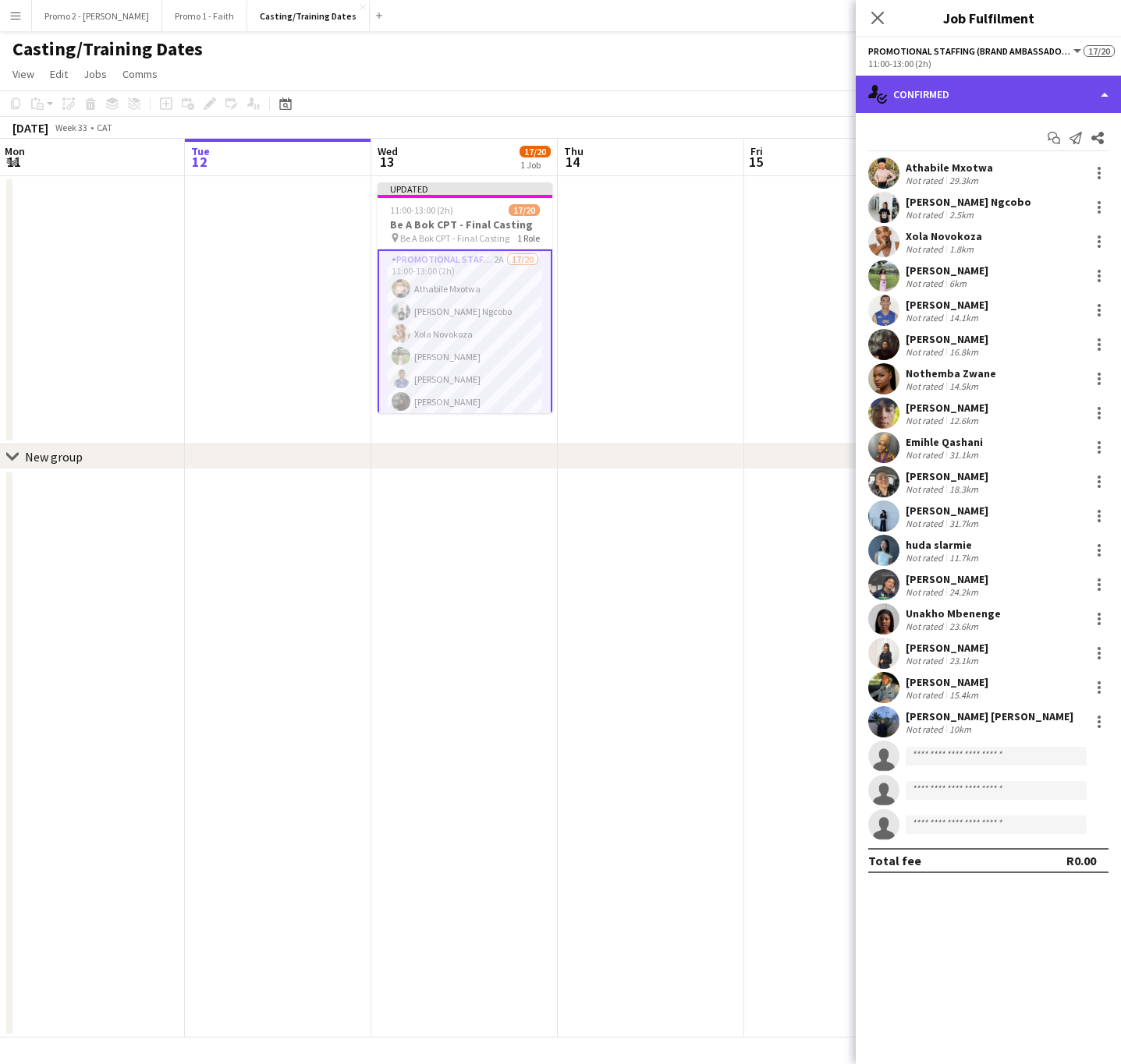
click at [903, 93] on div "single-neutral-actions-check-2 Confirmed" at bounding box center [988, 94] width 265 height 37
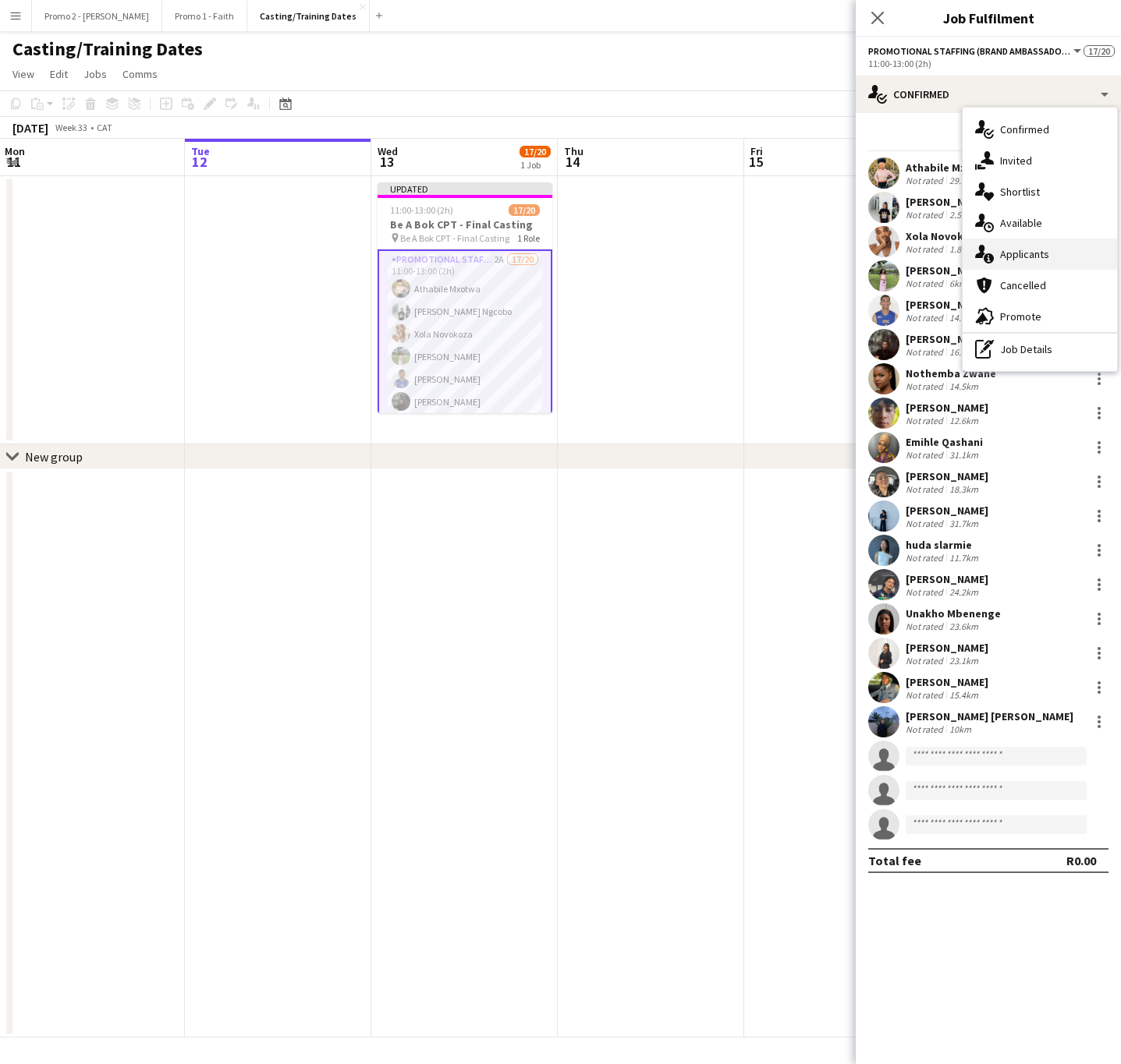
click at [1037, 251] on div "single-neutral-actions-information Applicants" at bounding box center [1039, 254] width 154 height 31
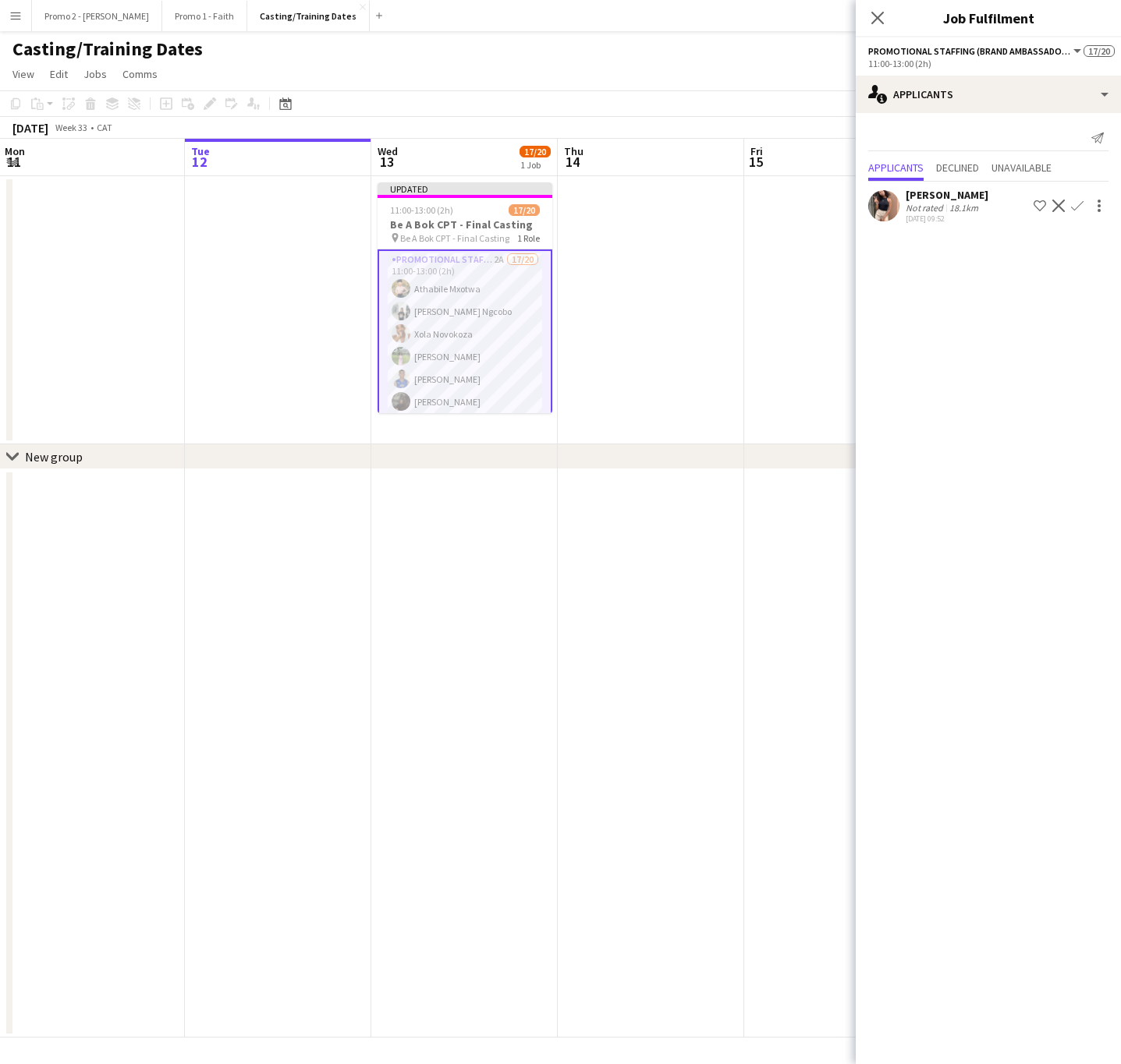
click at [485, 295] on app-card-role "Promotional Staffing (Brand Ambassadors) 2A 17/20 11:00-13:00 (2h) Athabile Mxo…" at bounding box center [465, 495] width 175 height 490
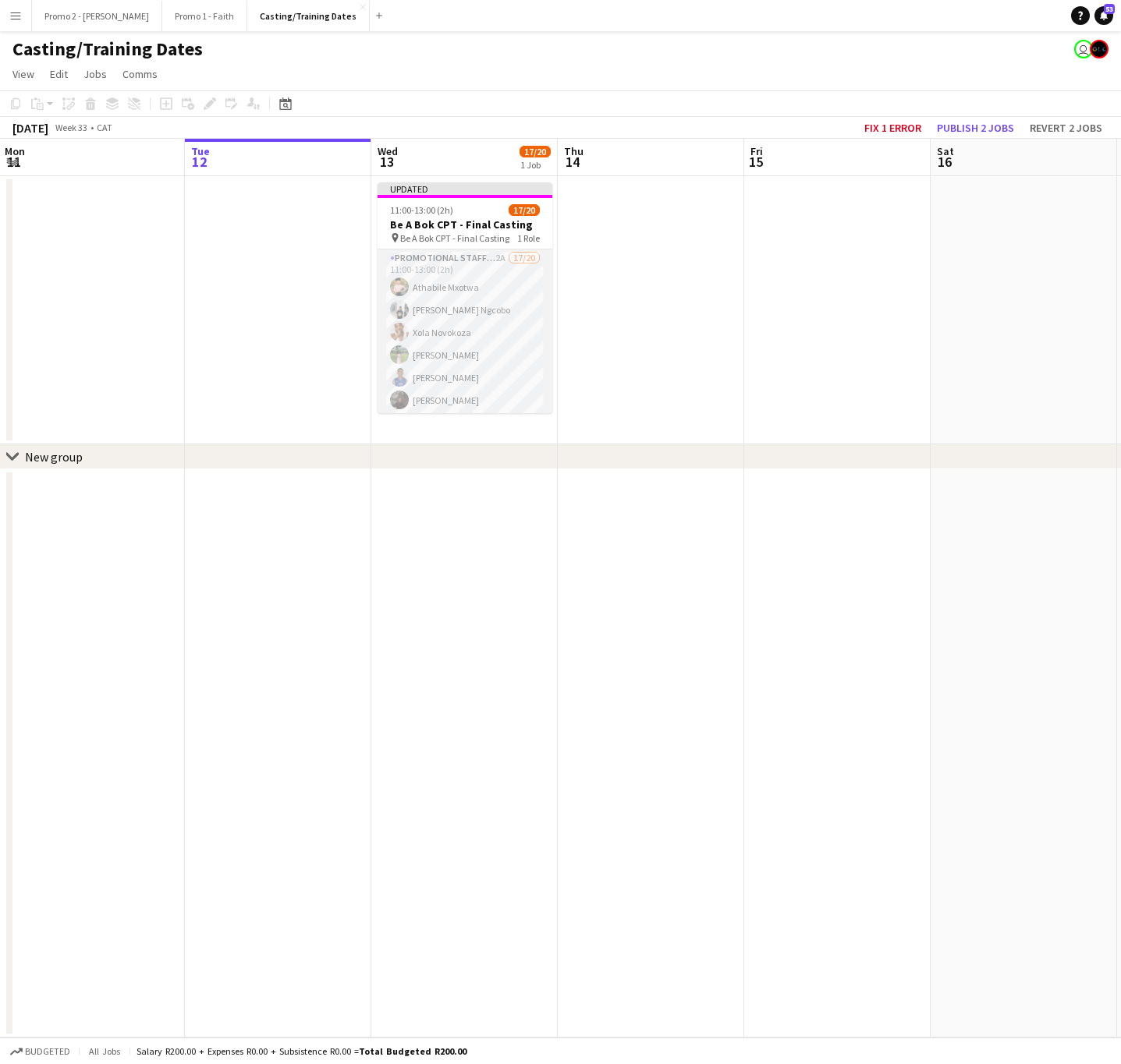
click at [485, 295] on app-card-role "Promotional Staffing (Brand Ambassadors) 2A 17/20 11:00-13:00 (2h) Athabile Mxo…" at bounding box center [465, 493] width 175 height 487
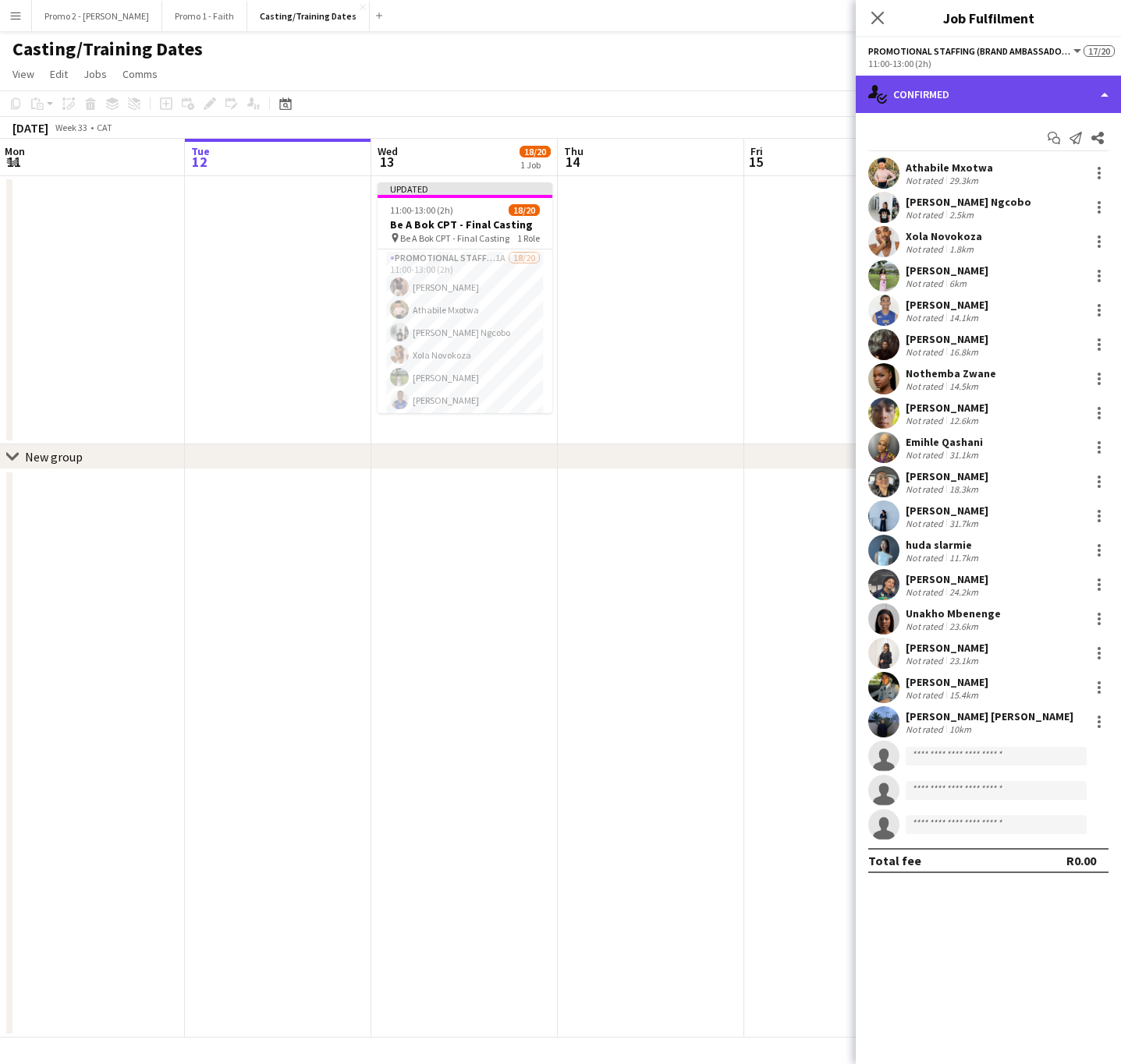
click at [915, 87] on div "single-neutral-actions-check-2 Confirmed" at bounding box center [988, 94] width 265 height 37
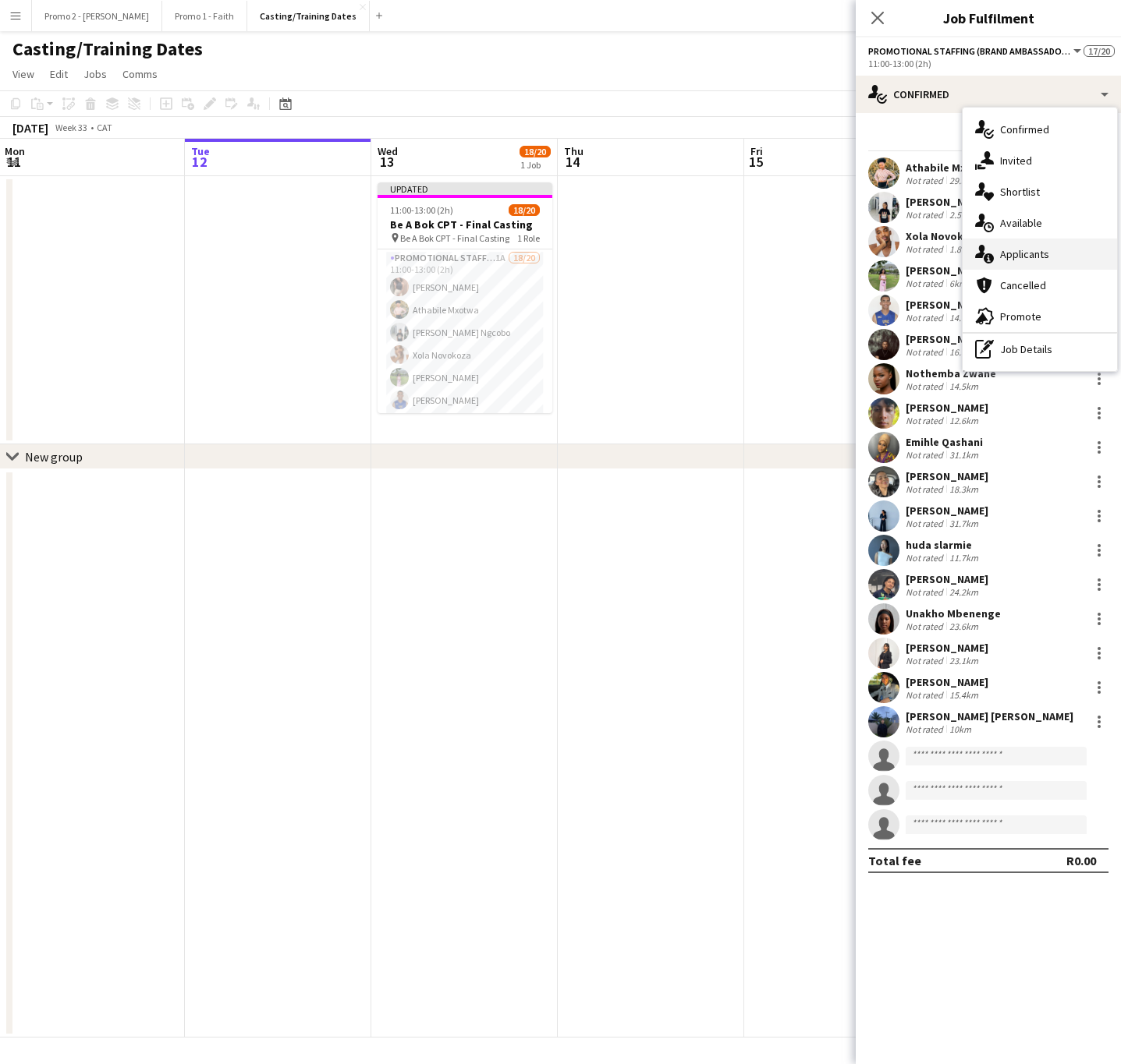
click at [1064, 251] on div "single-neutral-actions-information Applicants" at bounding box center [1039, 254] width 154 height 31
